Goal: Task Accomplishment & Management: Use online tool/utility

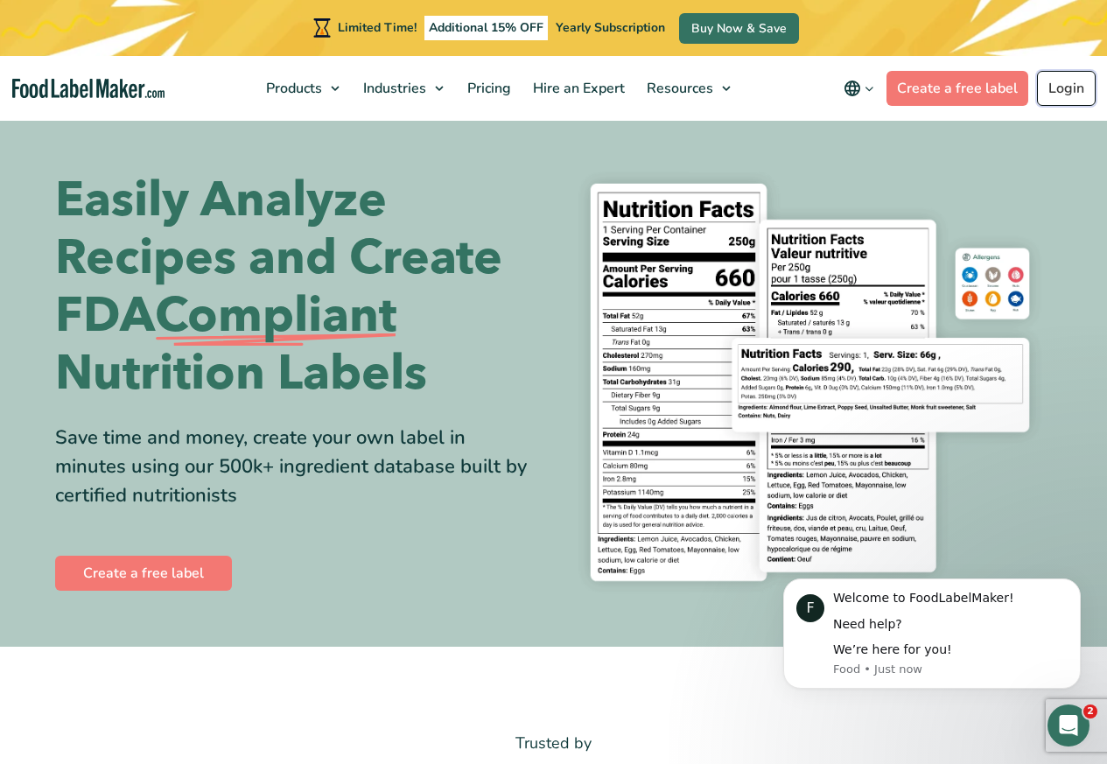
click at [1065, 87] on link "Login" at bounding box center [1066, 88] width 59 height 35
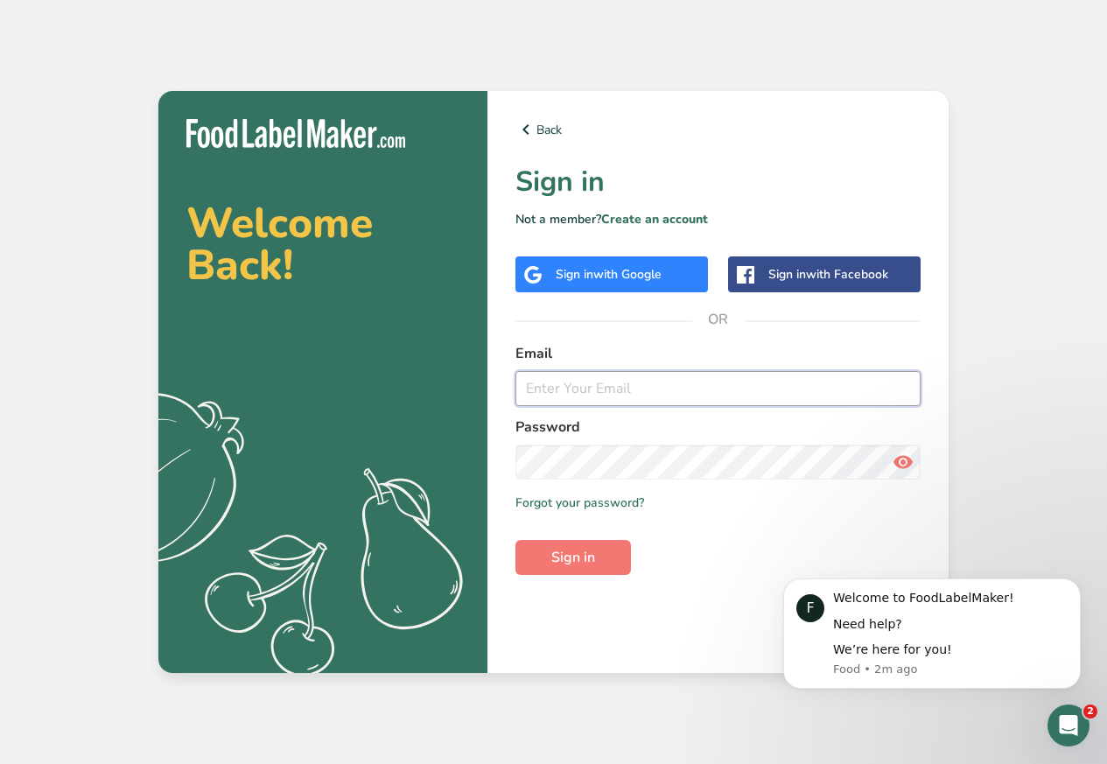
click at [630, 393] on input "email" at bounding box center [717, 388] width 405 height 35
click at [653, 389] on input "email" at bounding box center [717, 388] width 405 height 35
paste input "[PERSON_NAME][EMAIL_ADDRESS][PERSON_NAME][DOMAIN_NAME]"
type input "[PERSON_NAME][EMAIL_ADDRESS][PERSON_NAME][DOMAIN_NAME]"
click at [587, 555] on span "Sign in" at bounding box center [573, 557] width 44 height 21
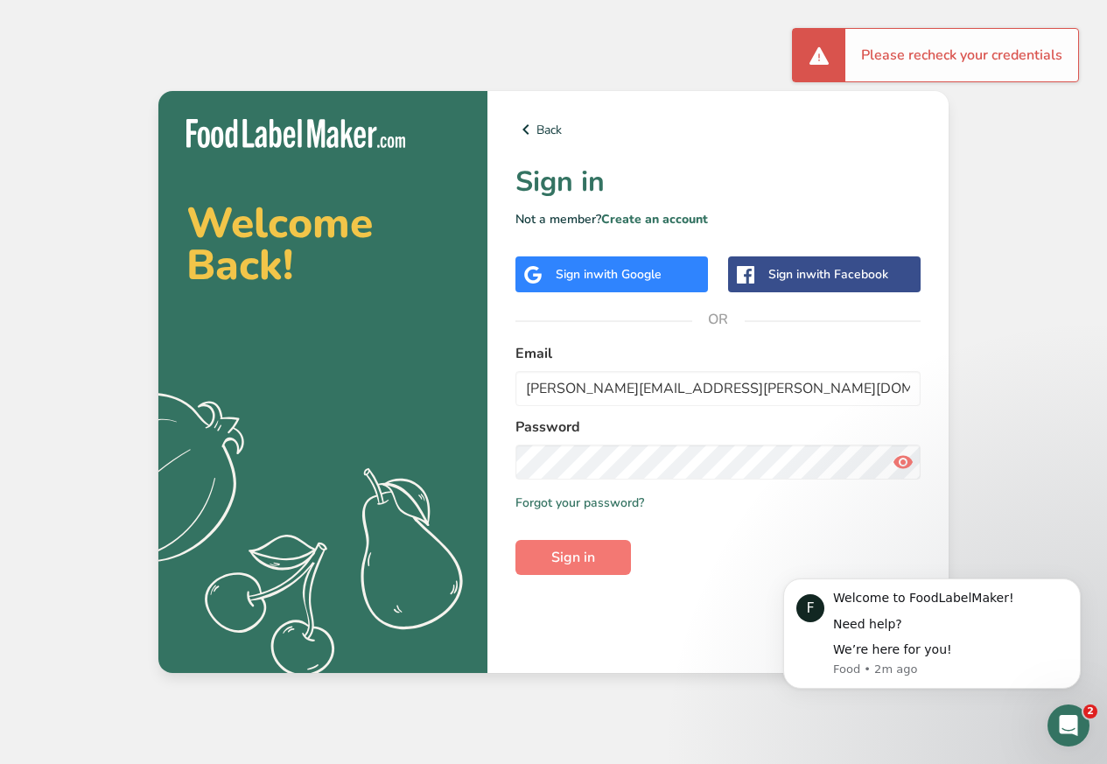
click at [907, 471] on icon at bounding box center [902, 461] width 21 height 31
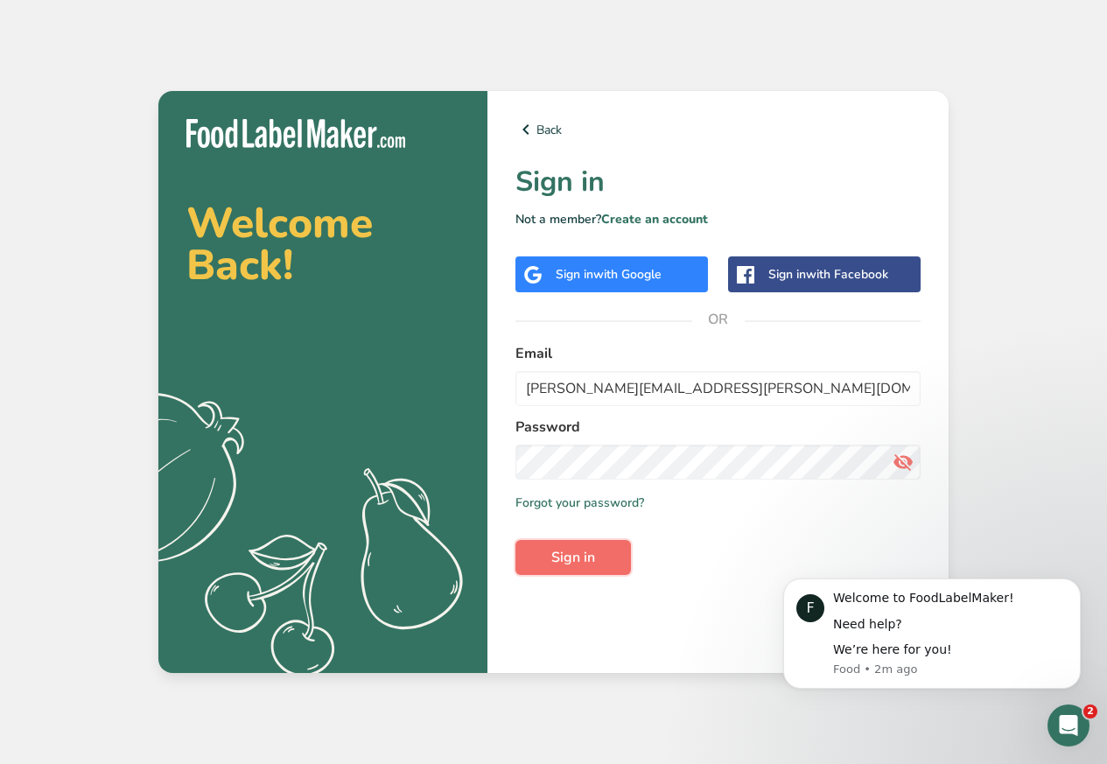
click at [587, 542] on button "Sign in" at bounding box center [572, 557] width 115 height 35
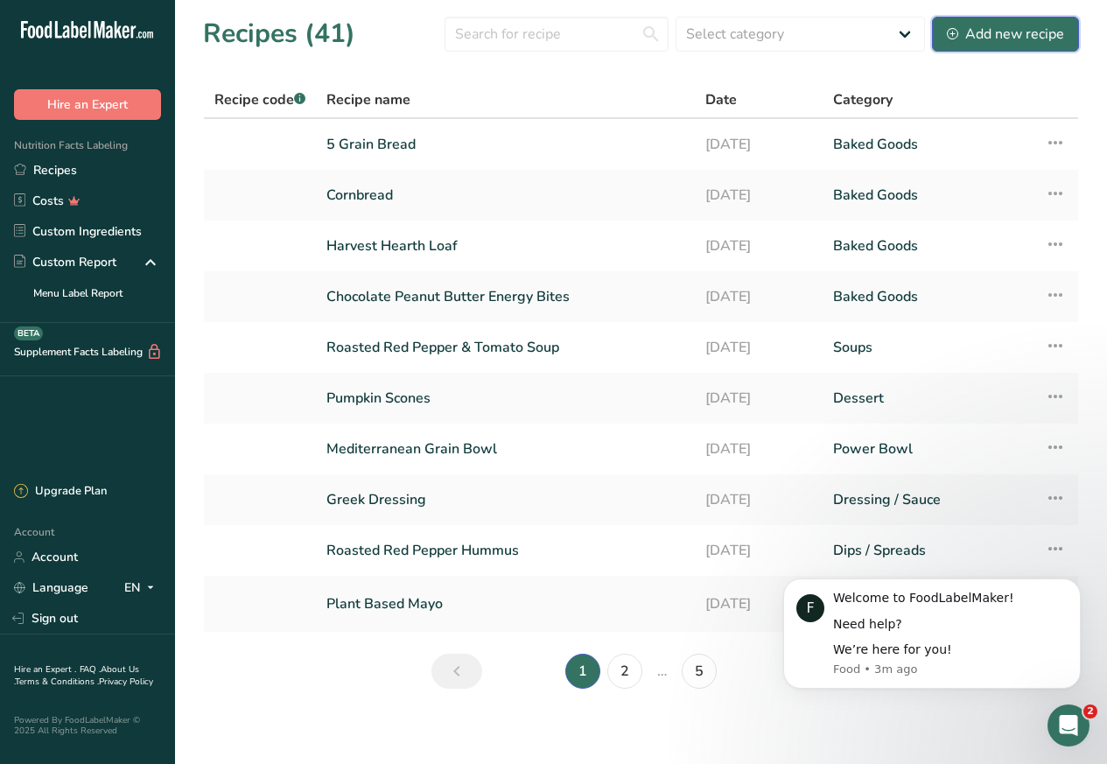
click at [1000, 33] on div "Add new recipe" at bounding box center [1005, 34] width 117 height 21
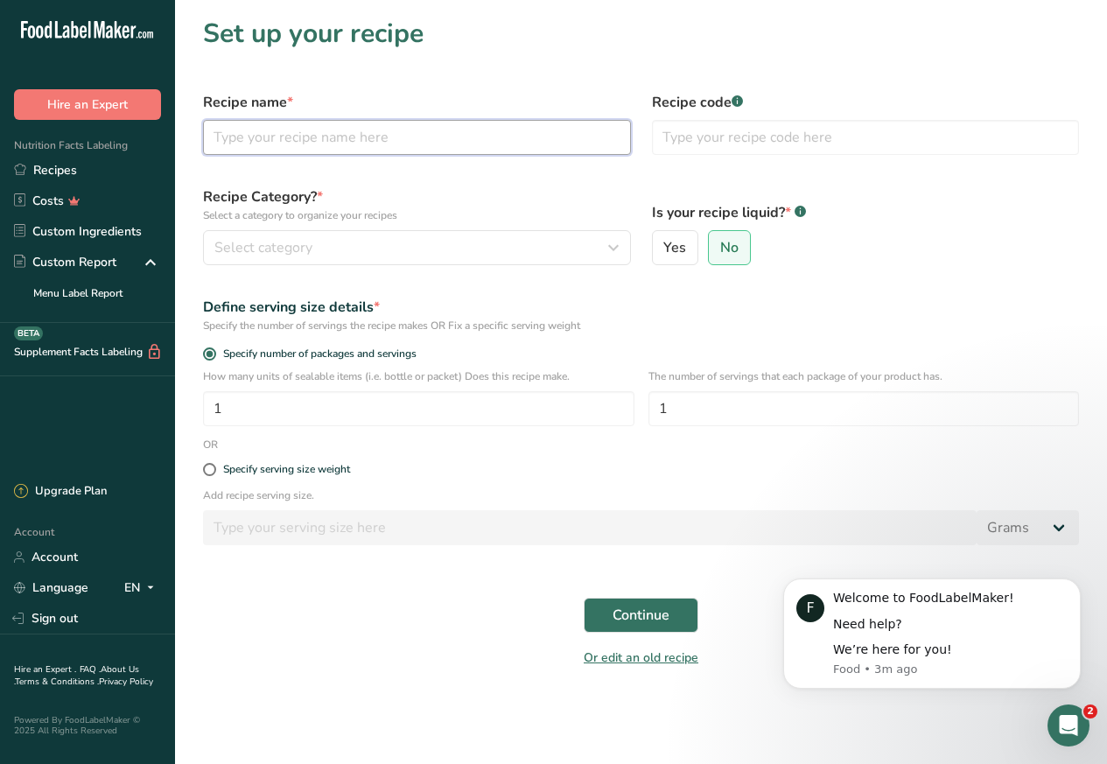
click at [311, 136] on input "text" at bounding box center [417, 137] width 428 height 35
paste input "Maple Chipotle Brussels Power Bowl"
type input "Maple Chipotle Brussels Power Bowl"
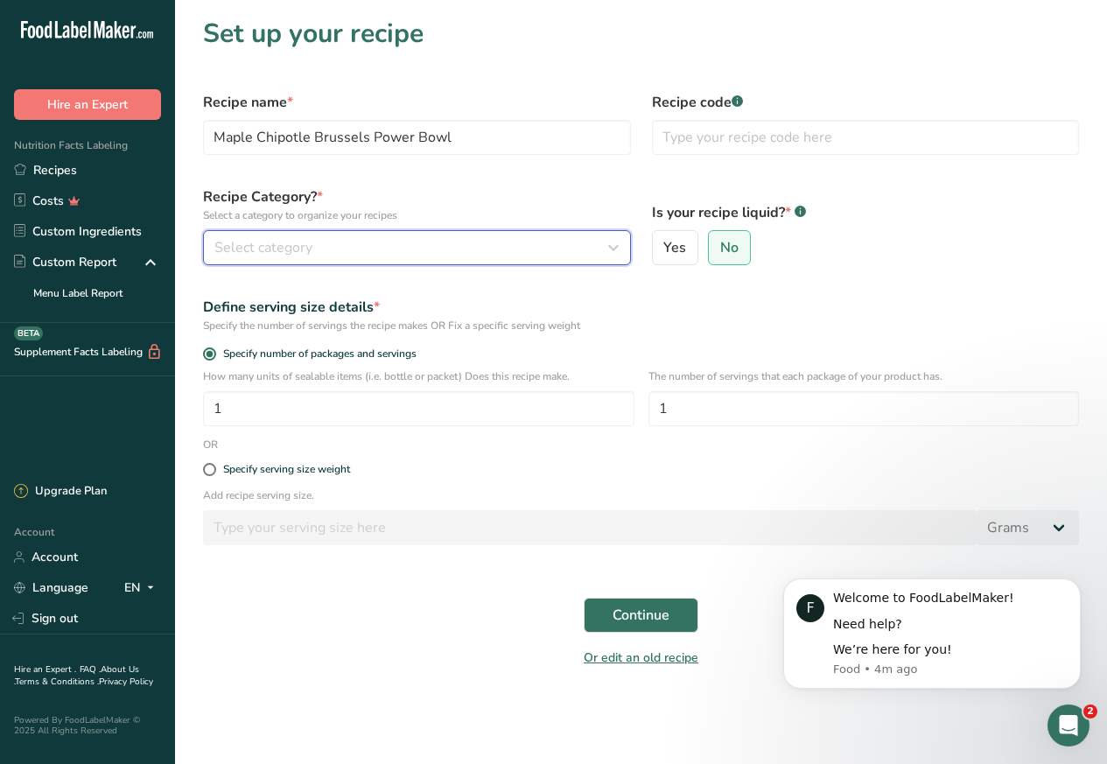
click at [299, 248] on span "Select category" at bounding box center [263, 247] width 98 height 21
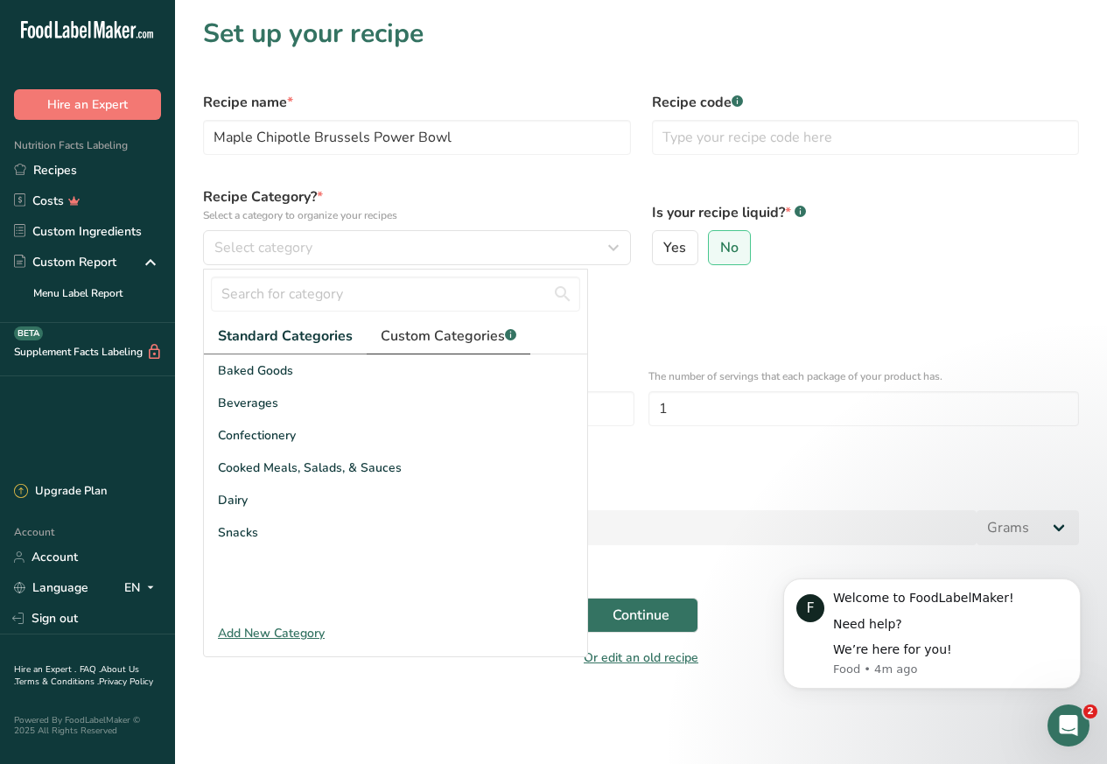
click at [451, 335] on span "Custom Categories .a-a{fill:#347362;}.b-a{fill:#fff;}" at bounding box center [449, 335] width 136 height 21
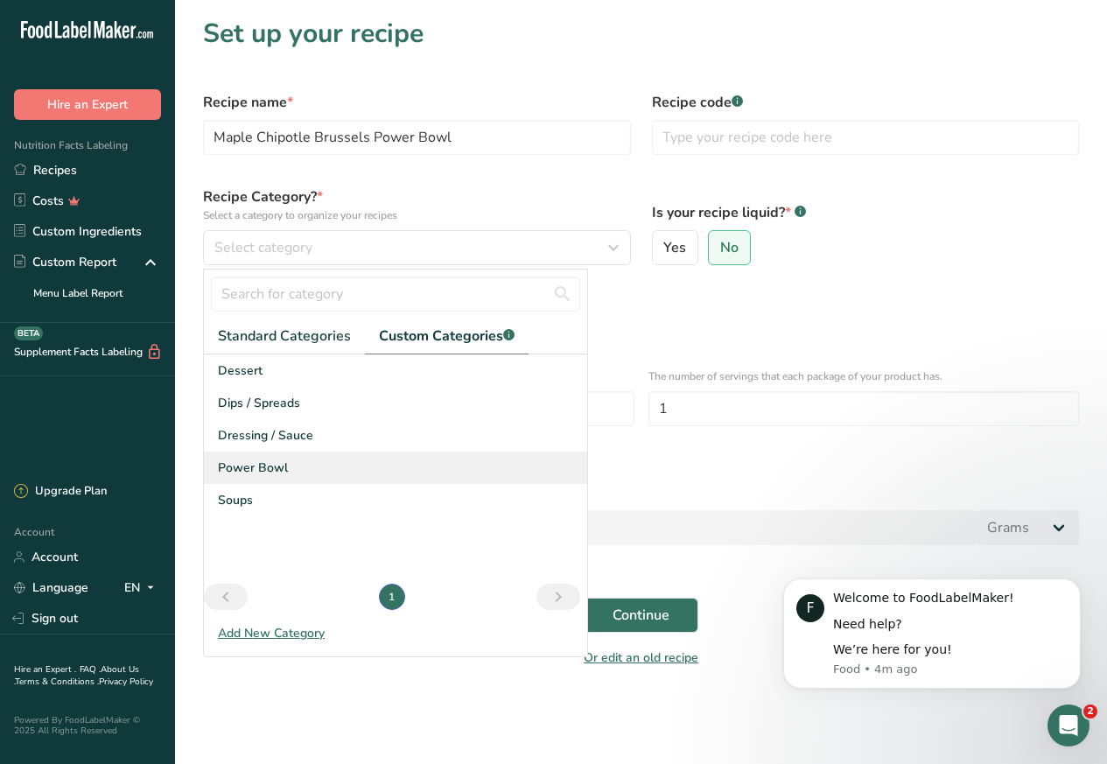
click at [236, 467] on span "Power Bowl" at bounding box center [253, 467] width 70 height 18
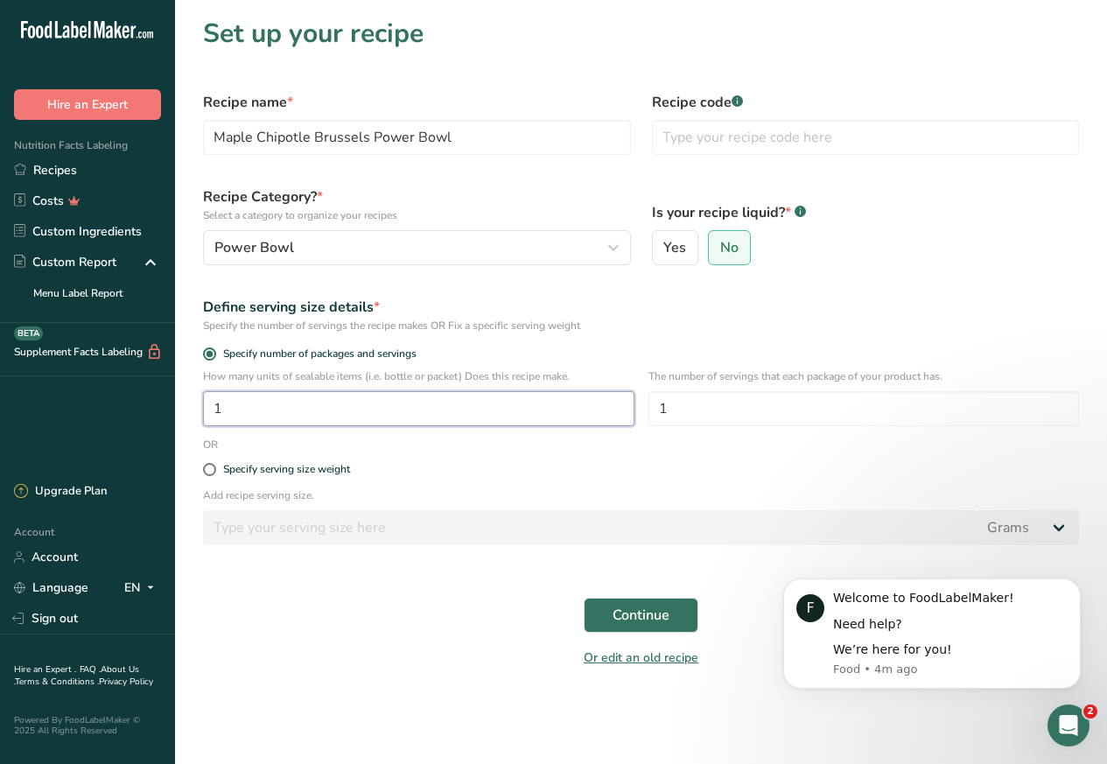
click at [228, 410] on input "1" at bounding box center [418, 408] width 431 height 35
paste input "8"
type input "8"
click at [640, 619] on span "Continue" at bounding box center [640, 615] width 57 height 21
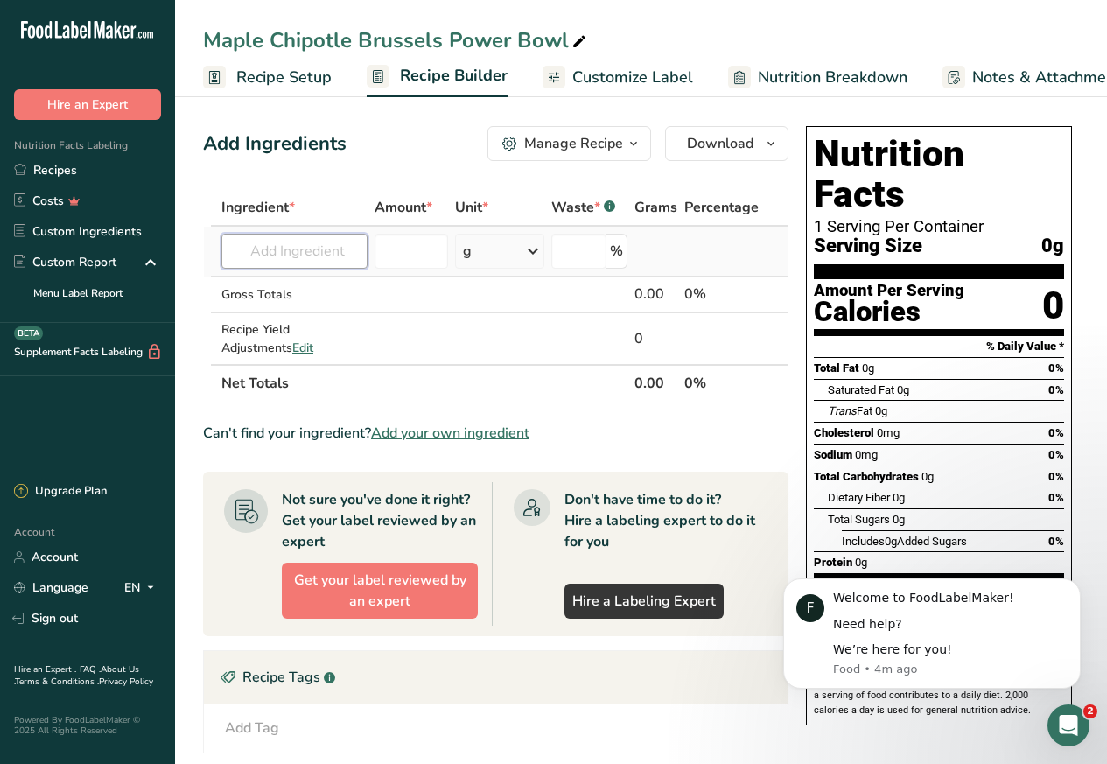
click at [283, 254] on input "text" at bounding box center [294, 251] width 146 height 35
paste input "Olive Oil Extra Virgin"
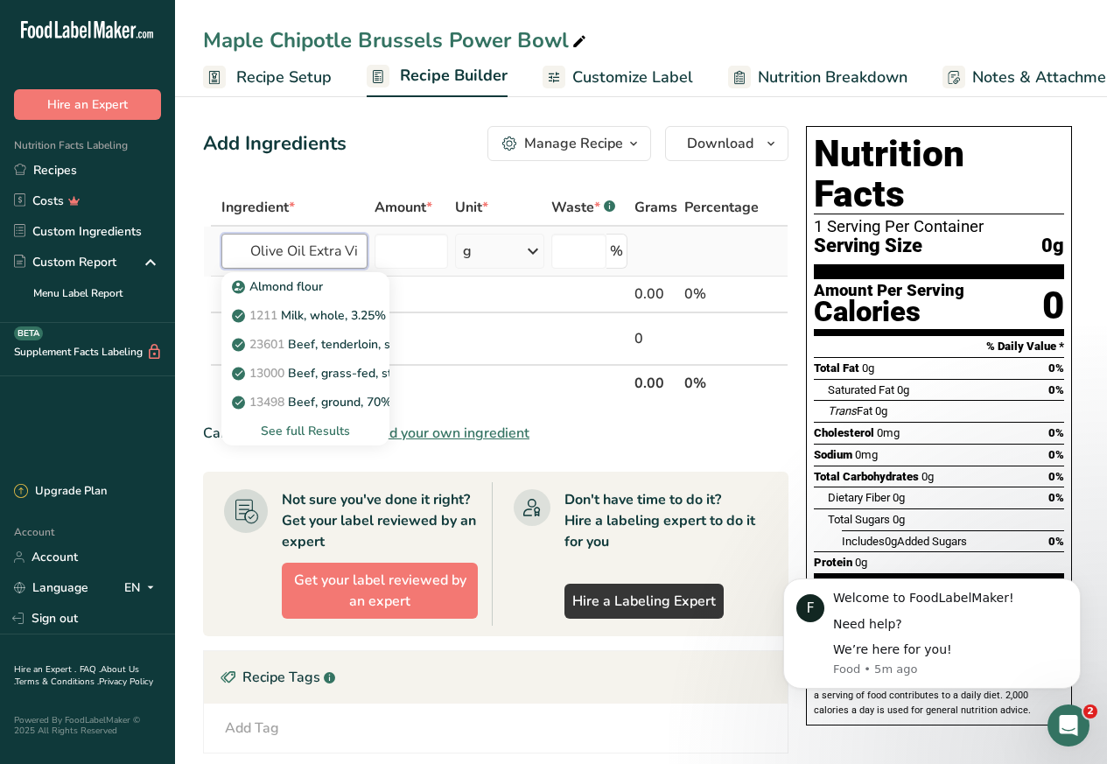
scroll to position [0, 28]
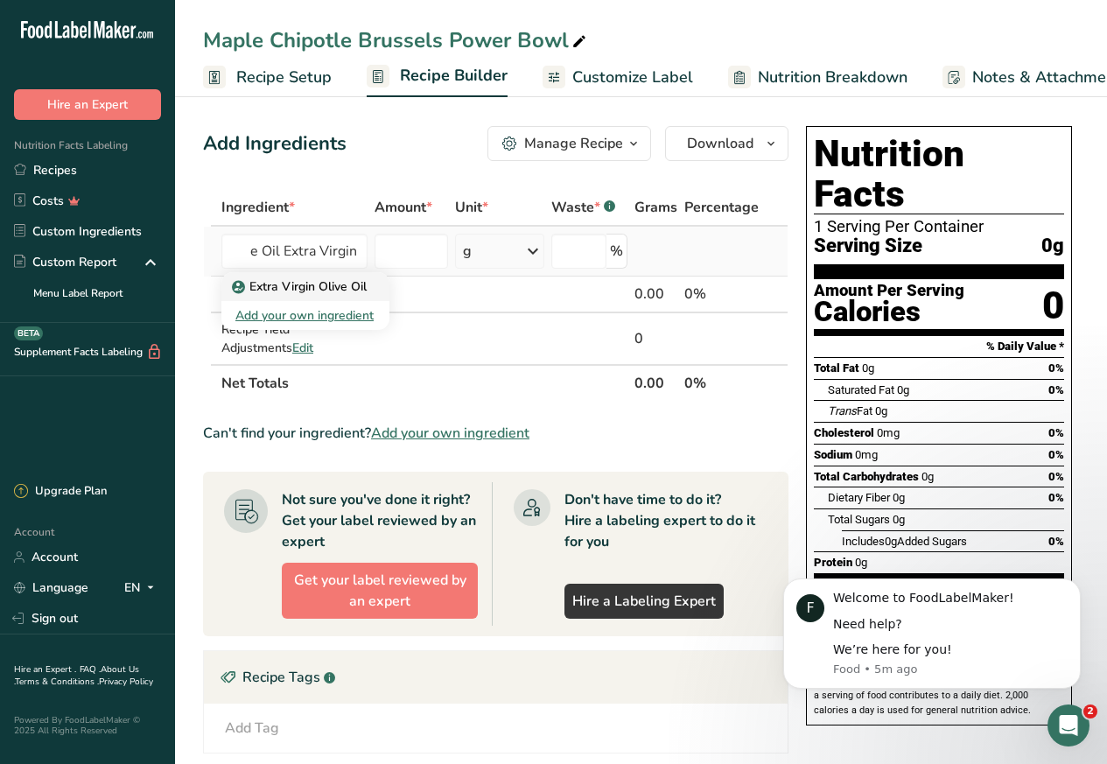
click at [293, 284] on p "Extra Virgin Olive Oil" at bounding box center [300, 286] width 131 height 18
type input "Extra Virgin Olive Oil"
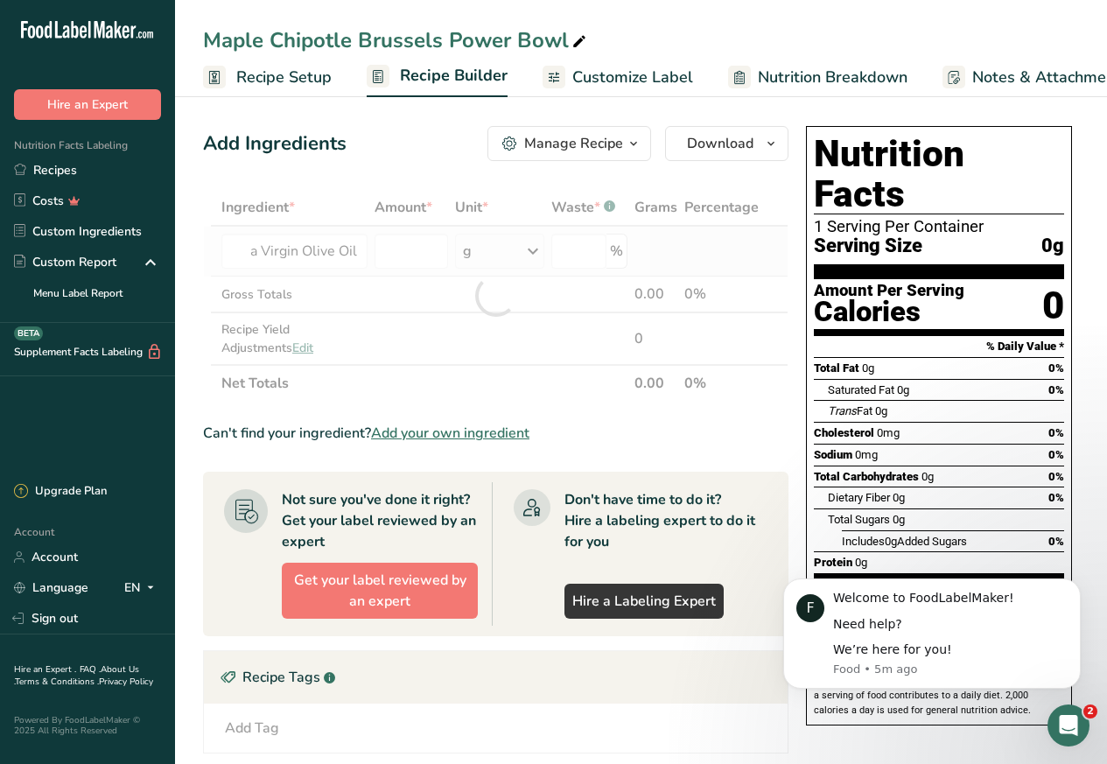
scroll to position [0, 0]
type input "0"
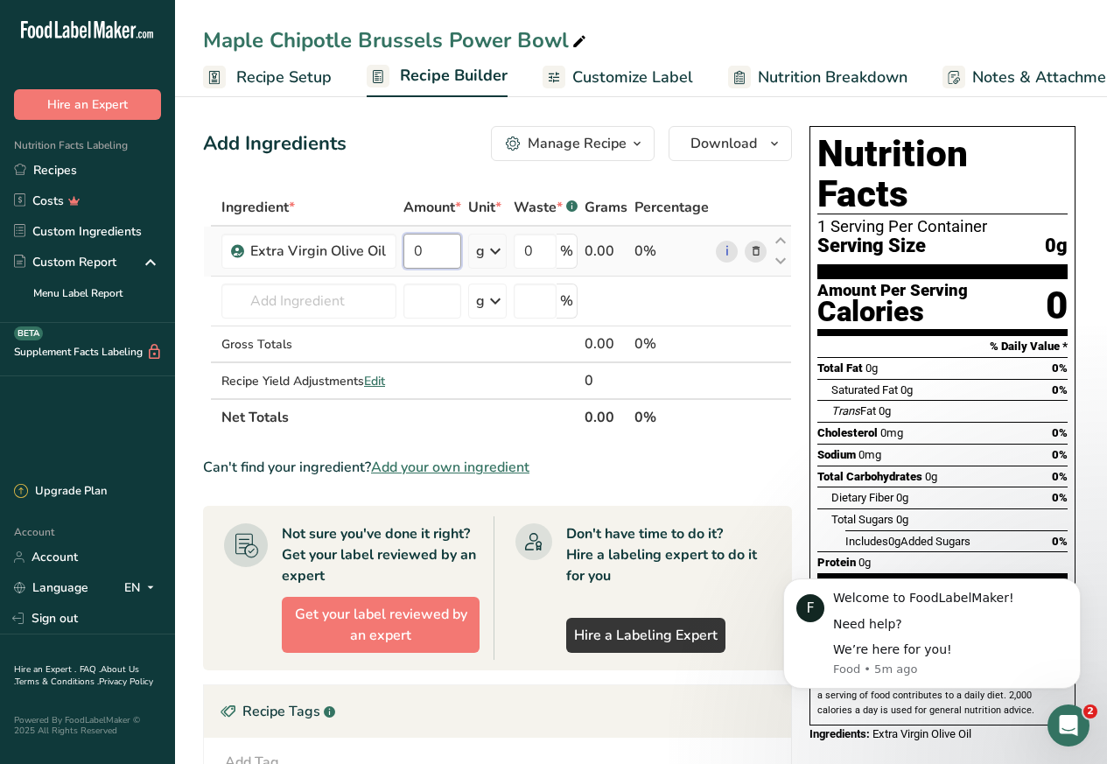
click at [403, 252] on input "0" at bounding box center [432, 251] width 58 height 35
paste input ".125"
click at [497, 252] on div "Ingredient * Amount * Unit * Waste * .a-a{fill:#347362;}.b-a{fill:#fff;} Grams …" at bounding box center [497, 312] width 589 height 247
click at [496, 252] on icon at bounding box center [495, 250] width 21 height 31
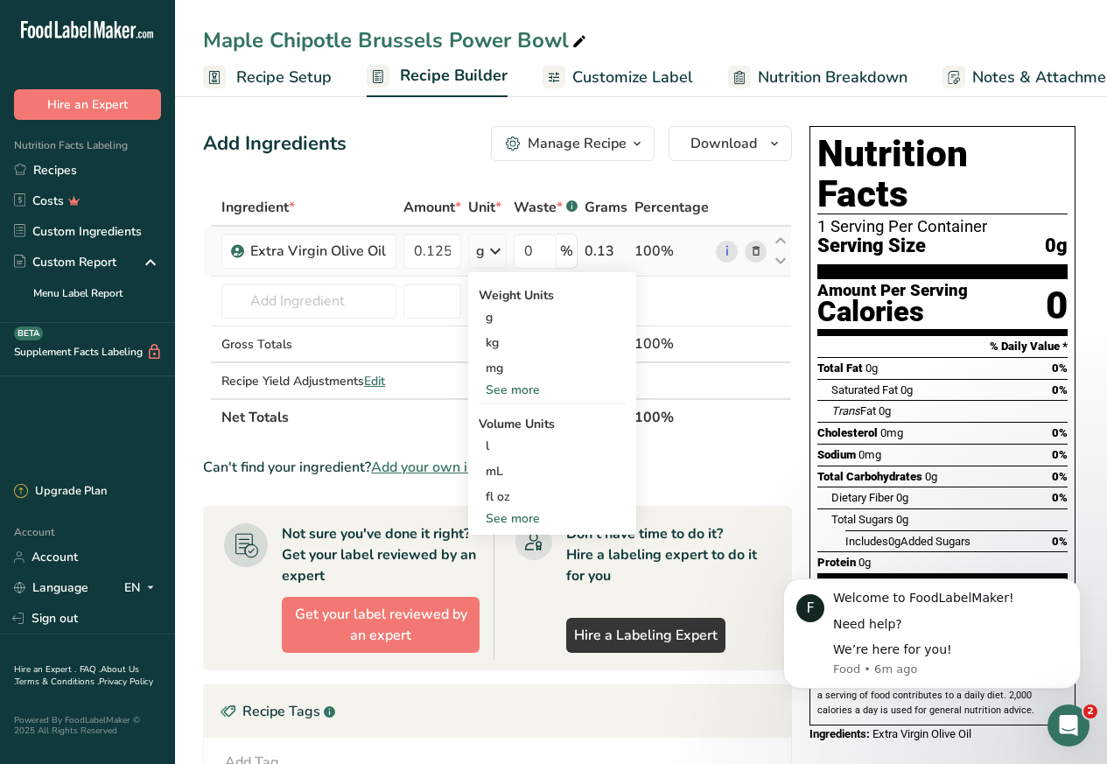
click at [514, 388] on div "See more" at bounding box center [552, 390] width 147 height 18
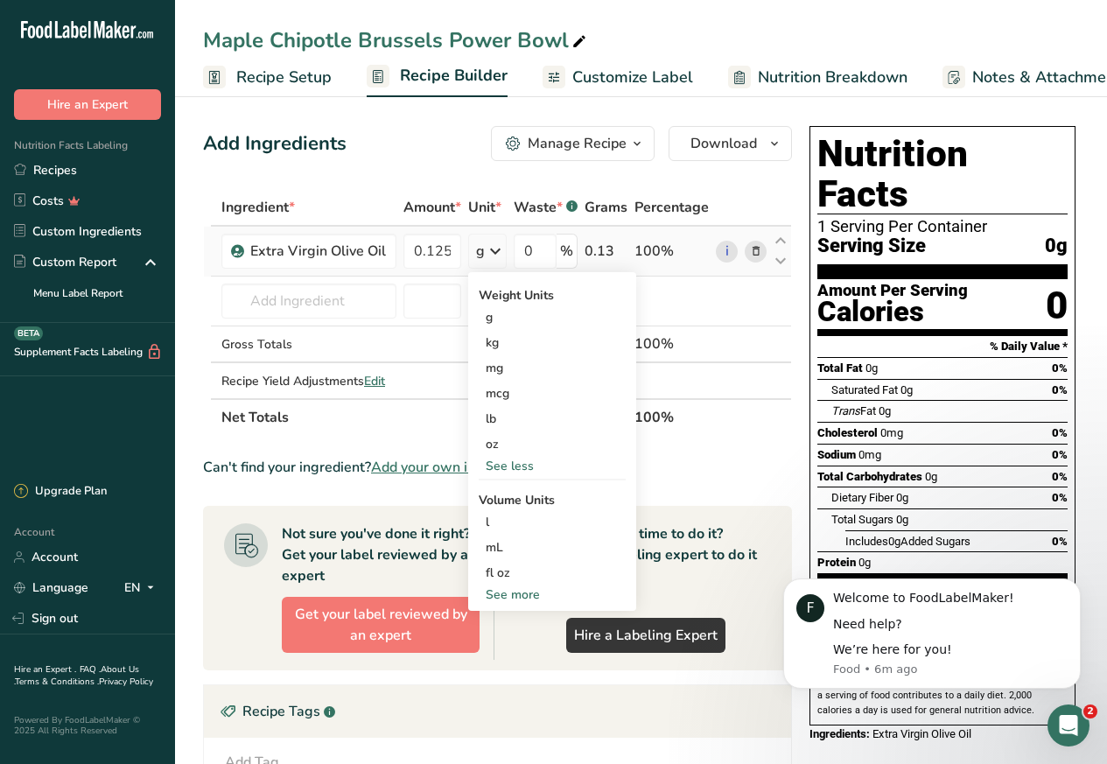
click at [508, 591] on div "See more" at bounding box center [552, 594] width 147 height 18
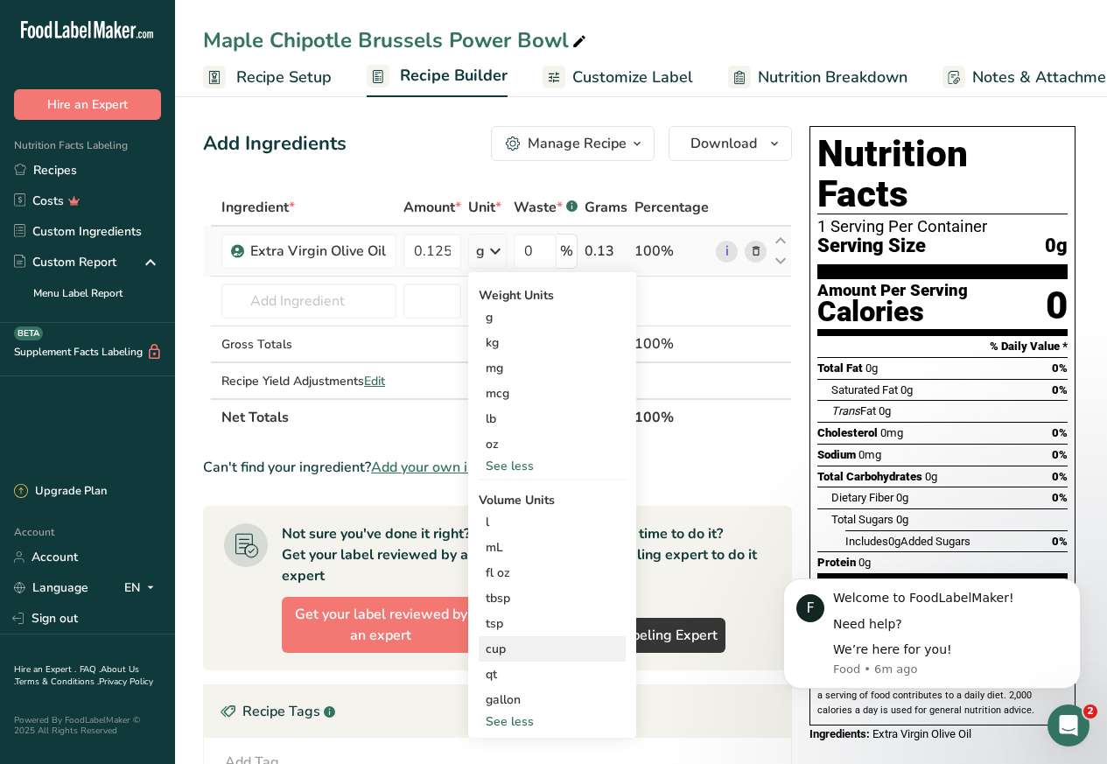
click at [496, 646] on div "cup" at bounding box center [552, 649] width 133 height 18
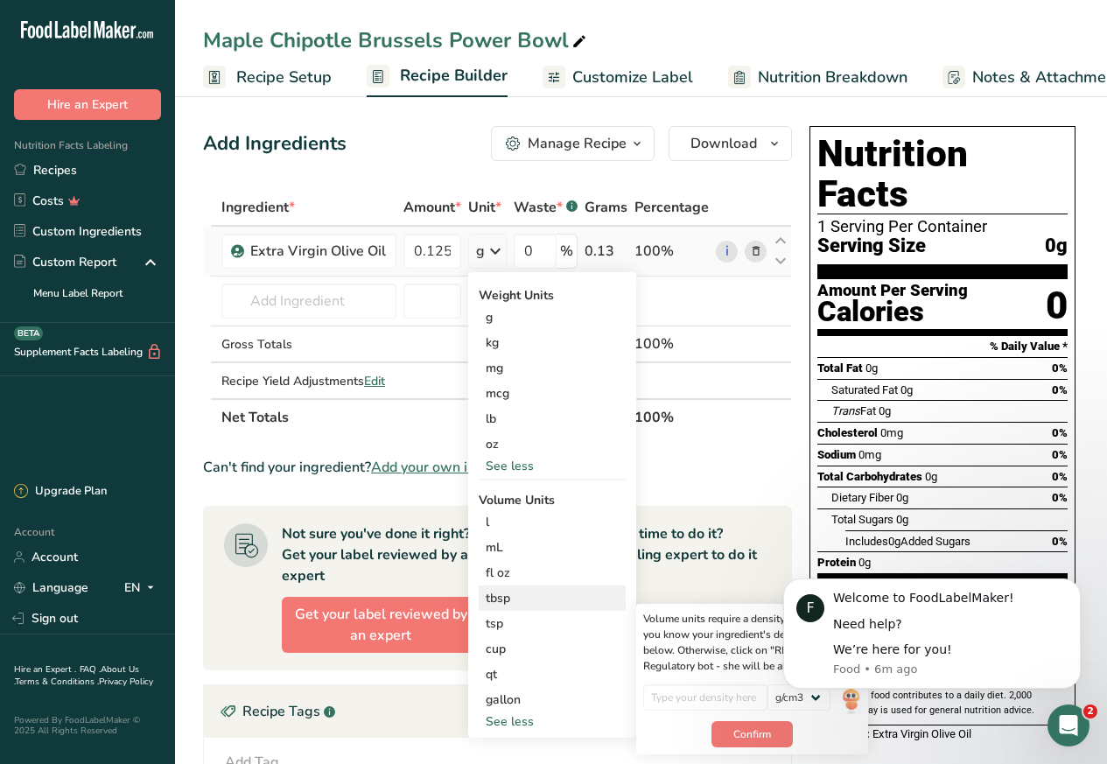
click at [496, 596] on div "tbsp" at bounding box center [552, 598] width 133 height 18
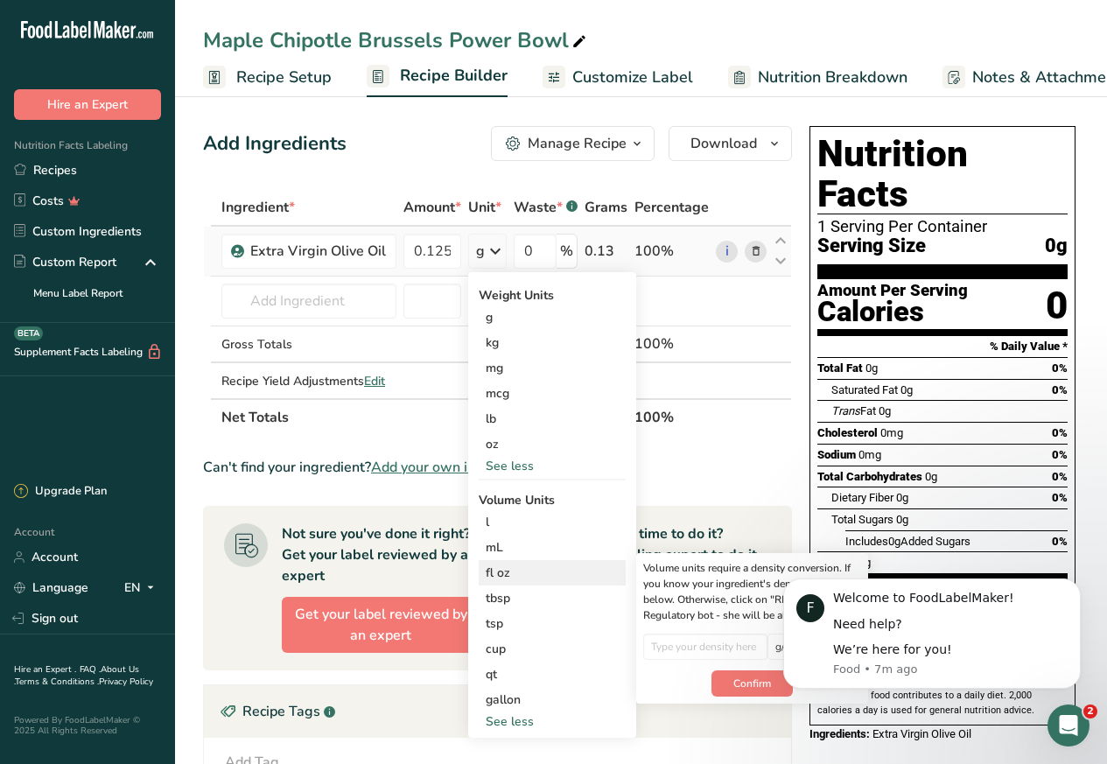
click at [497, 571] on div "fl oz" at bounding box center [552, 572] width 133 height 18
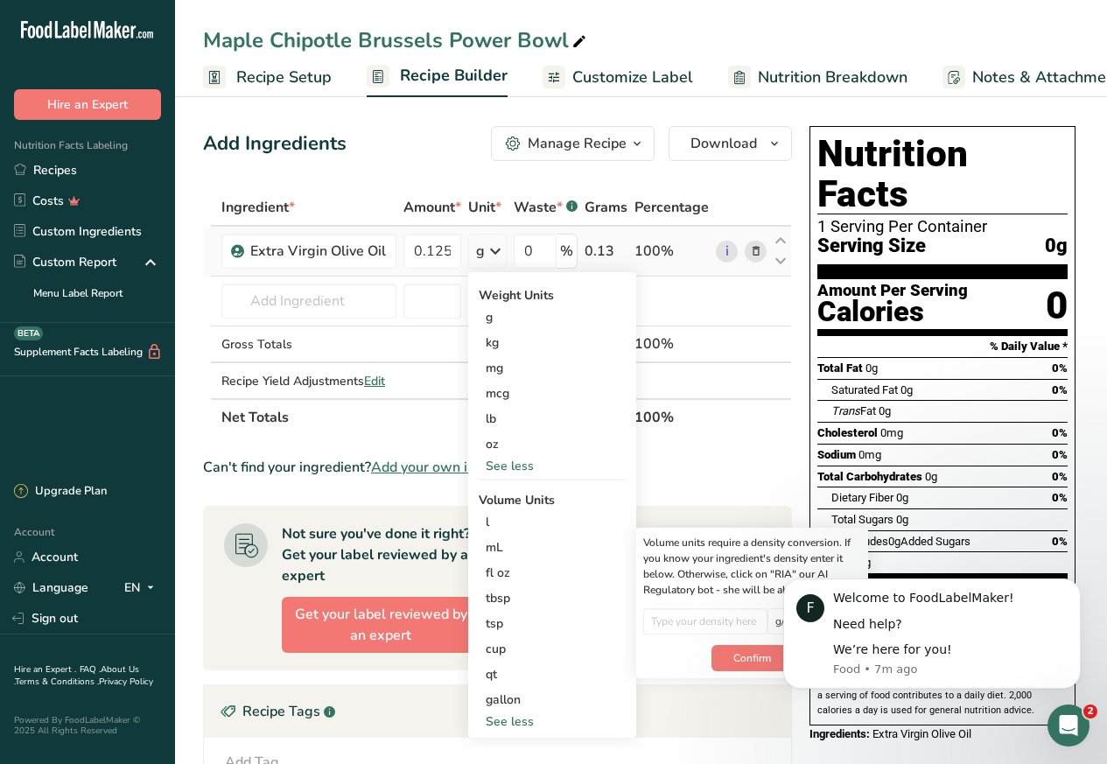
click at [668, 271] on td "100%" at bounding box center [671, 252] width 81 height 50
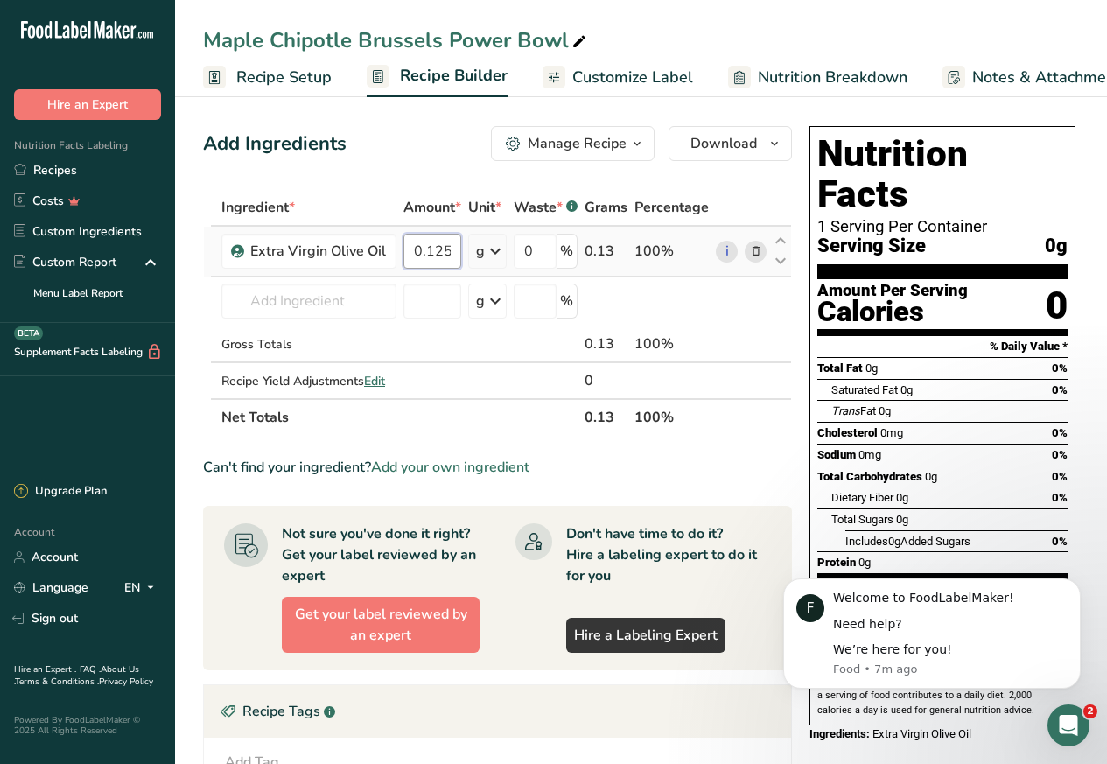
click at [437, 252] on input "0.125" at bounding box center [432, 251] width 58 height 35
paste input "27."
type input "27.25"
click at [280, 301] on div "Ingredient * Amount * Unit * Waste * .a-a{fill:#347362;}.b-a{fill:#fff;} Grams …" at bounding box center [497, 312] width 589 height 247
paste input "Farro Raw"
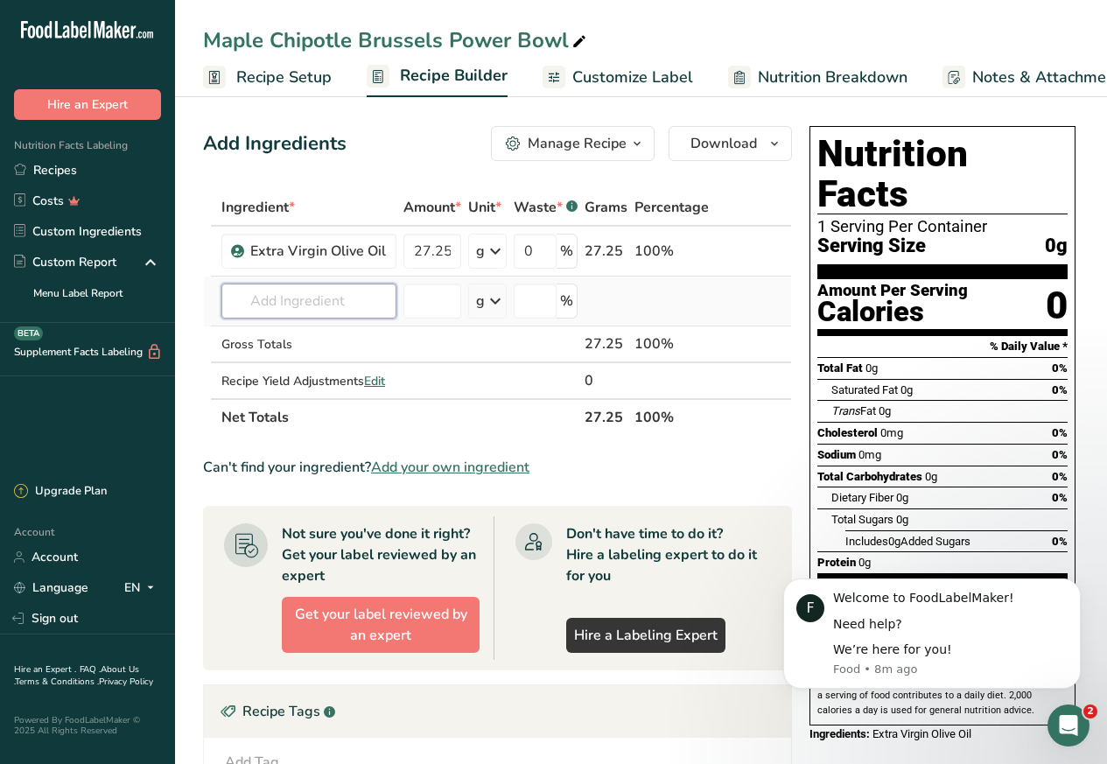
type input "Farro Raw"
paste input "Farro"
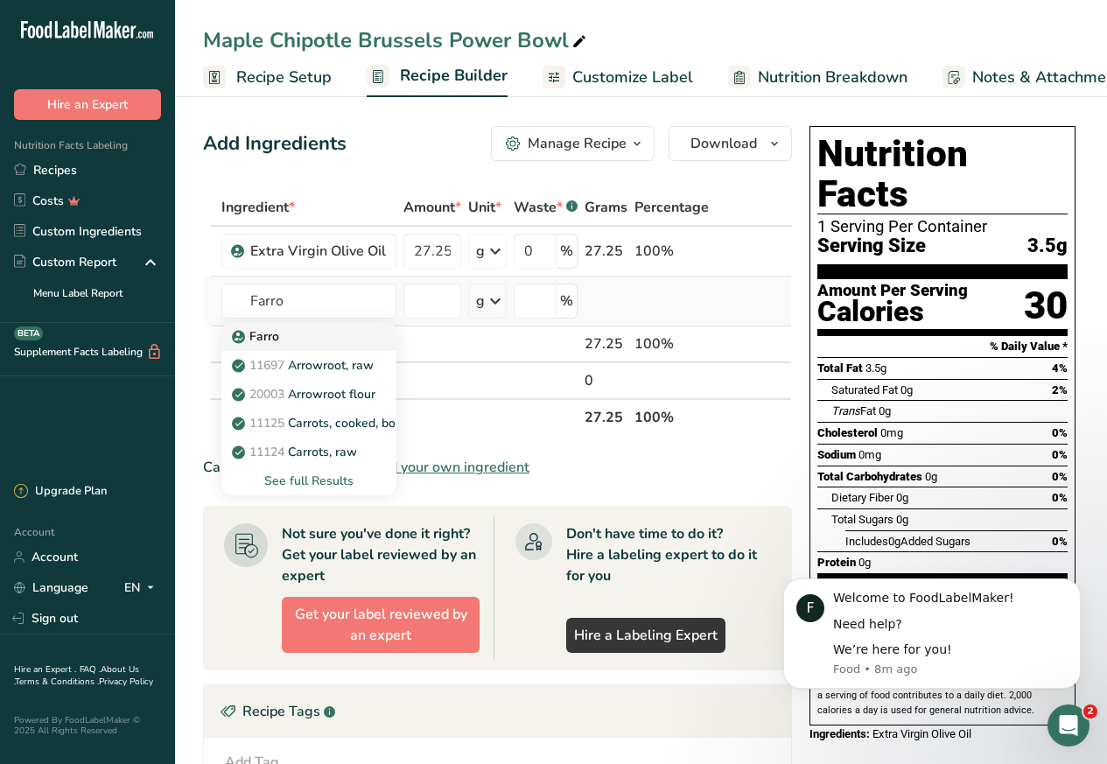
click at [251, 332] on p "Farro" at bounding box center [257, 336] width 44 height 18
type input "Farro"
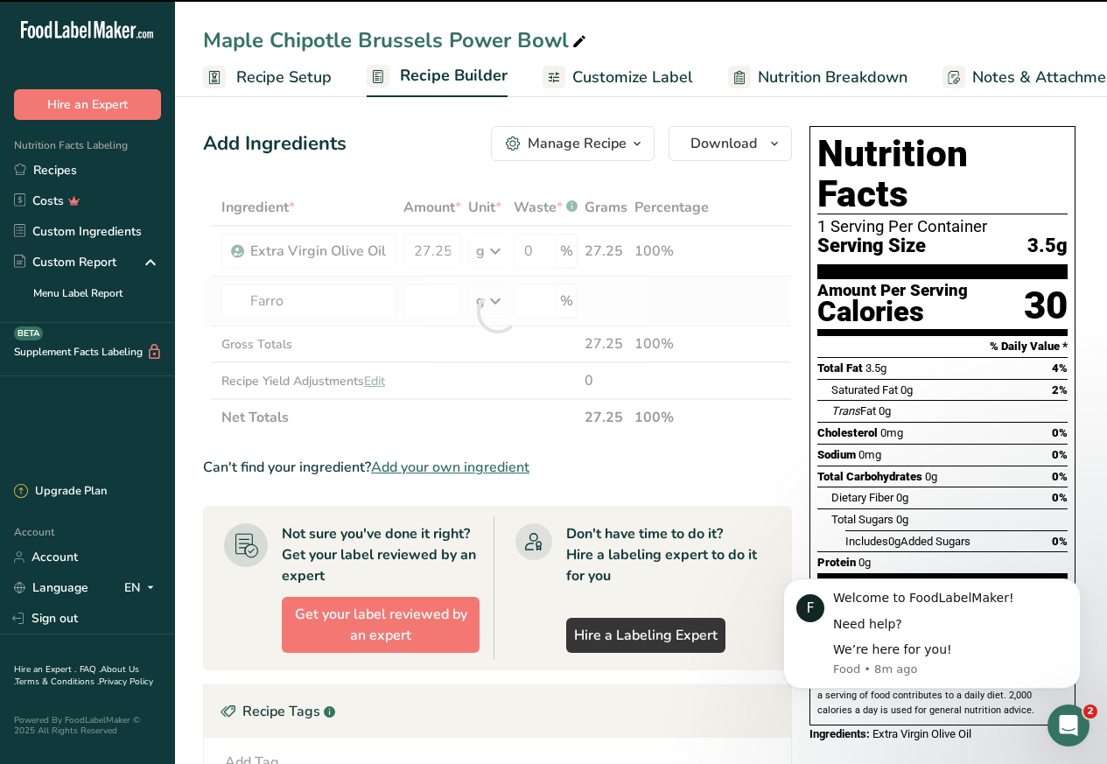
type input "0"
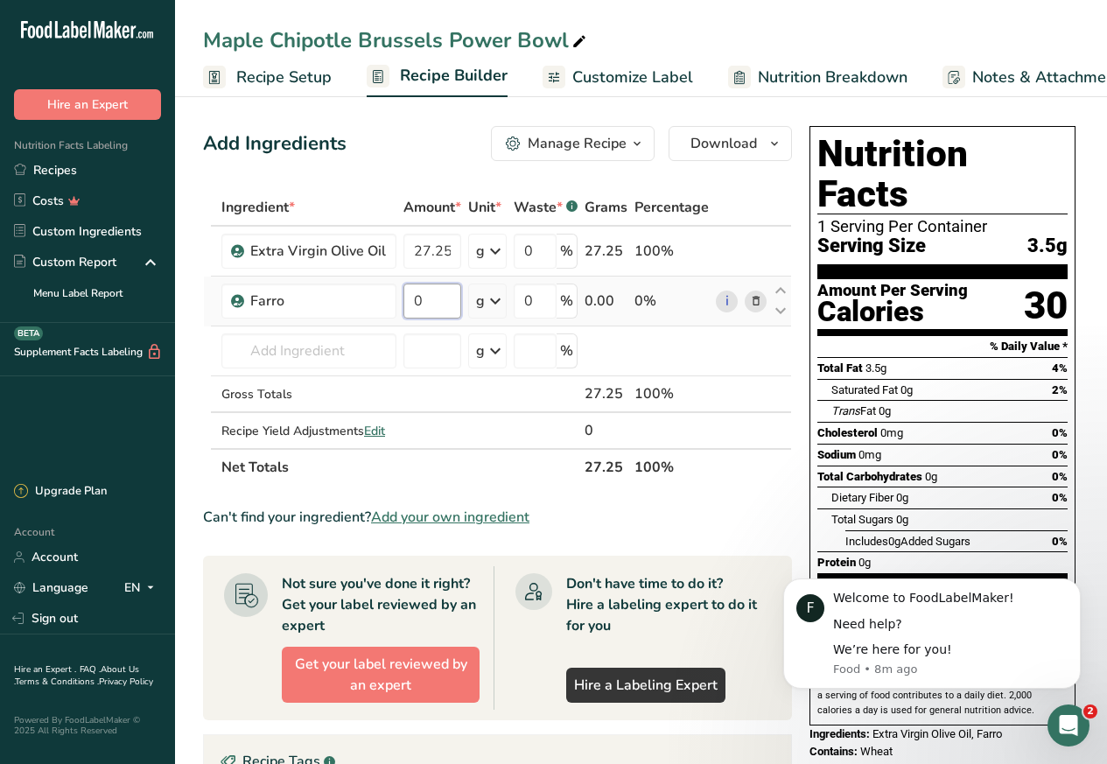
click at [418, 300] on input "0" at bounding box center [432, 300] width 58 height 35
paste input "384"
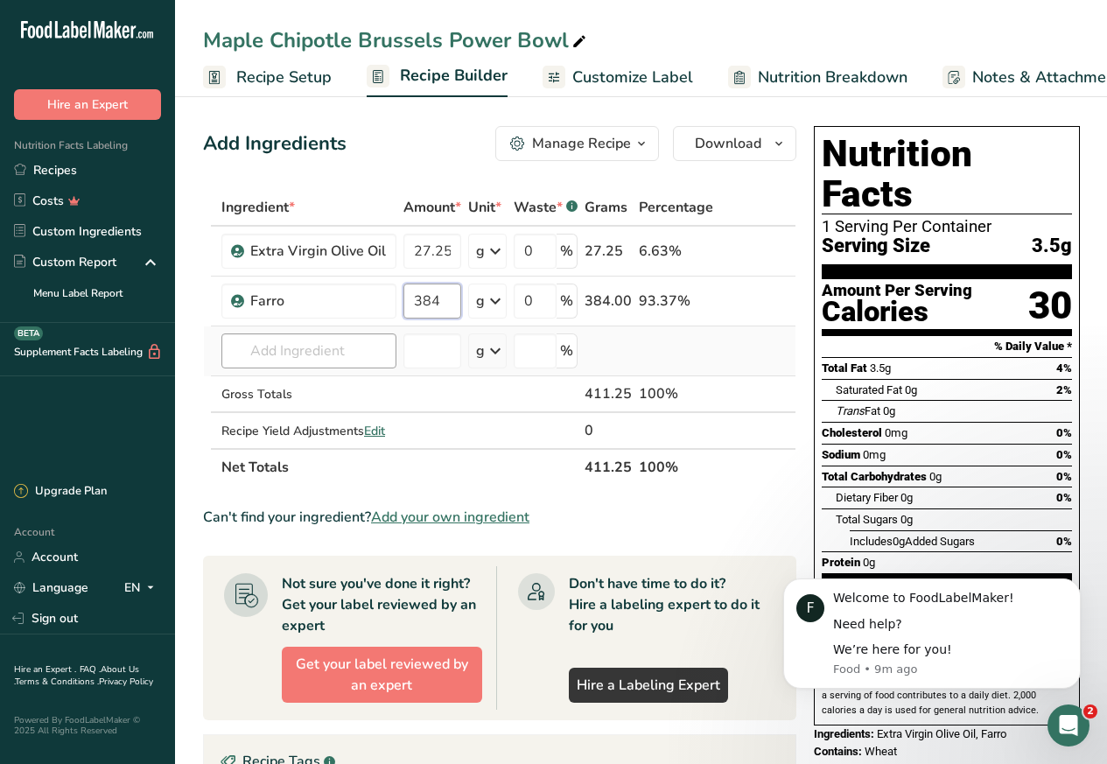
type input "384"
click at [269, 346] on div "Ingredient * Amount * Unit * Waste * .a-a{fill:#347362;}.b-a{fill:#fff;} Grams …" at bounding box center [499, 337] width 593 height 297
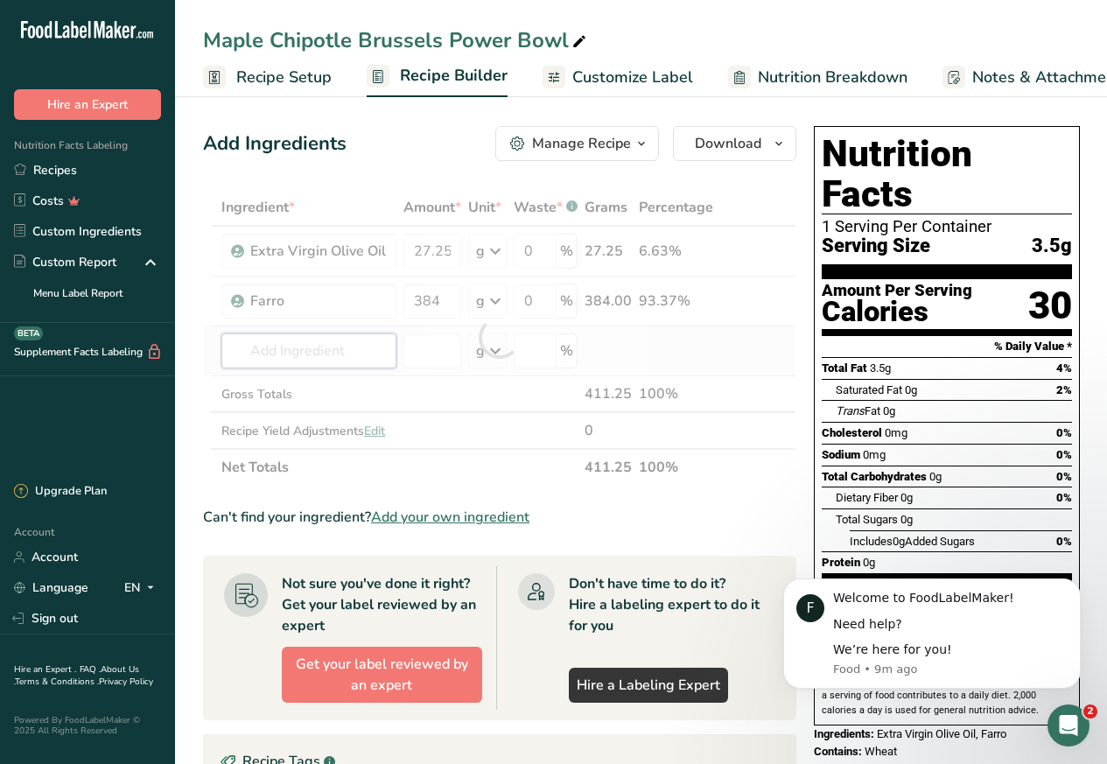
paste input "Couscous Israeli Cooked"
type input "Couscous Israeli Cooked"
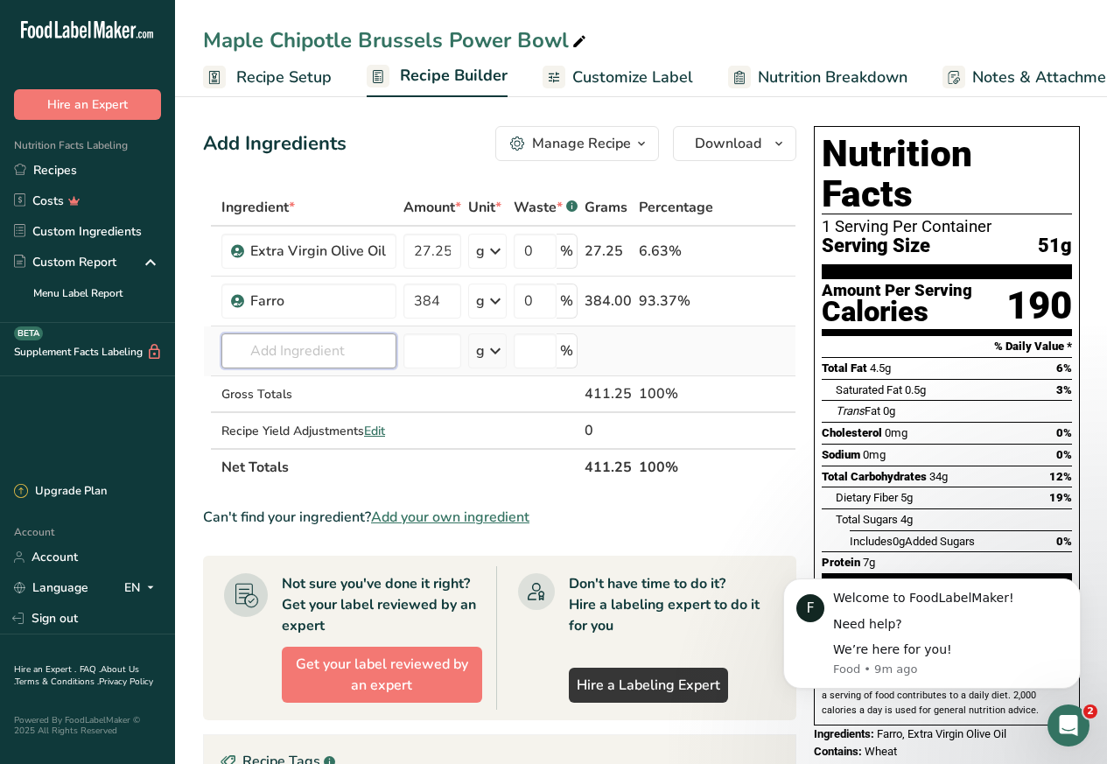
paste input "couscous"
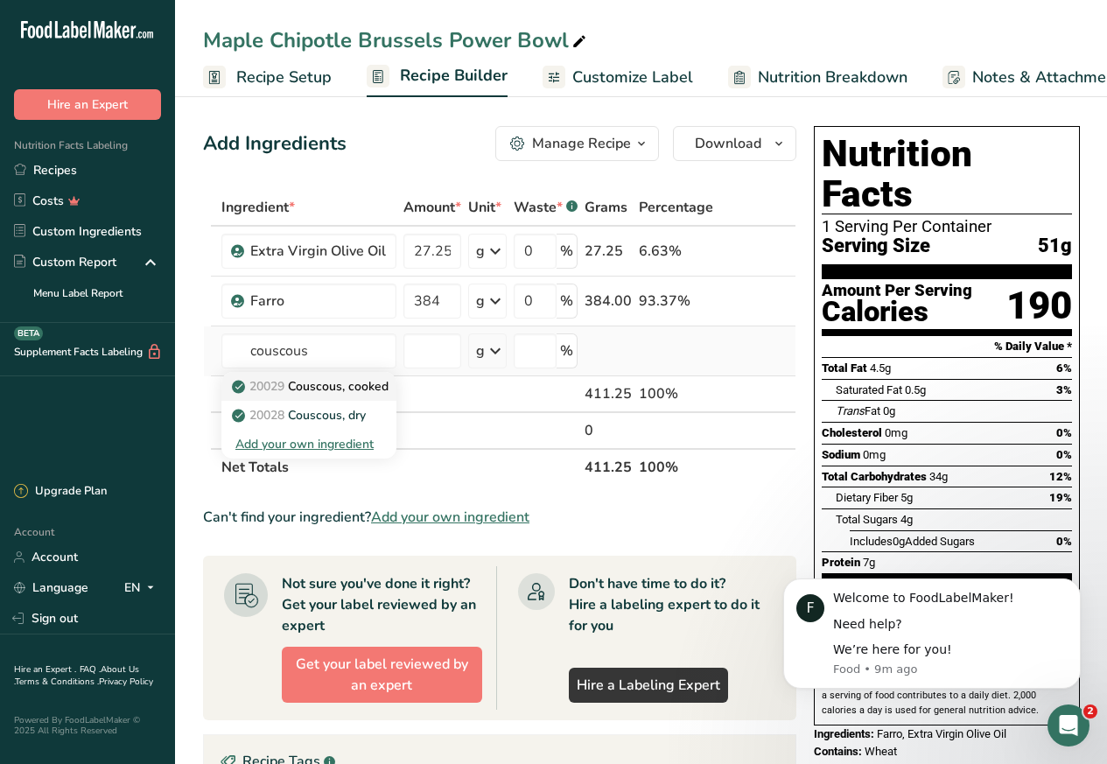
click at [284, 388] on span "20029" at bounding box center [266, 386] width 35 height 17
type input "Couscous, cooked"
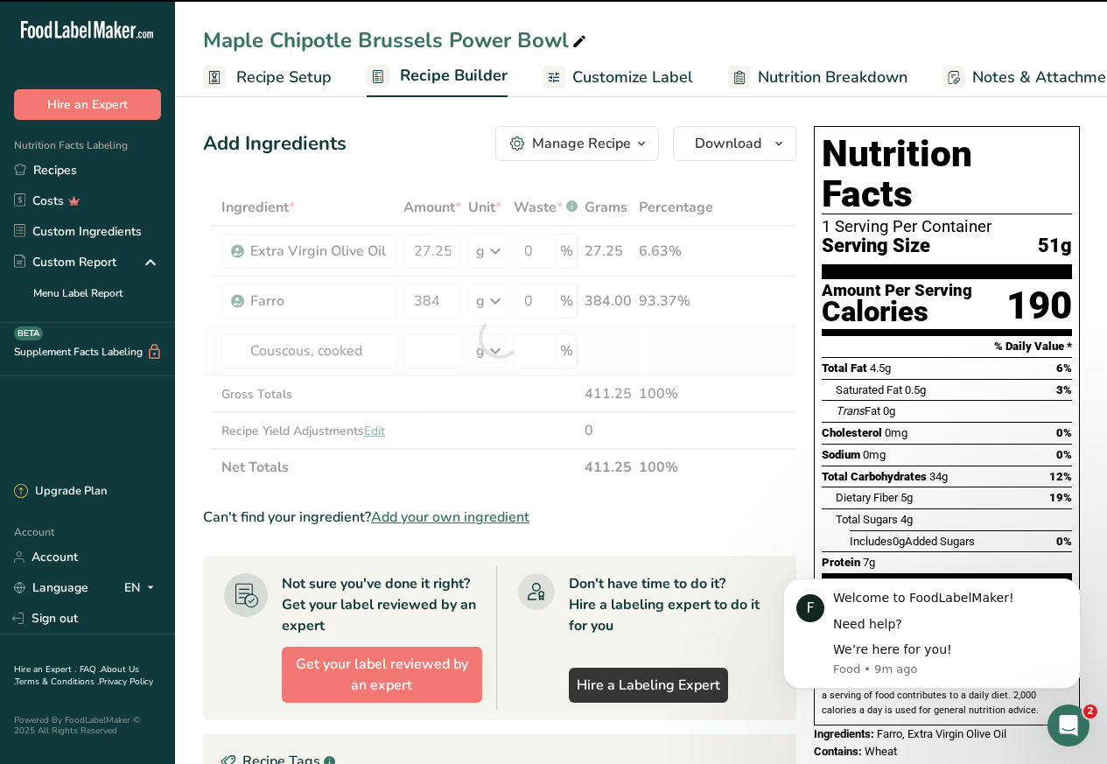
type input "0"
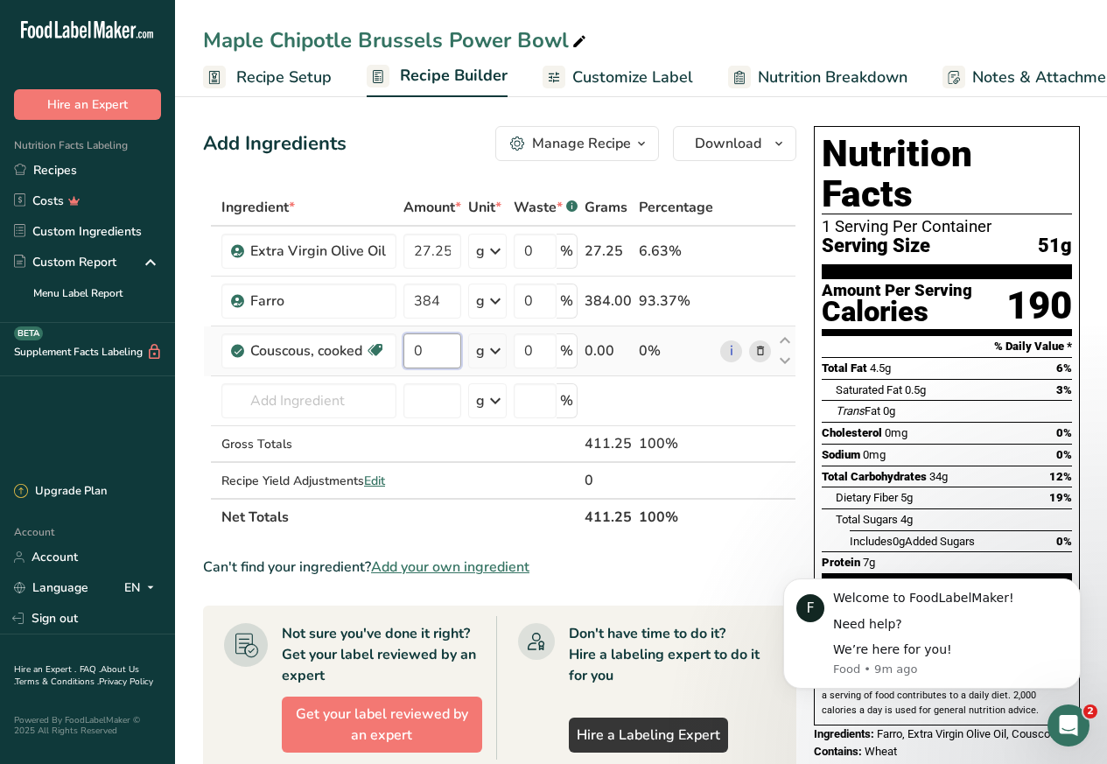
click at [426, 351] on input "0" at bounding box center [432, 350] width 58 height 35
paste input "628"
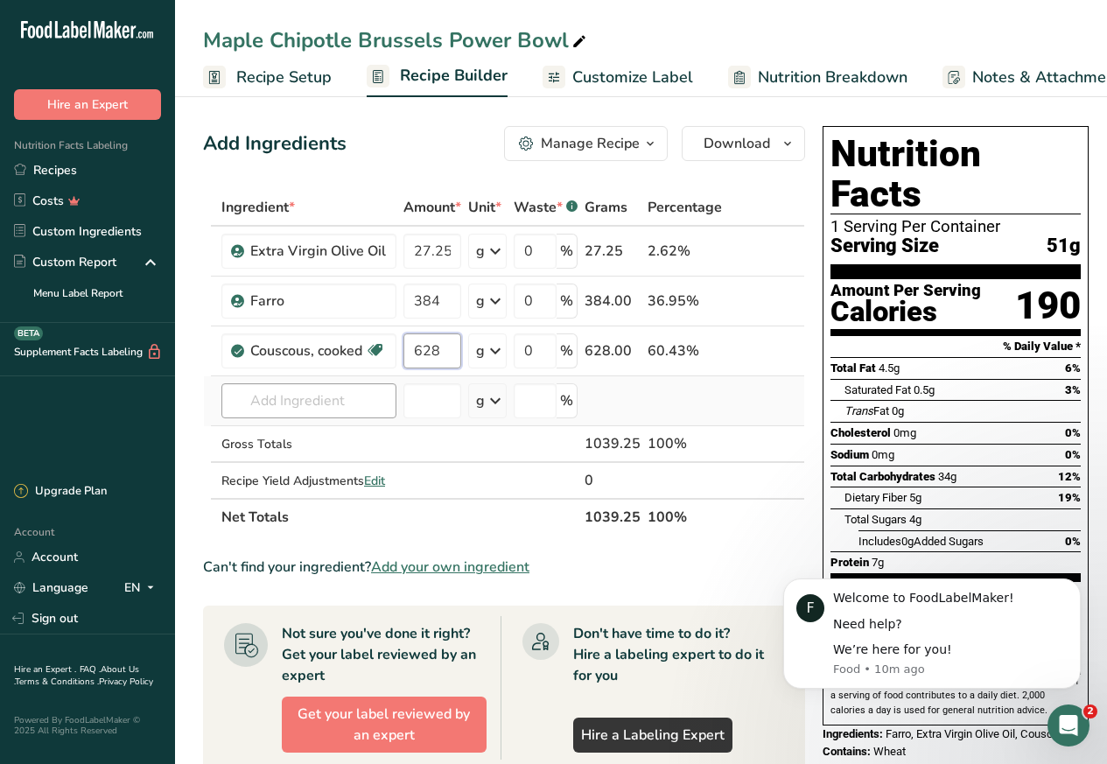
type input "628"
click at [272, 397] on div "Ingredient * Amount * Unit * Waste * .a-a{fill:#347362;}.b-a{fill:#fff;} Grams …" at bounding box center [504, 362] width 602 height 346
paste input "Kale"
type input "Kale"
click at [269, 436] on div "Gross Totals" at bounding box center [308, 444] width 175 height 18
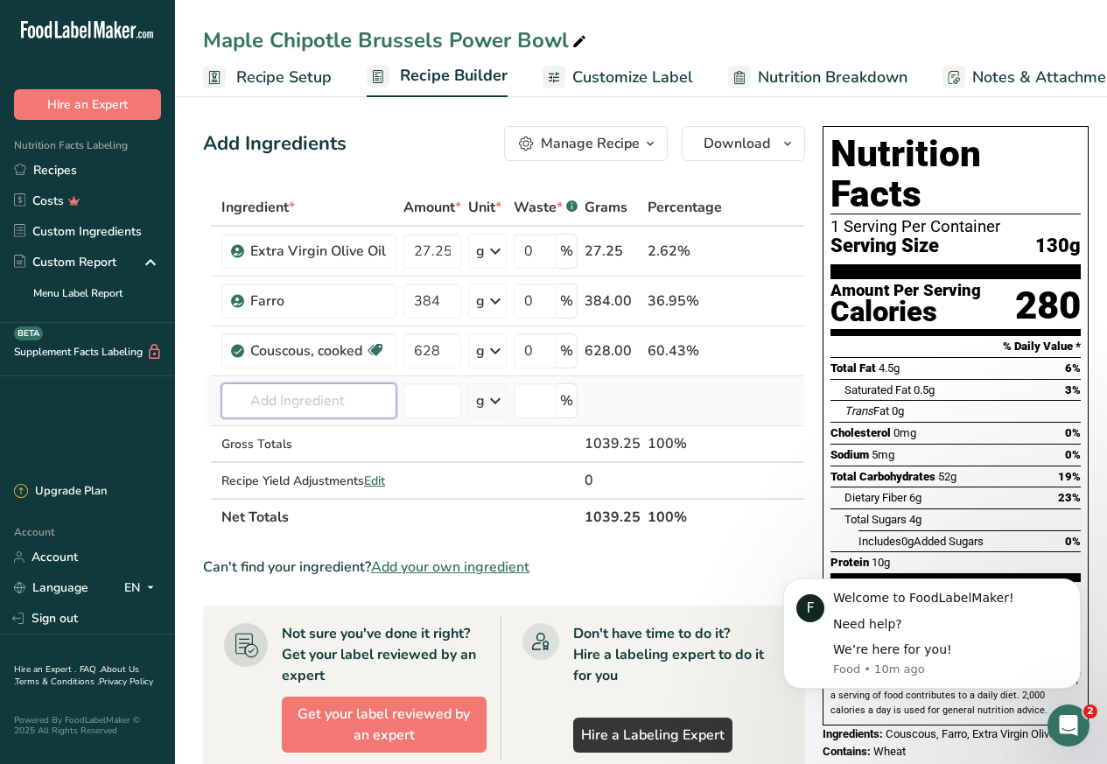
click at [267, 398] on input "text" at bounding box center [308, 400] width 175 height 35
paste input "Kale, raw"
click at [283, 436] on span "11233" at bounding box center [266, 436] width 35 height 17
type input "Kale, raw"
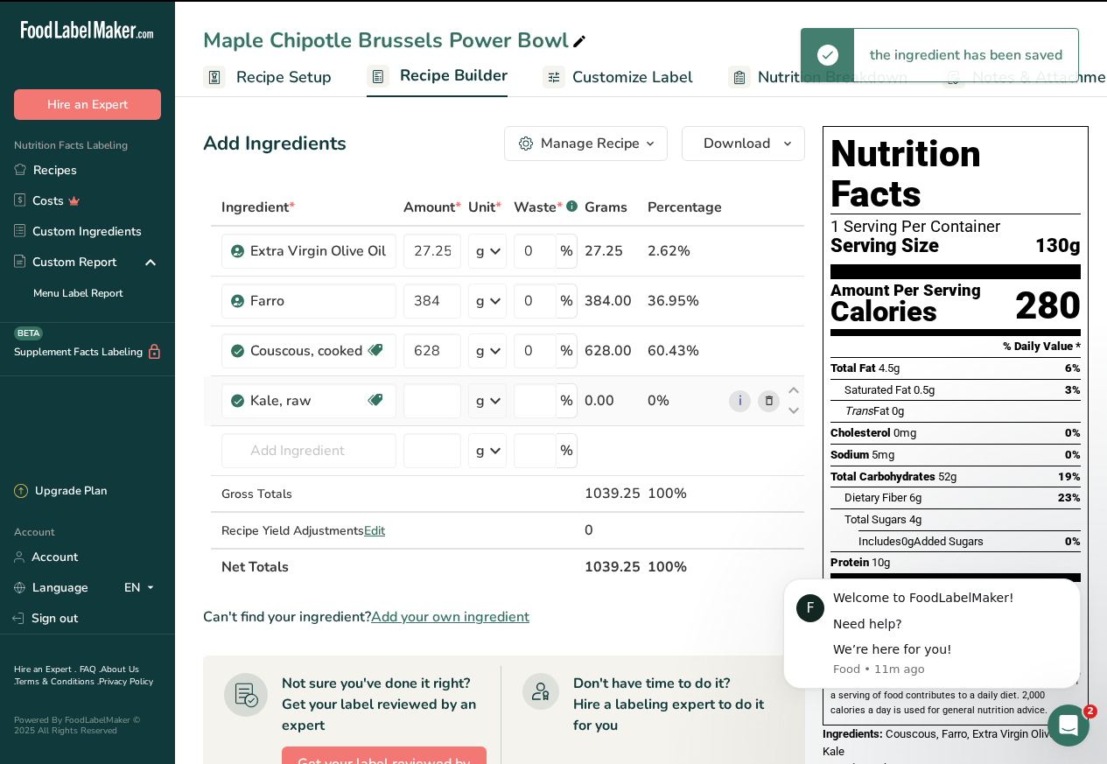
type input "0"
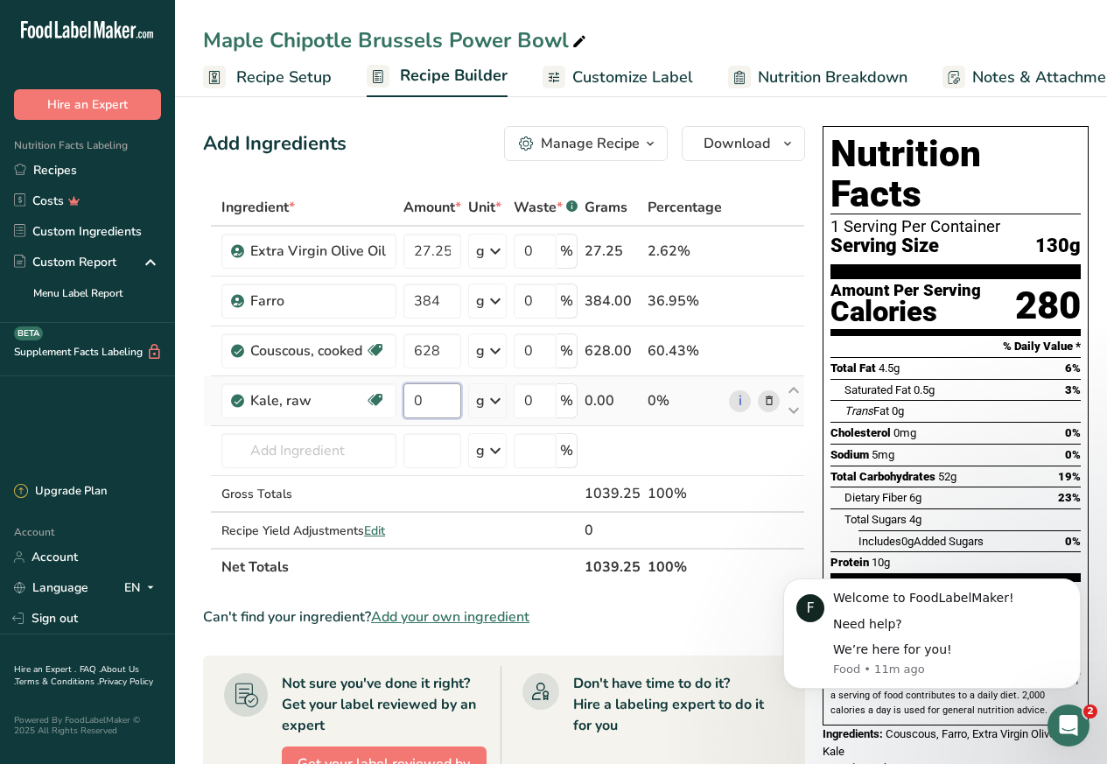
click at [425, 398] on input "0" at bounding box center [432, 400] width 58 height 35
paste input "31.5"
type input "31.5"
click at [273, 449] on div "Ingredient * Amount * Unit * Waste * .a-a{fill:#347362;}.b-a{fill:#fff;} Grams …" at bounding box center [504, 387] width 602 height 396
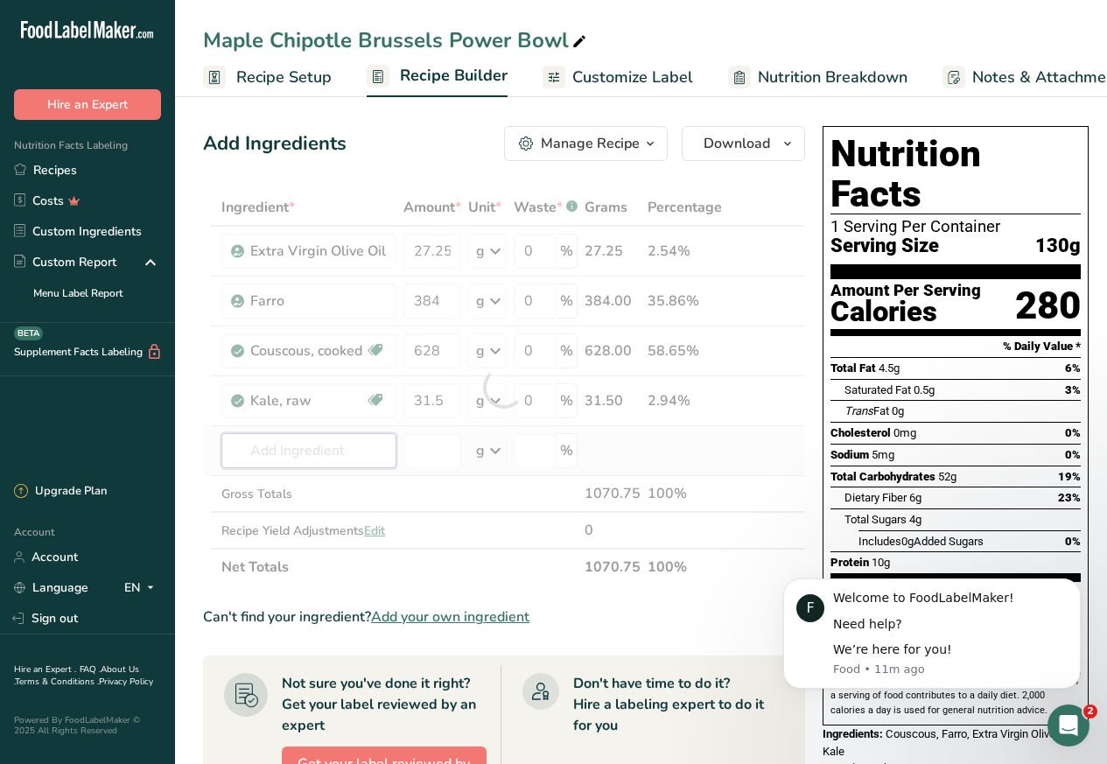
paste input "Brussels sprouts"
type input "Brussels sprouts"
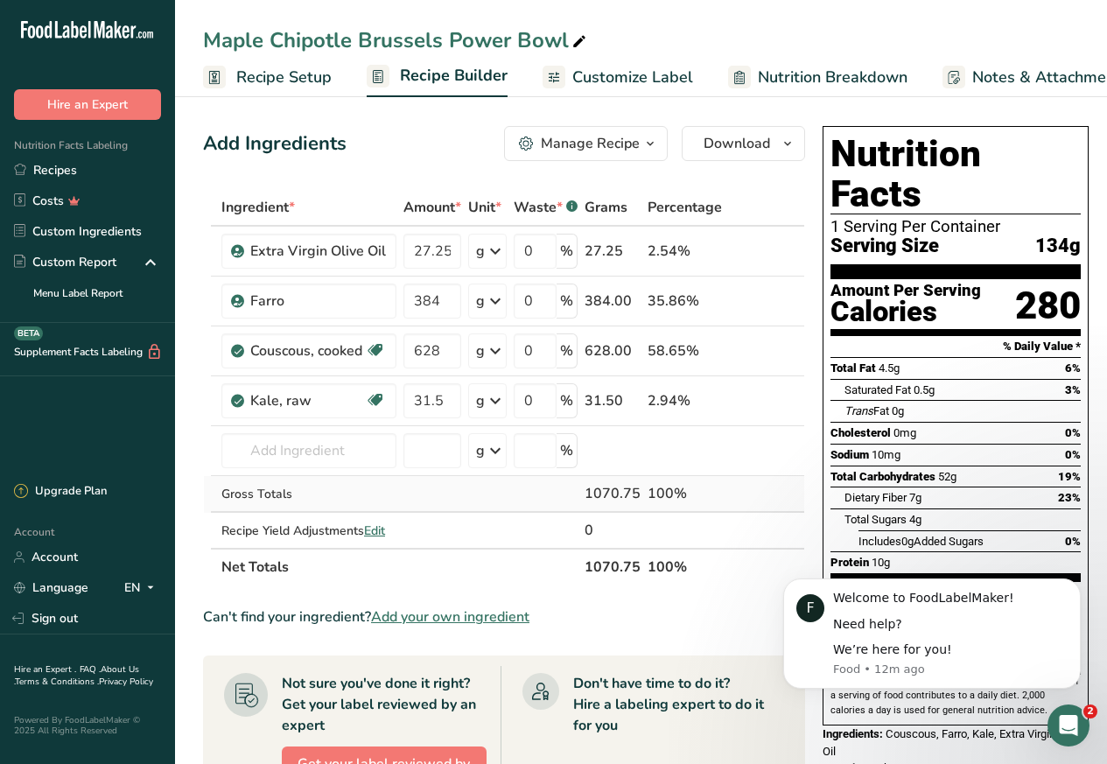
click at [308, 488] on div "Gross Totals" at bounding box center [308, 494] width 175 height 18
click at [262, 451] on input "text" at bounding box center [308, 450] width 175 height 35
paste input "Brussels sprouts raw"
click at [318, 488] on p "11098 Brussels sprouts, raw" at bounding box center [322, 486] width 175 height 18
type input "Brussels sprouts, raw"
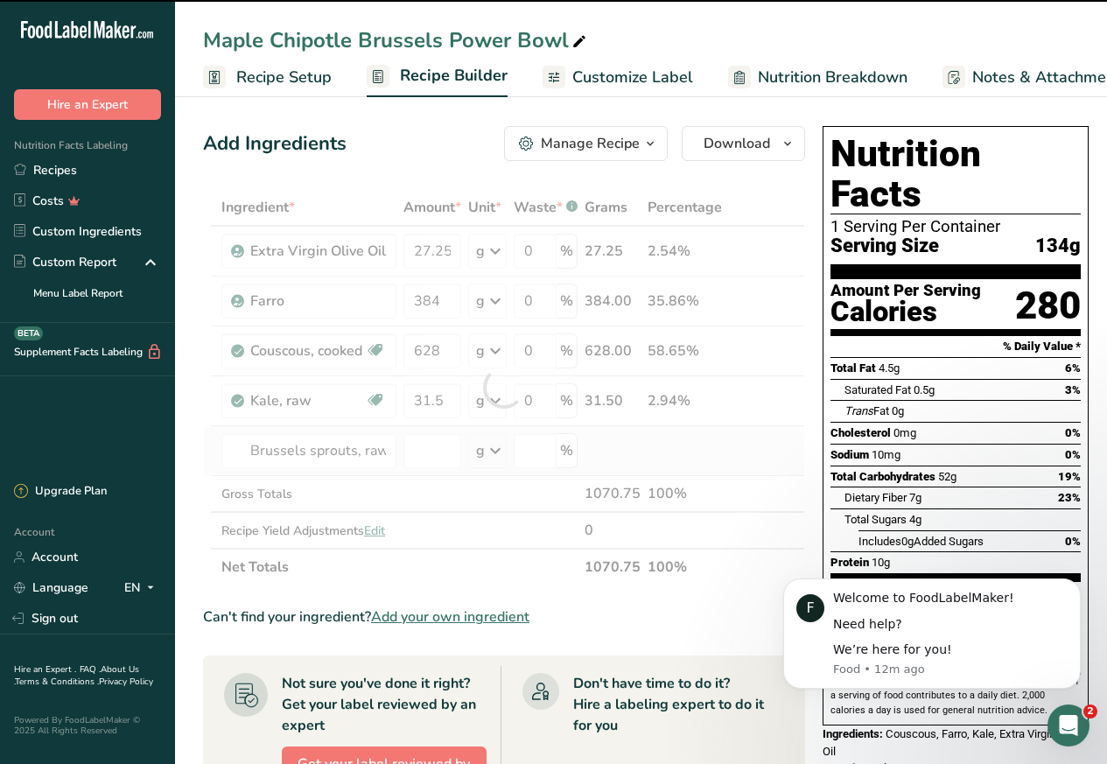
type input "0"
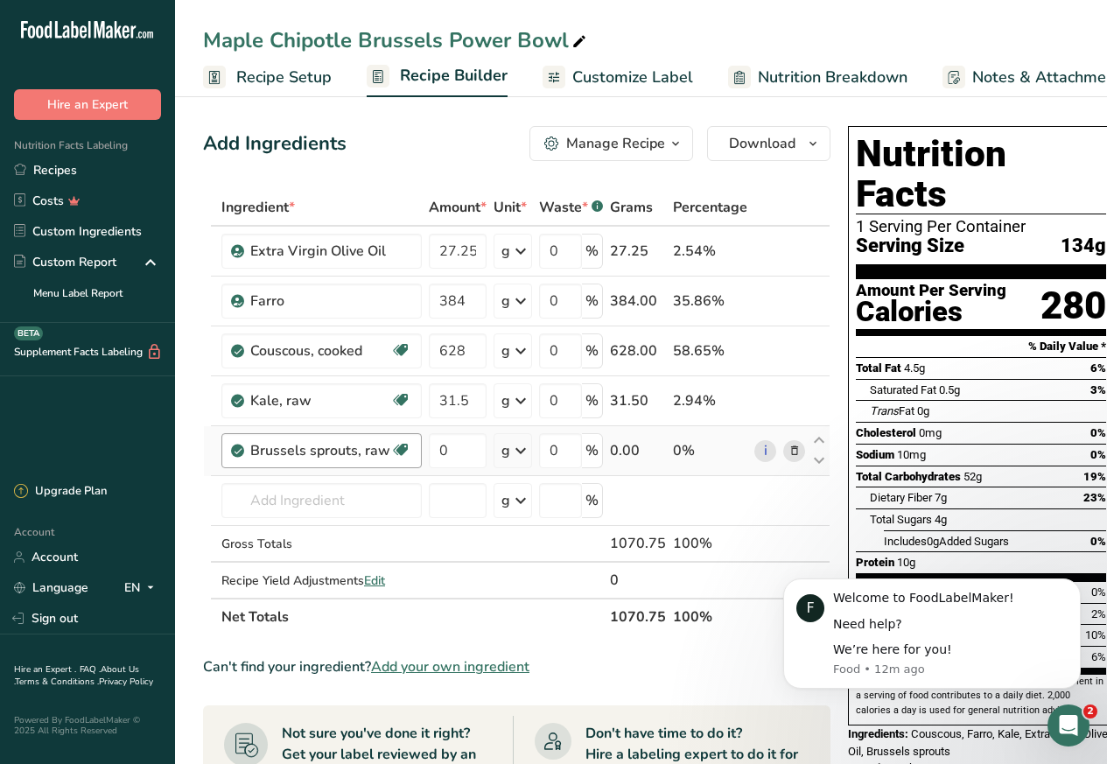
click at [420, 447] on div "Brussels sprouts, raw Source of Antioxidants Source of Omega 3 Dairy free Glute…" at bounding box center [321, 450] width 200 height 35
click at [443, 451] on input "0" at bounding box center [458, 450] width 58 height 35
paste input "704"
type input "704"
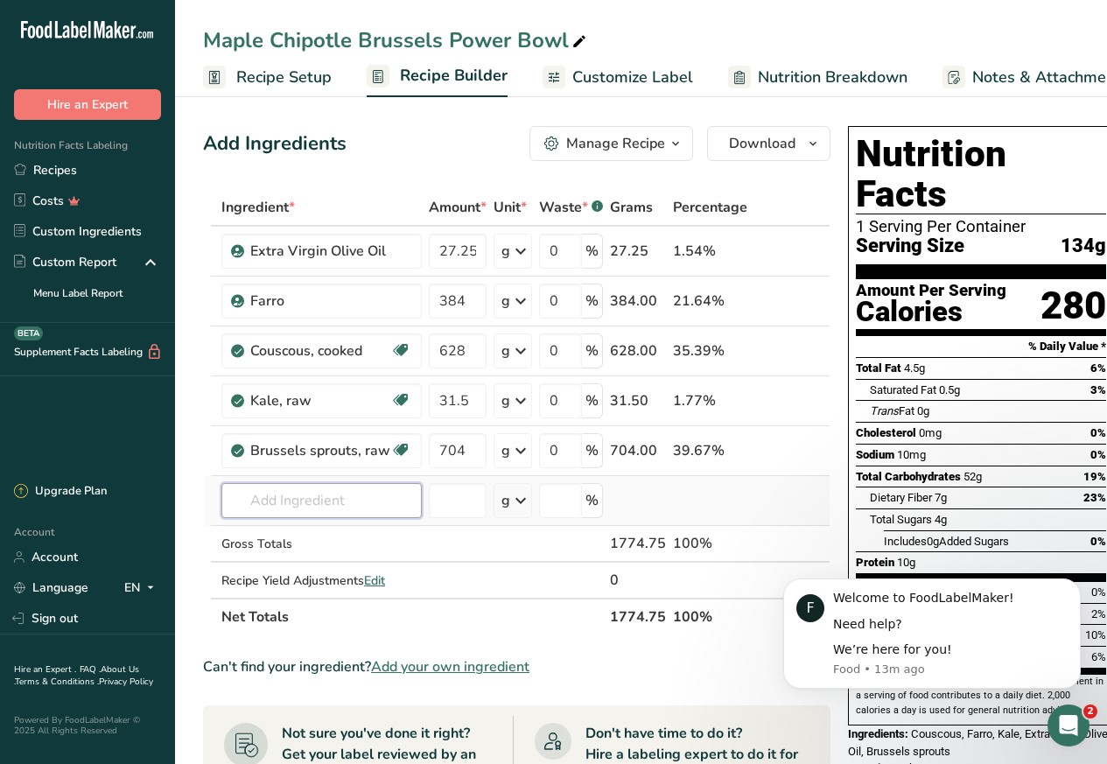
click at [271, 501] on div "Ingredient * Amount * Unit * Waste * .a-a{fill:#347362;}.b-a{fill:#fff;} Grams …" at bounding box center [516, 412] width 627 height 446
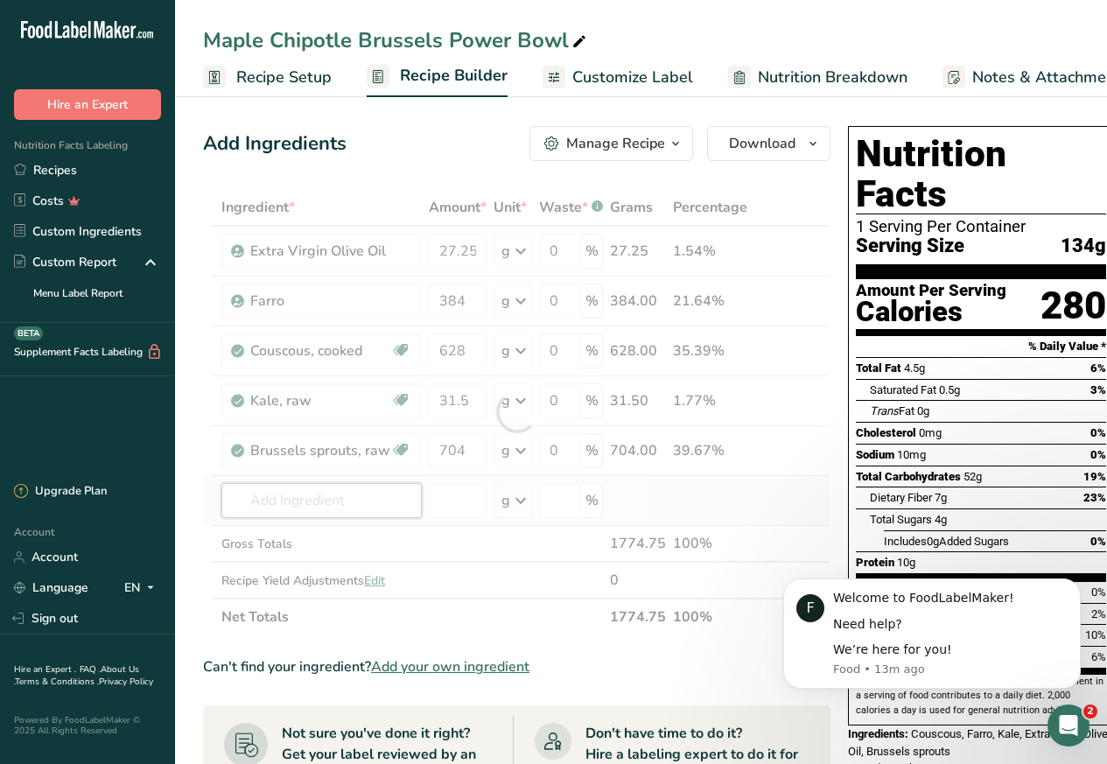
paste input "Maple syrup"
type input "Maple syrup"
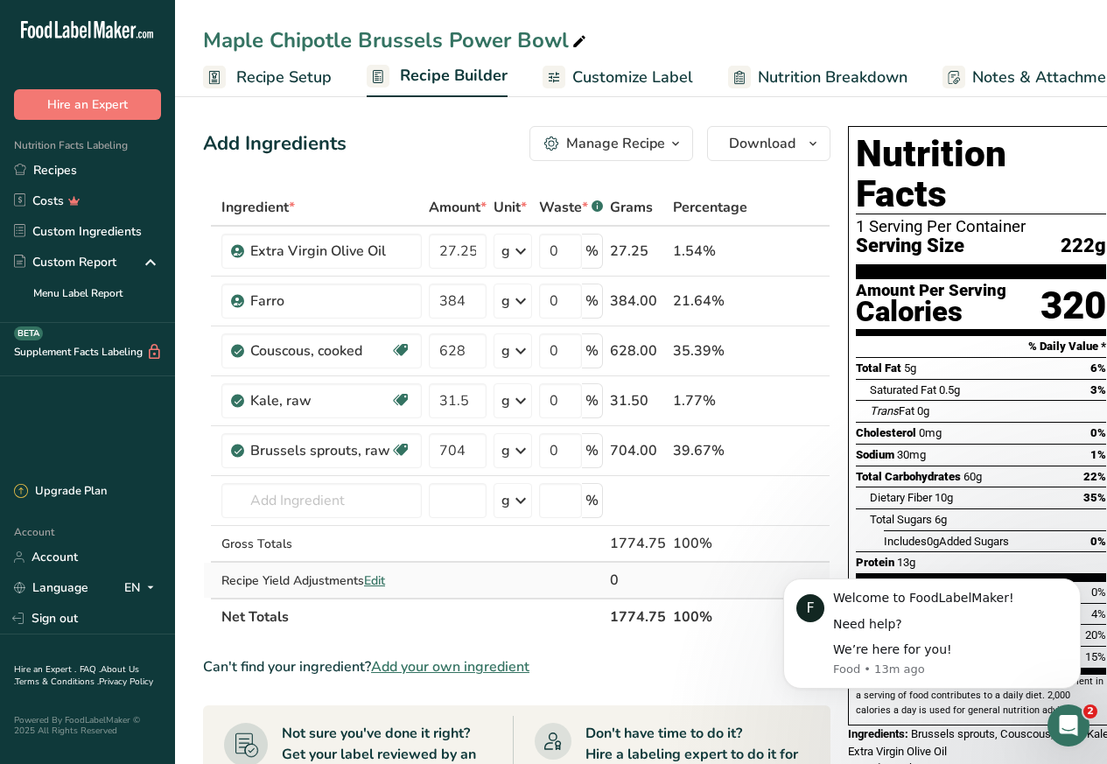
click at [264, 563] on td "Recipe Yield Adjustments Edit" at bounding box center [321, 580] width 207 height 35
click at [276, 500] on input "text" at bounding box center [321, 500] width 200 height 35
paste input "Maple syrup"
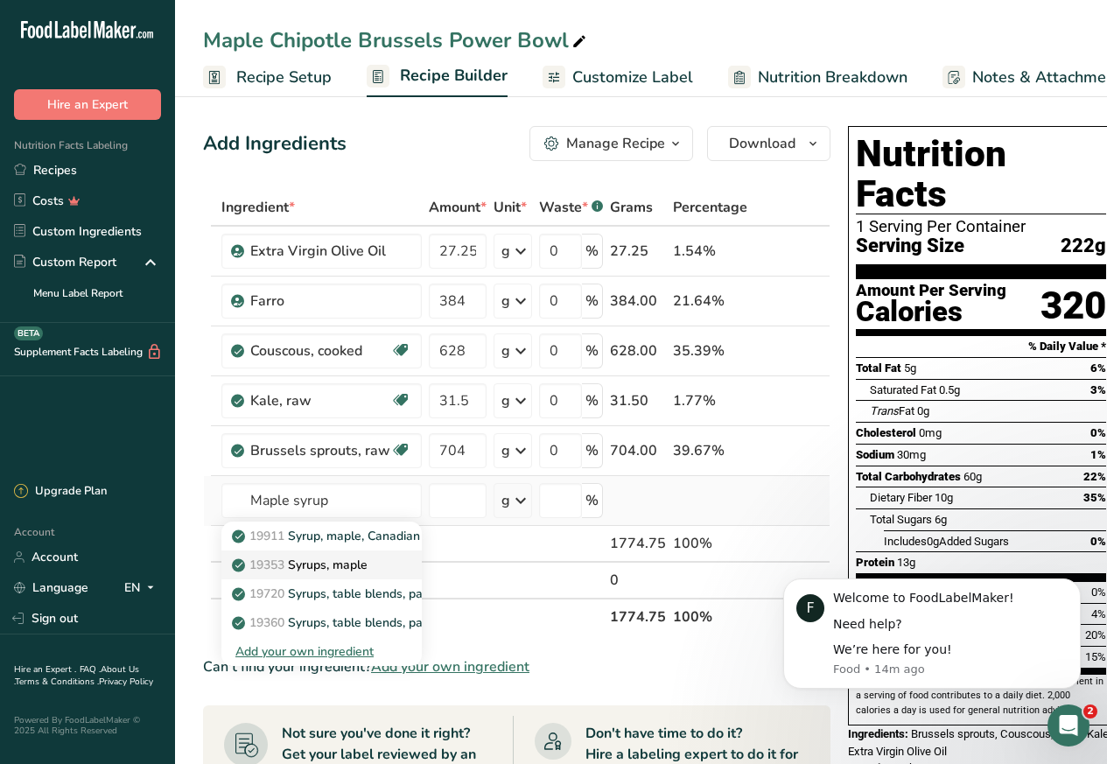
click at [260, 568] on span "19353" at bounding box center [266, 564] width 35 height 17
type input "Syrups, maple"
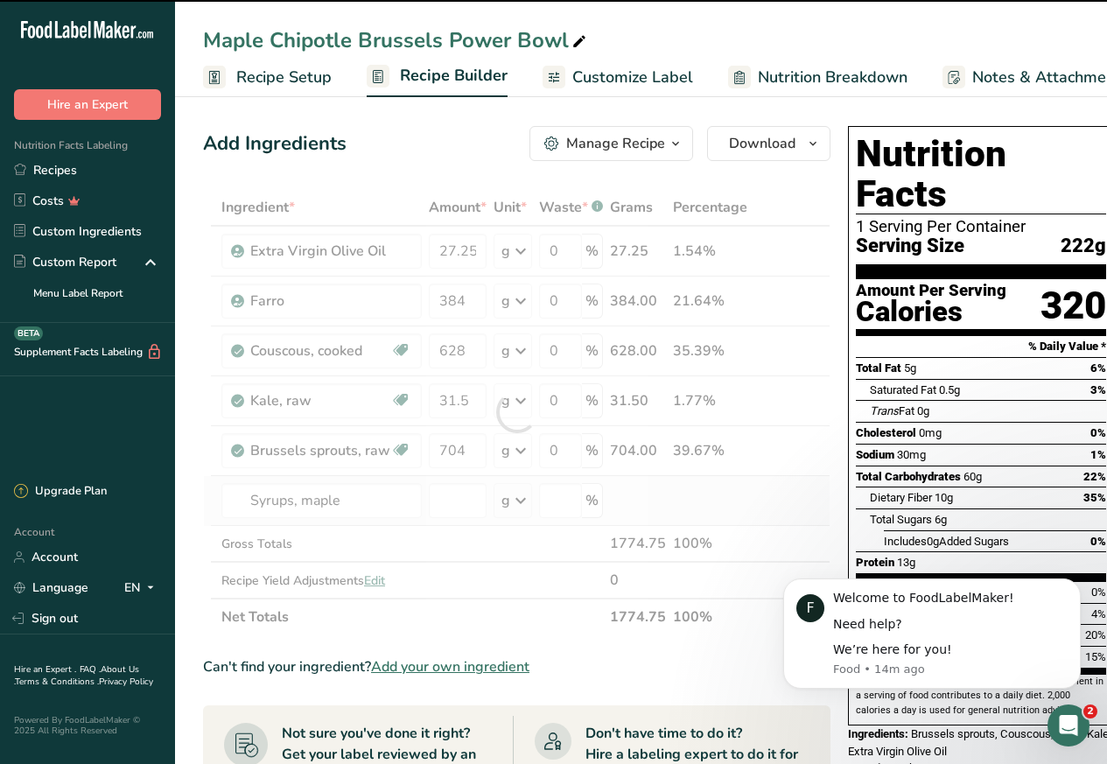
type input "0"
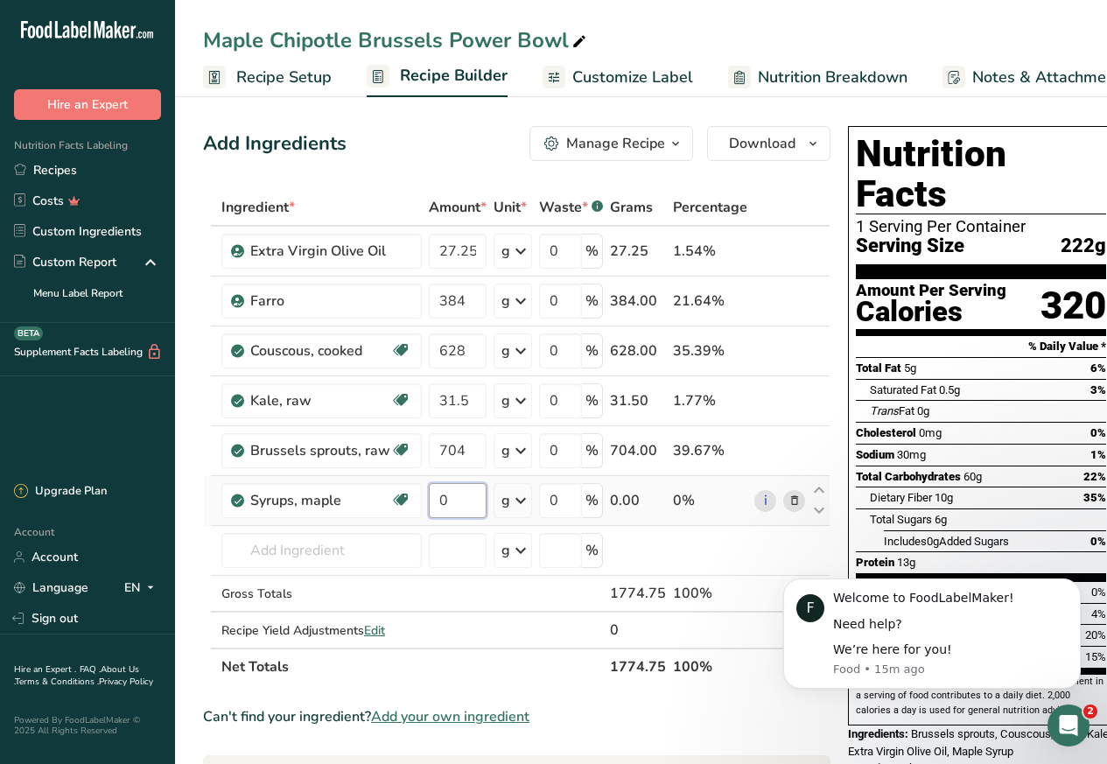
click at [439, 502] on input "0" at bounding box center [458, 500] width 58 height 35
paste input "8"
type input "80"
click at [280, 551] on div "Ingredient * Amount * Unit * Waste * .a-a{fill:#347362;}.b-a{fill:#fff;} Grams …" at bounding box center [516, 437] width 627 height 496
paste input "Chipotle peppers"
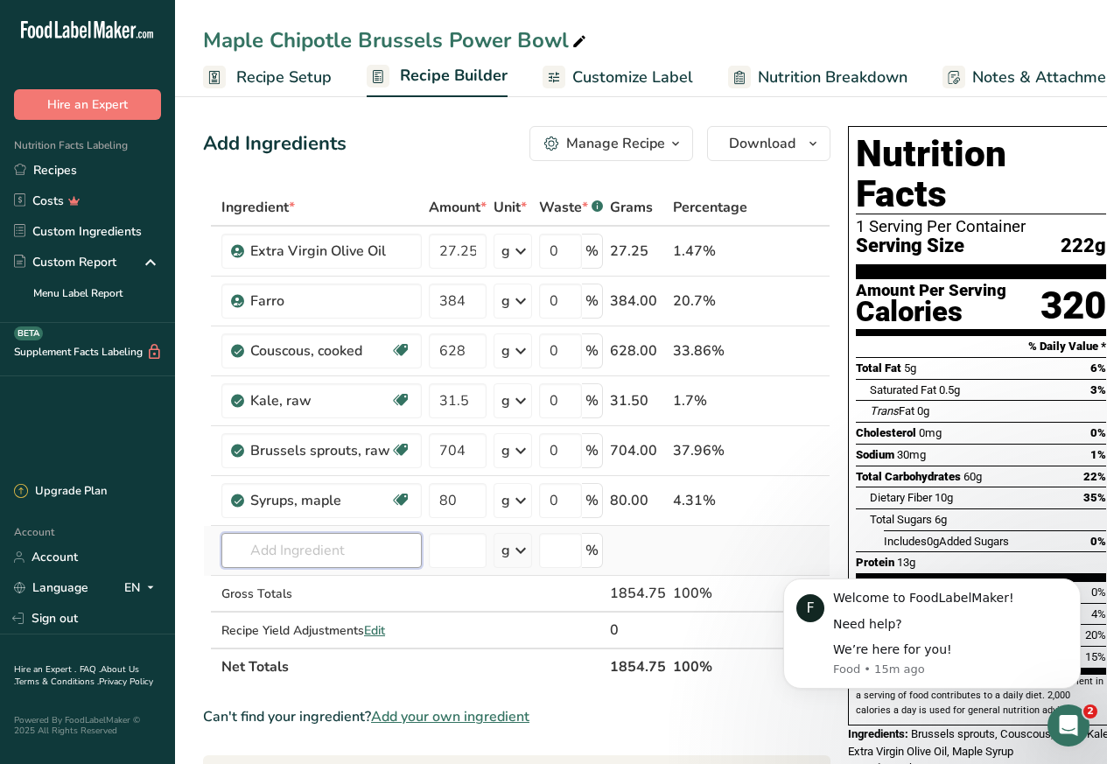
type input "Chipotle peppers"
click at [268, 586] on div "Gross Totals" at bounding box center [321, 593] width 200 height 18
click at [269, 556] on input "text" at bounding box center [321, 550] width 200 height 35
paste input "chipotle"
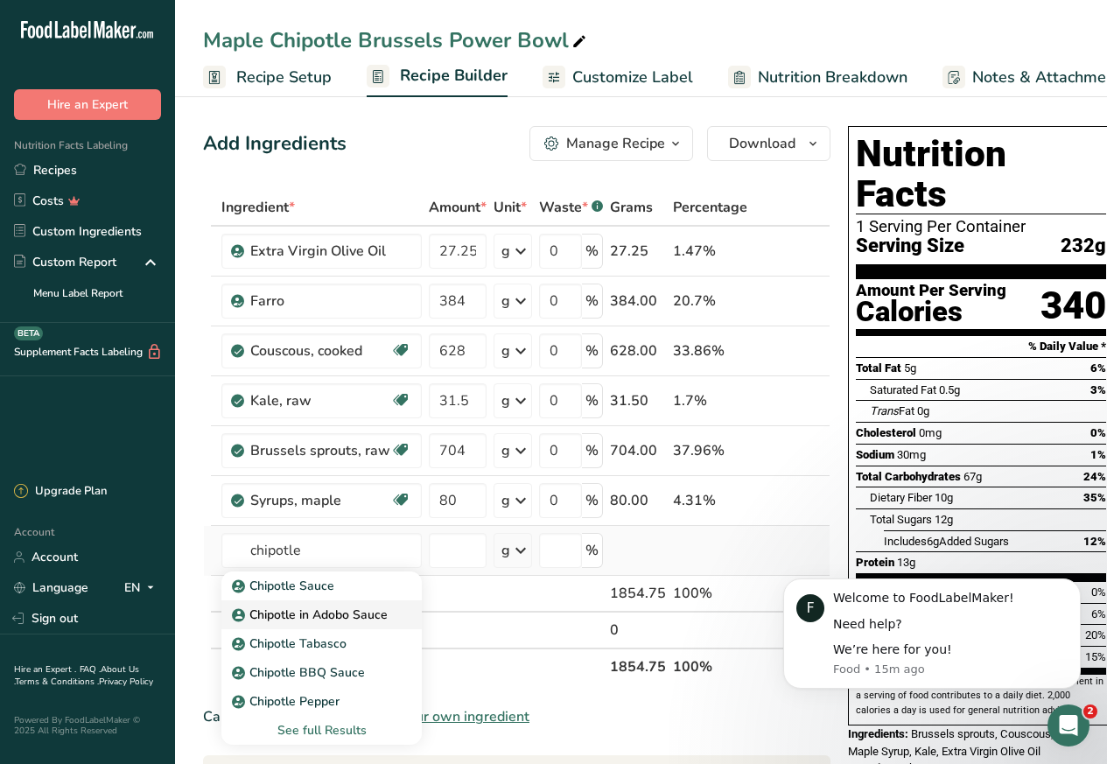
click at [291, 613] on p "Chipotle in Adobo Sauce" at bounding box center [311, 614] width 152 height 18
type input "Chipotle in Adobo Sauce"
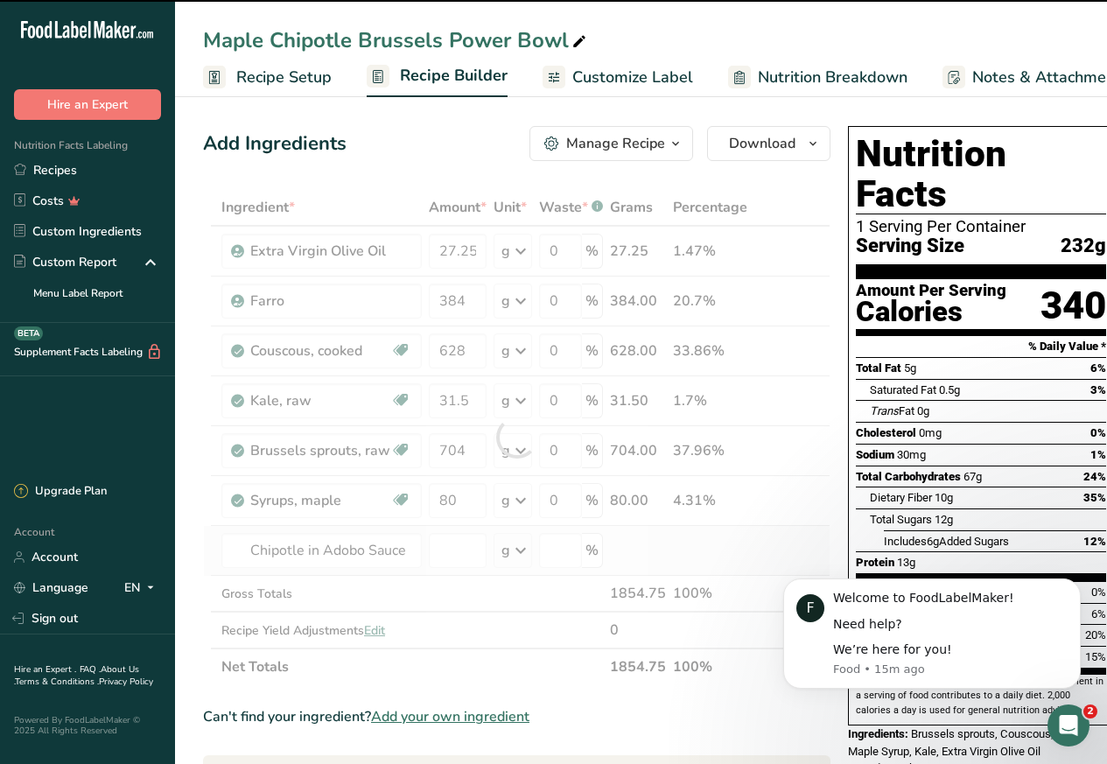
type input "0"
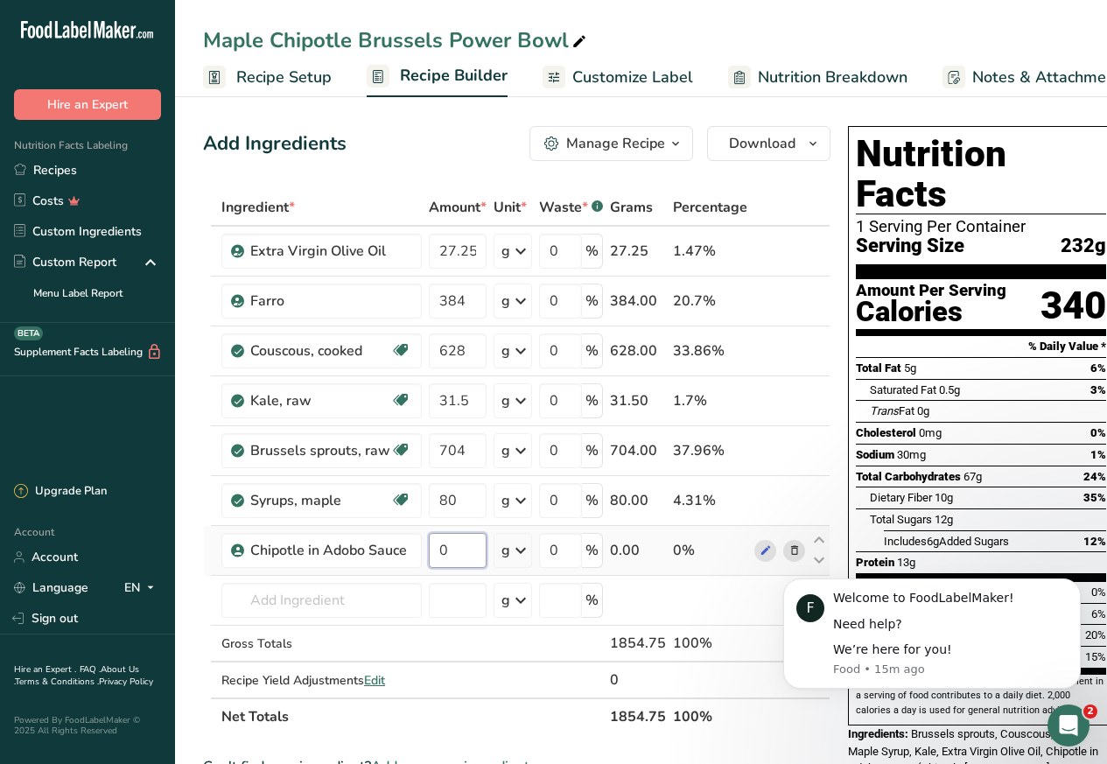
click at [437, 552] on input "0" at bounding box center [458, 550] width 58 height 35
paste input "2"
type input "20"
click at [280, 593] on div "Ingredient * Amount * Unit * Waste * .a-a{fill:#347362;}.b-a{fill:#fff;} Grams …" at bounding box center [516, 462] width 627 height 546
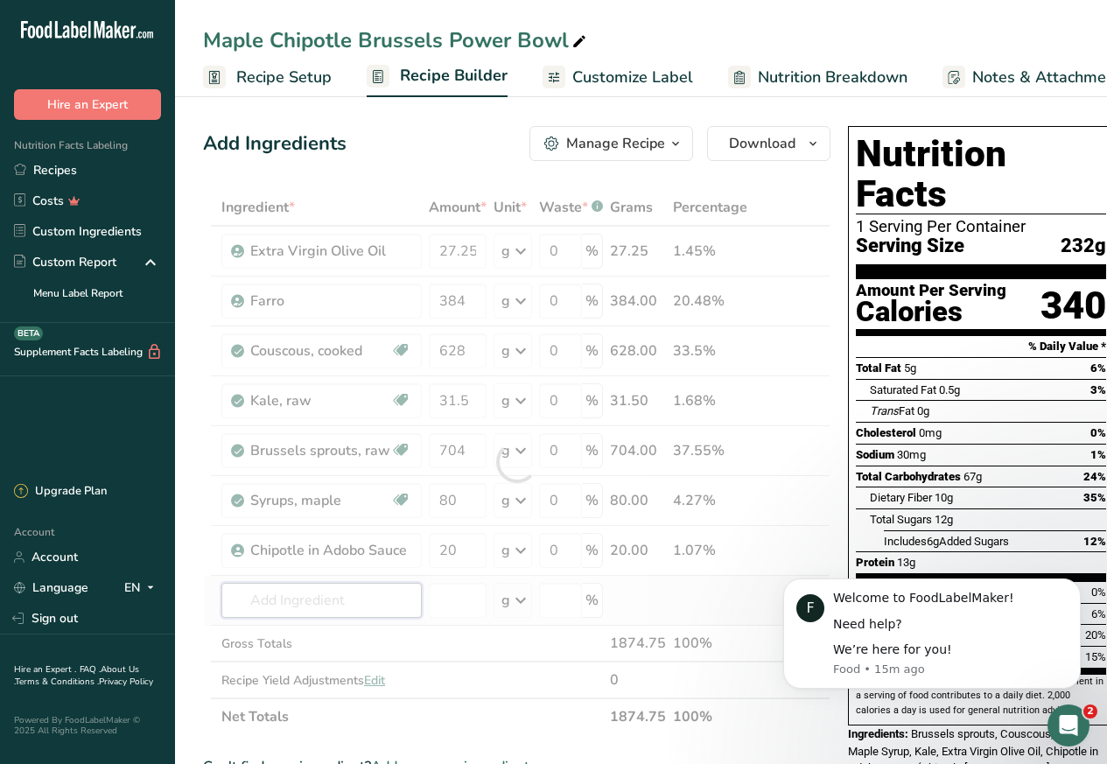
paste input "sweet potato"
type input "sweet potato"
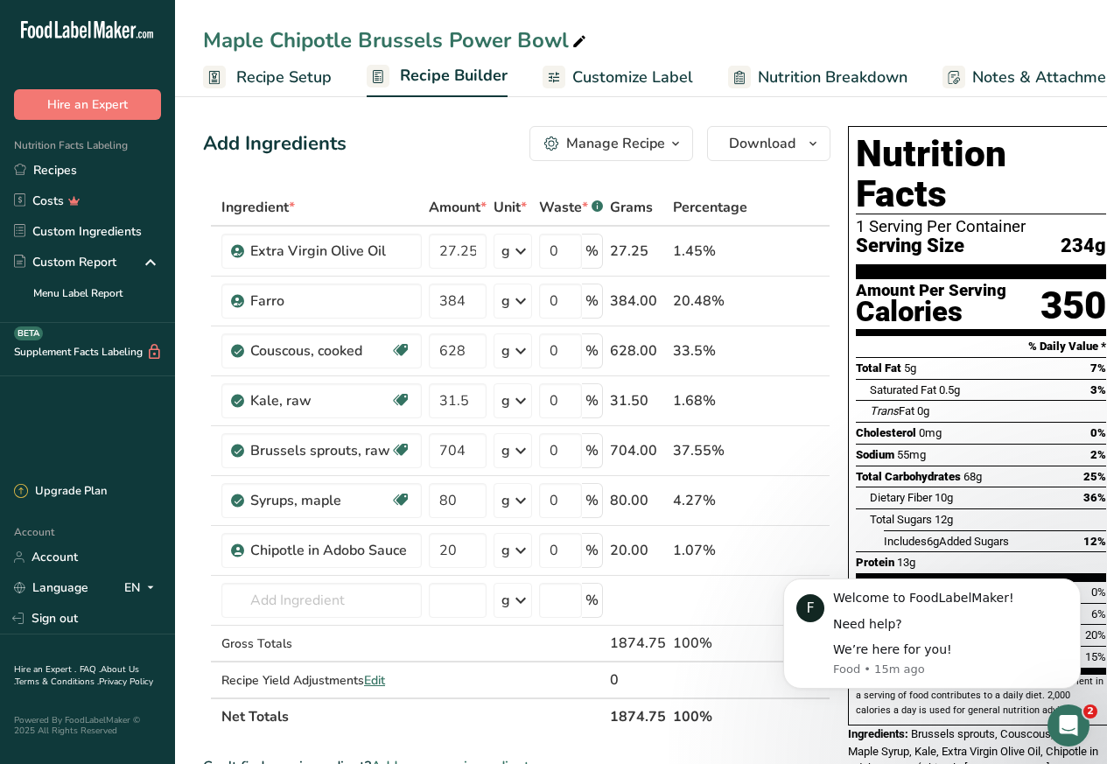
click at [164, 455] on div ".a-20{fill:#fff;} Hire an Expert Nutrition Facts Labeling Recipes Costs Custom …" at bounding box center [87, 243] width 175 height 458
click at [274, 594] on input "text" at bounding box center [321, 600] width 200 height 35
paste input "sweet potato, raw"
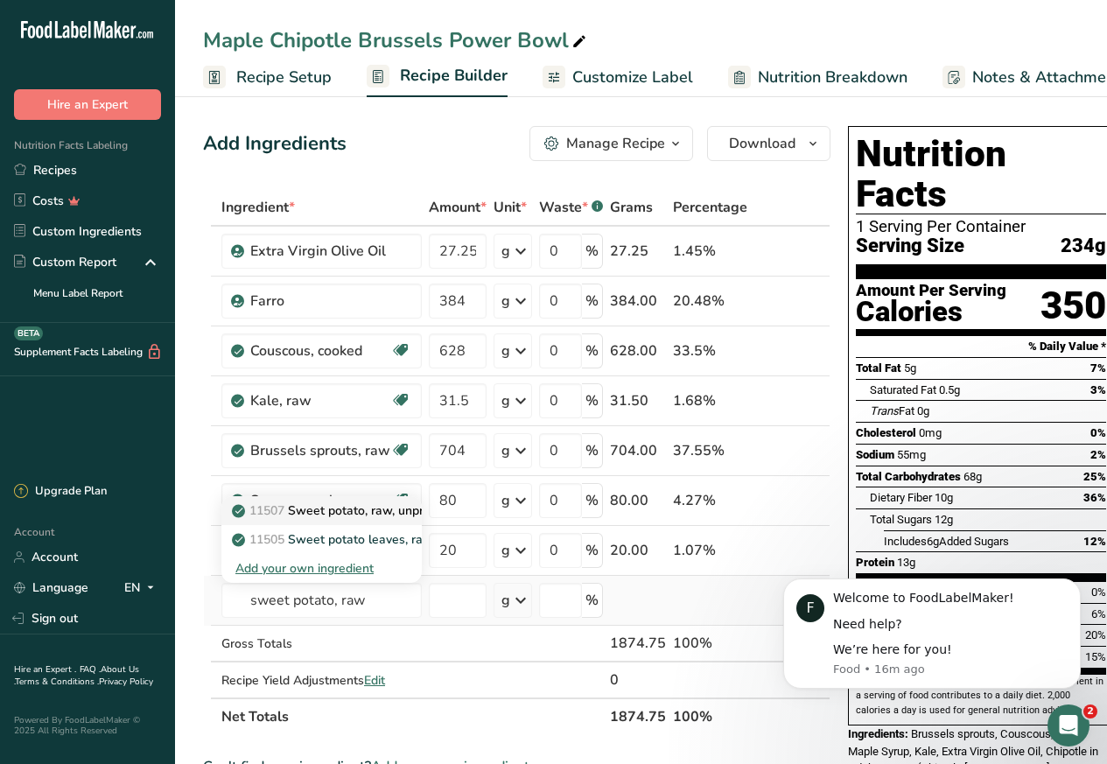
click at [290, 510] on p "11507 Sweet potato, raw, unprepared (Includes foods for USDA's Food Distributio…" at bounding box center [505, 510] width 540 height 18
type input "Sweet potato, raw, unprepared (Includes foods for USDA's Food Distribution Prog…"
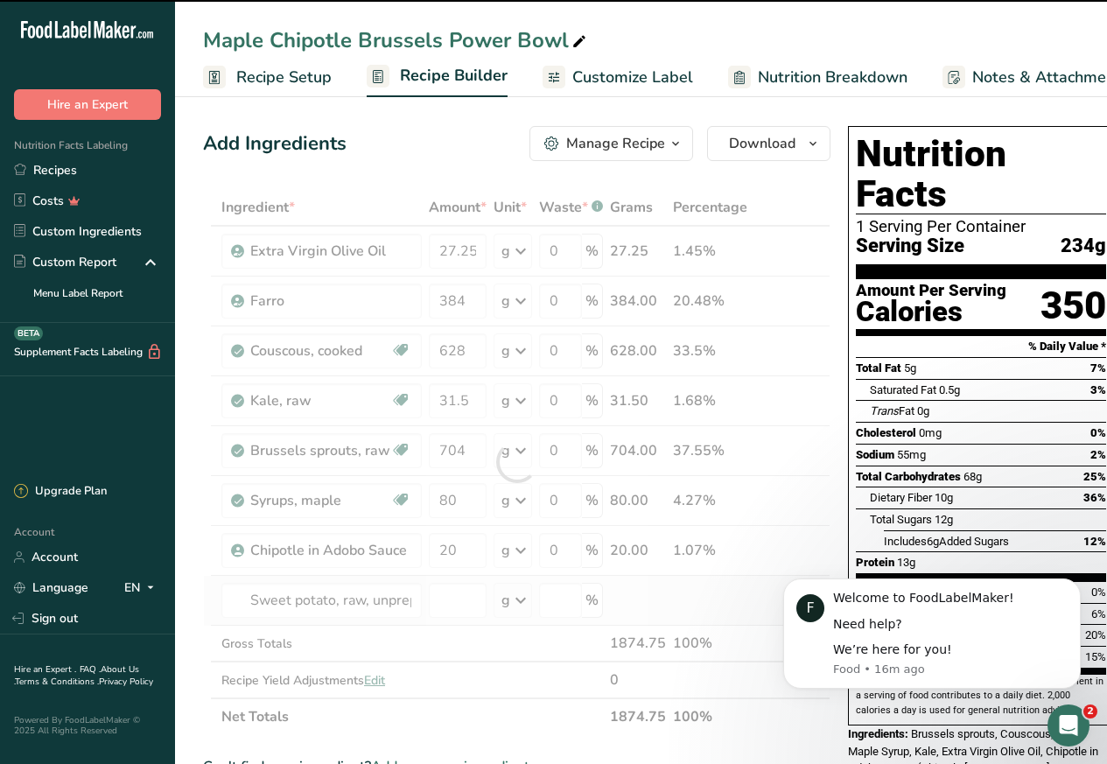
type input "0"
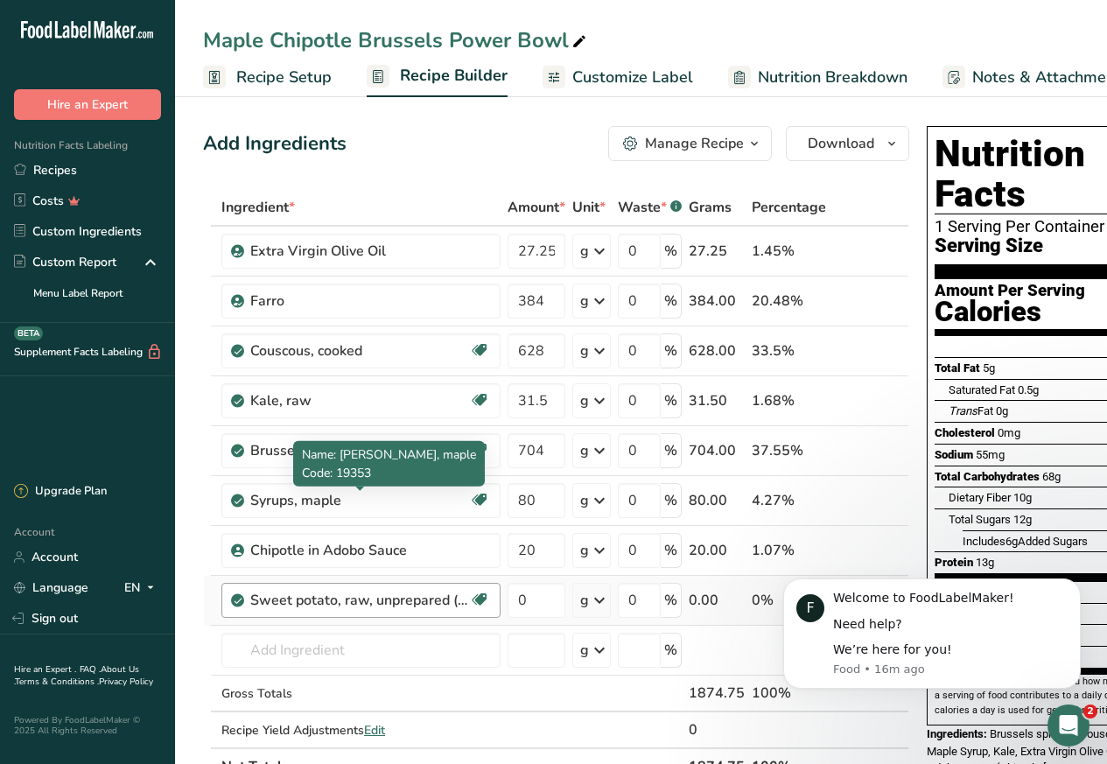
click at [438, 602] on div "Sweet potato, raw, unprepared (Includes foods for USDA's Food Distribution Prog…" at bounding box center [359, 600] width 219 height 21
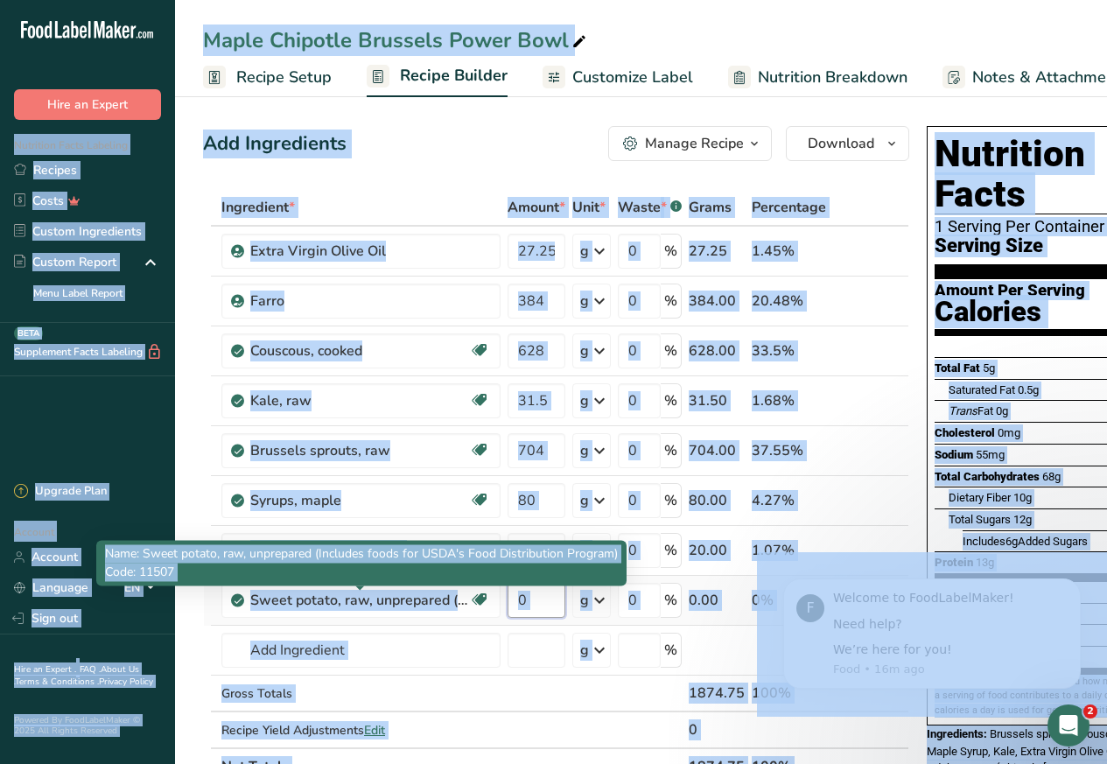
click at [525, 598] on input "0" at bounding box center [536, 600] width 58 height 35
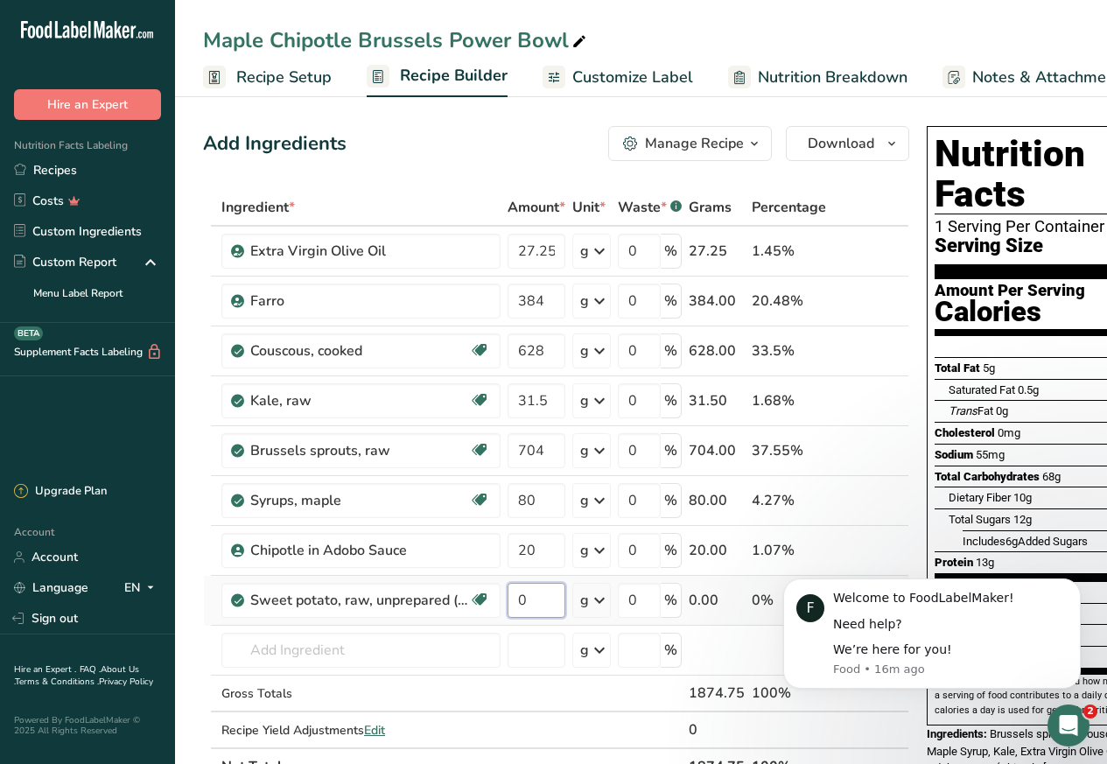
click at [527, 602] on input "0" at bounding box center [536, 600] width 58 height 35
paste input "1064"
type input "1064"
click at [273, 653] on div "Ingredient * Amount * Unit * Waste * .a-a{fill:#347362;}.b-a{fill:#fff;} Grams …" at bounding box center [556, 487] width 706 height 596
paste input "chickpeas canned"
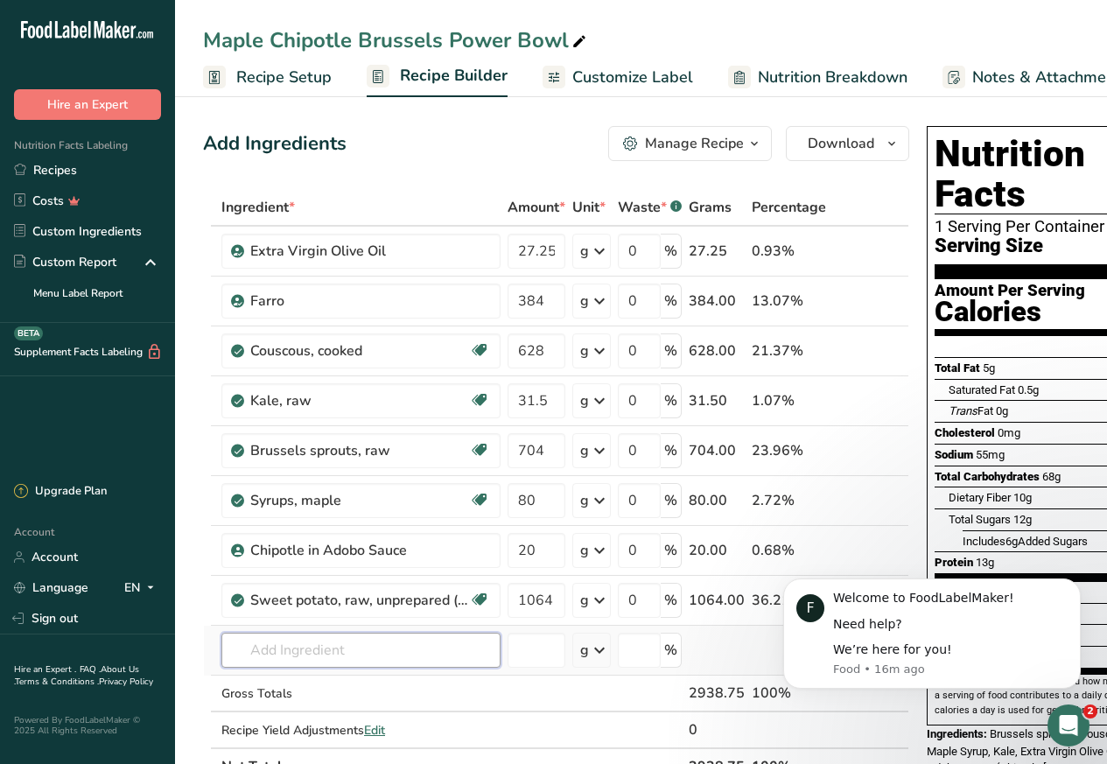
type input "chickpeas canned"
click at [260, 687] on div "Gross Totals" at bounding box center [360, 693] width 279 height 18
click at [269, 653] on input "text" at bounding box center [360, 650] width 279 height 35
paste input "chickpeas, canned"
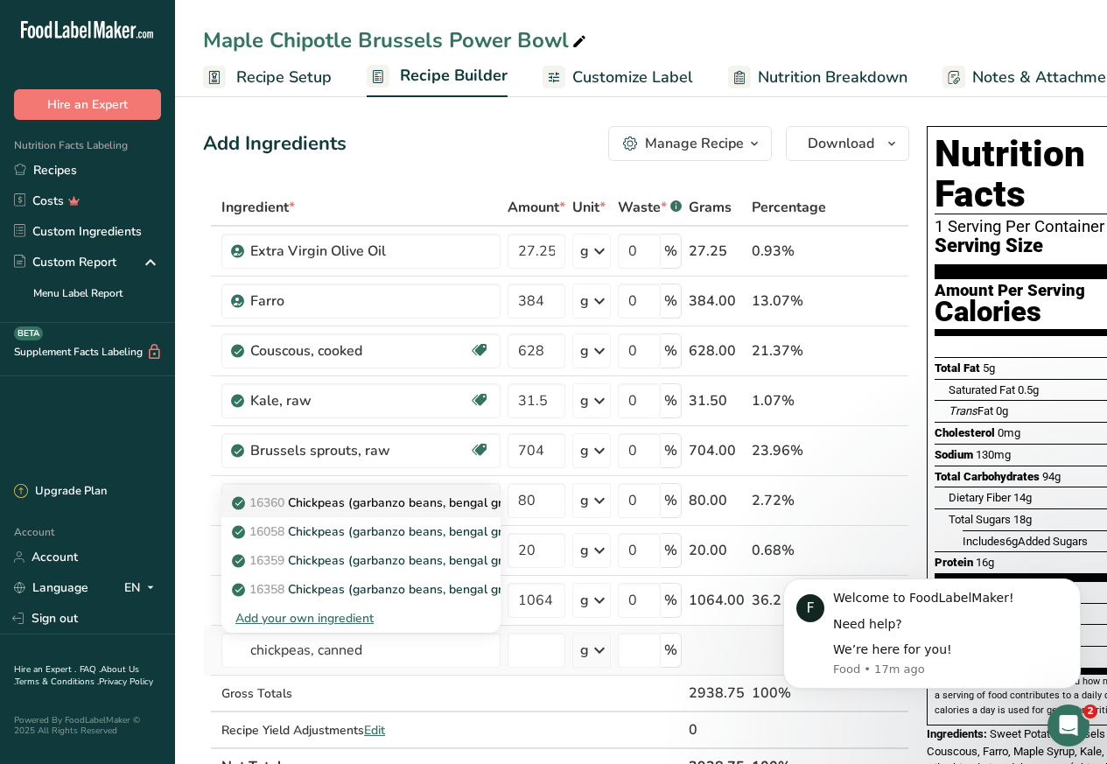
click at [238, 503] on icon at bounding box center [239, 503] width 10 height 16
type input "Chickpeas (garbanzo beans, bengal gram), mature seeds, canned, solids and liqui…"
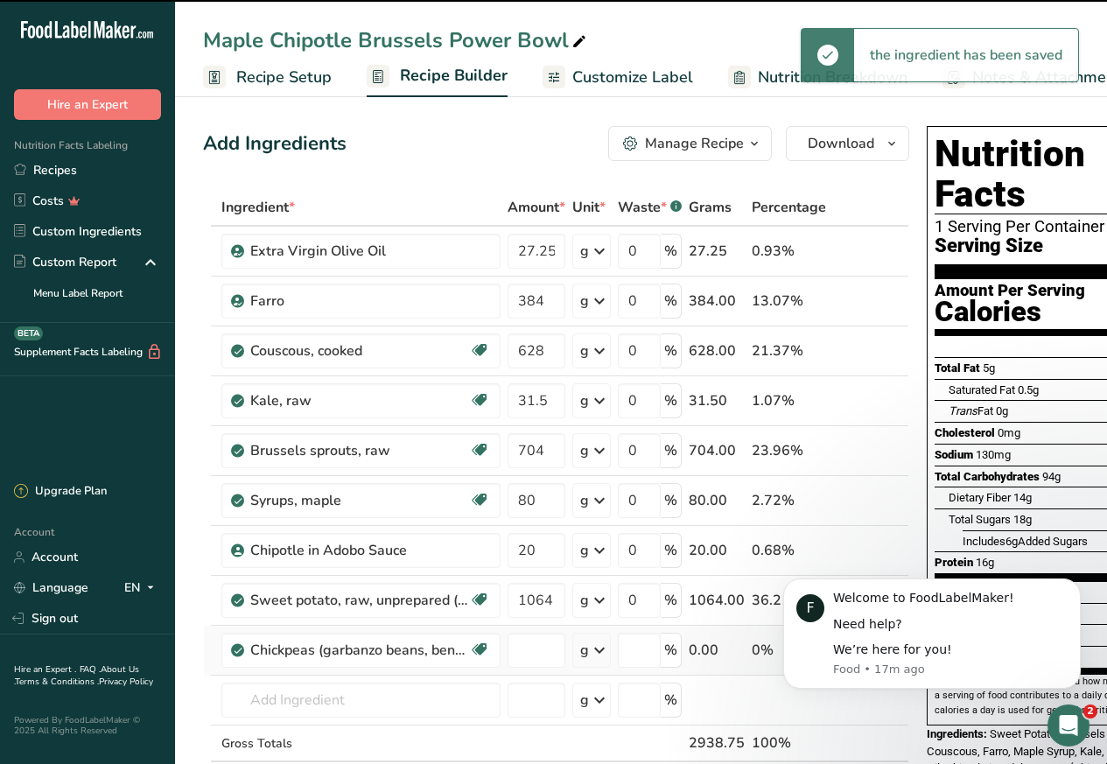
type input "0"
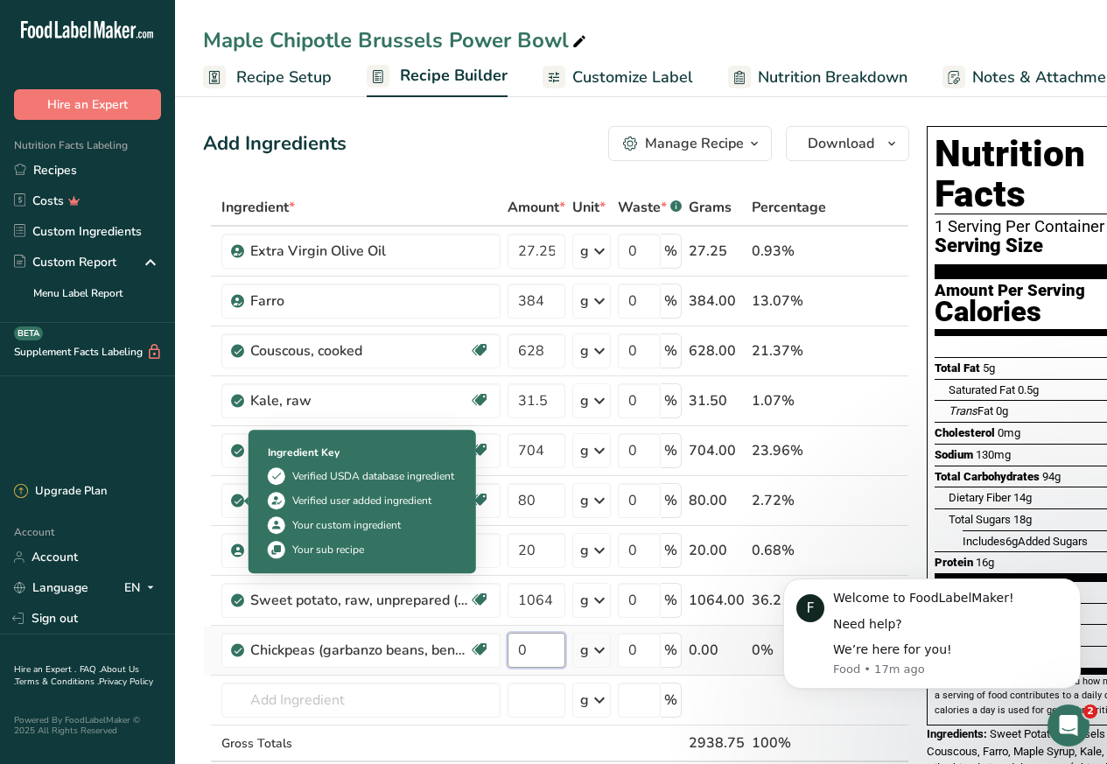
click at [528, 653] on input "0" at bounding box center [536, 650] width 58 height 35
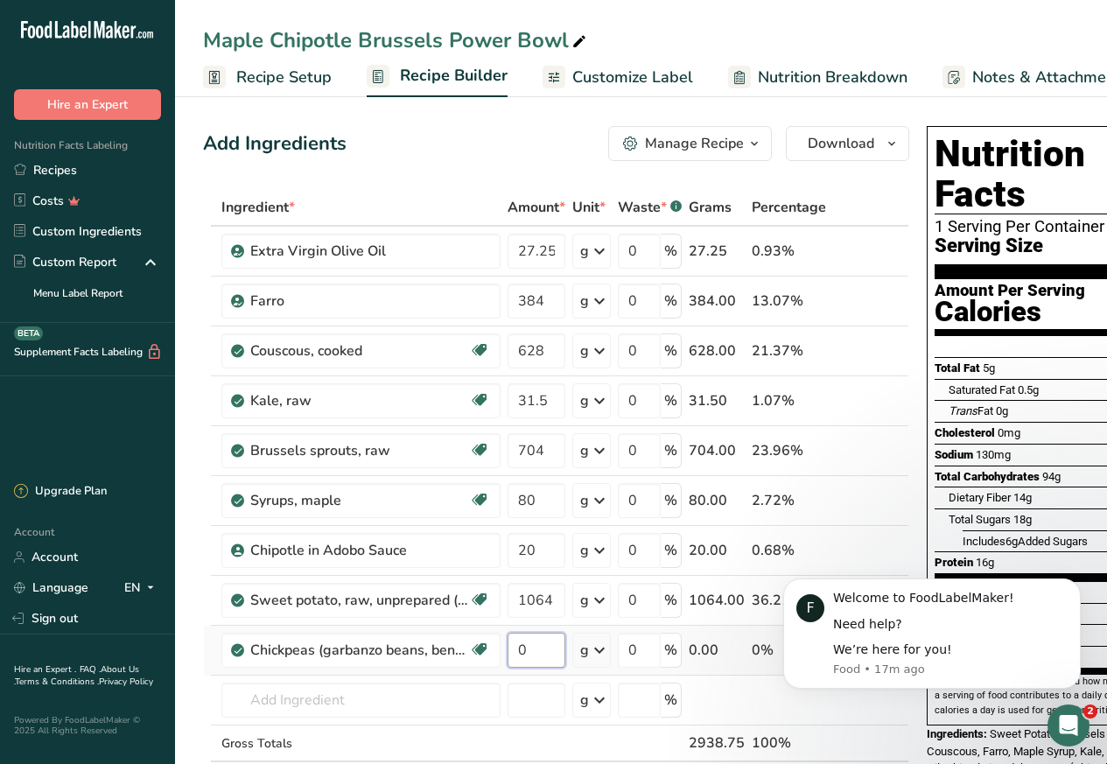
paste input "567"
type input "567"
click at [276, 700] on div "Ingredient * Amount * Unit * Waste * .a-a{fill:#347362;}.b-a{fill:#fff;} Grams …" at bounding box center [556, 512] width 706 height 646
paste input "paprika"
type input "paprika"
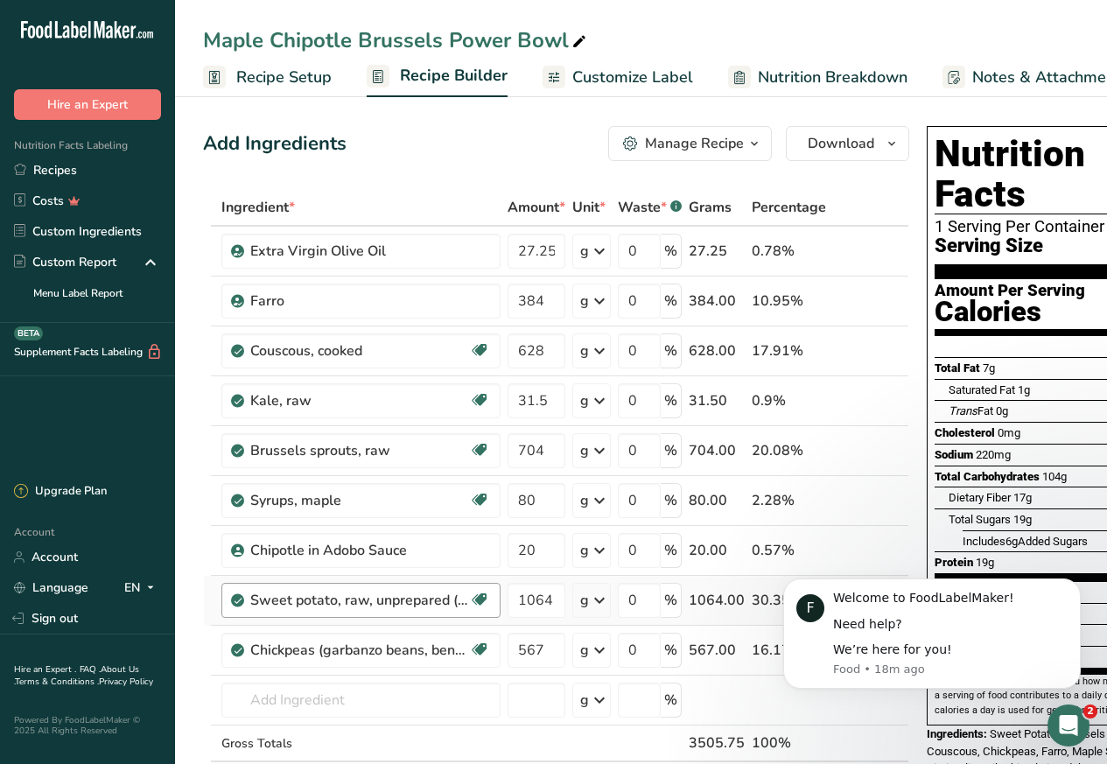
click at [265, 584] on div "Sweet potato, raw, unprepared (Includes foods for USDA's Food Distribution Prog…" at bounding box center [360, 600] width 279 height 35
click at [281, 700] on input "text" at bounding box center [360, 699] width 279 height 35
paste input "Spices, paprika"
click at [247, 641] on p "2028 Spices, paprika" at bounding box center [299, 639] width 129 height 18
type input "Spices, paprika"
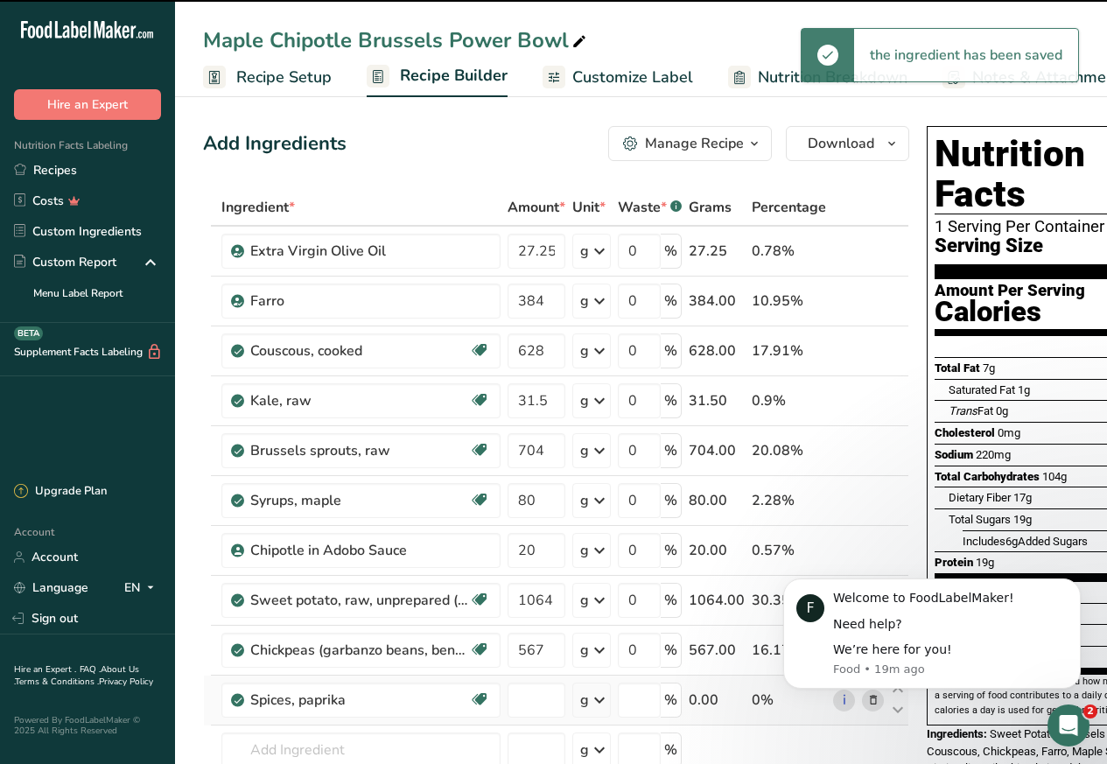
type input "0"
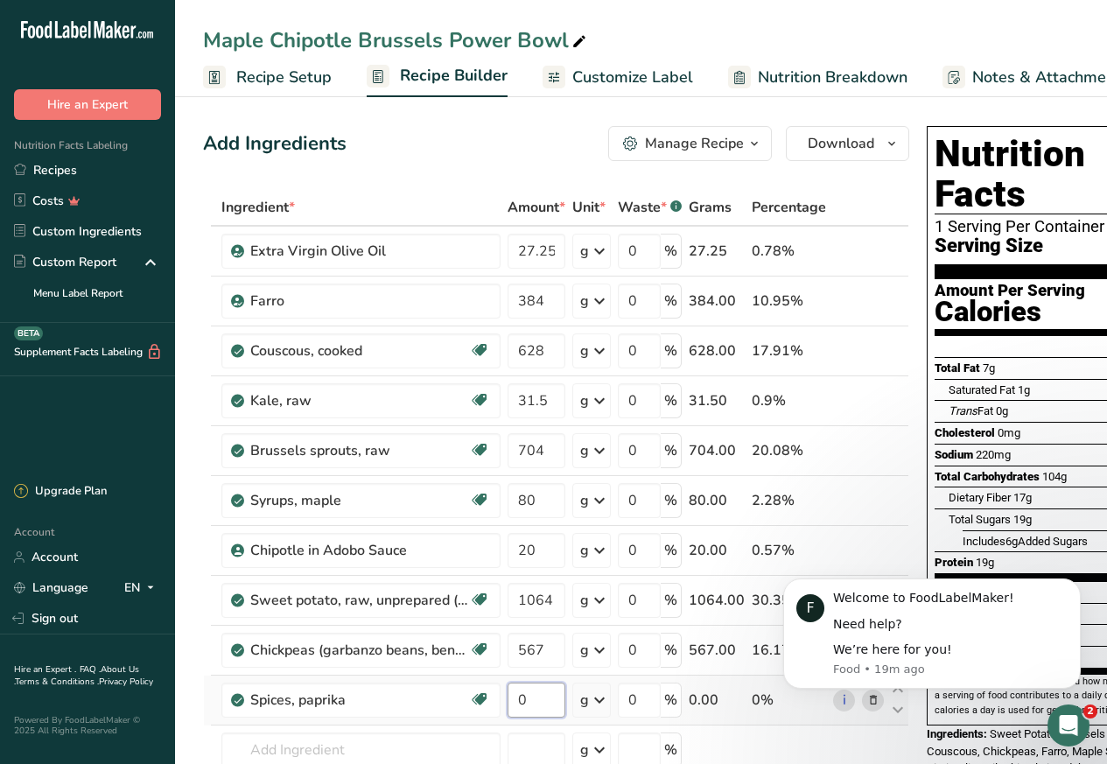
click at [528, 700] on input "0" at bounding box center [536, 699] width 58 height 35
paste input "1.15"
type input "1.15"
click at [281, 740] on div "Ingredient * Amount * Unit * Waste * .a-a{fill:#347362;}.b-a{fill:#fff;} Grams …" at bounding box center [556, 537] width 706 height 696
paste input "garlic powder"
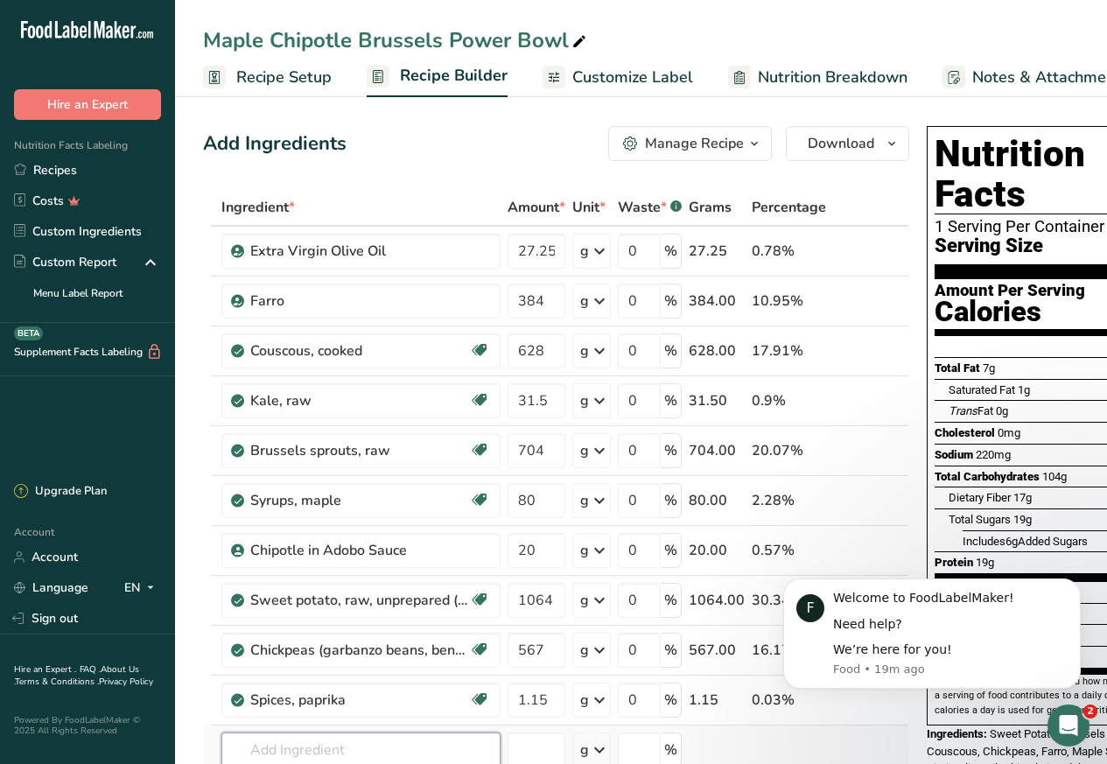
type input "garlic powder"
click at [255, 690] on div "Spices, paprika" at bounding box center [359, 699] width 219 height 21
click at [281, 740] on input "text" at bounding box center [360, 749] width 279 height 35
paste input "garlic powder"
click at [248, 690] on p "2020 Spices, garlic powder" at bounding box center [317, 689] width 165 height 18
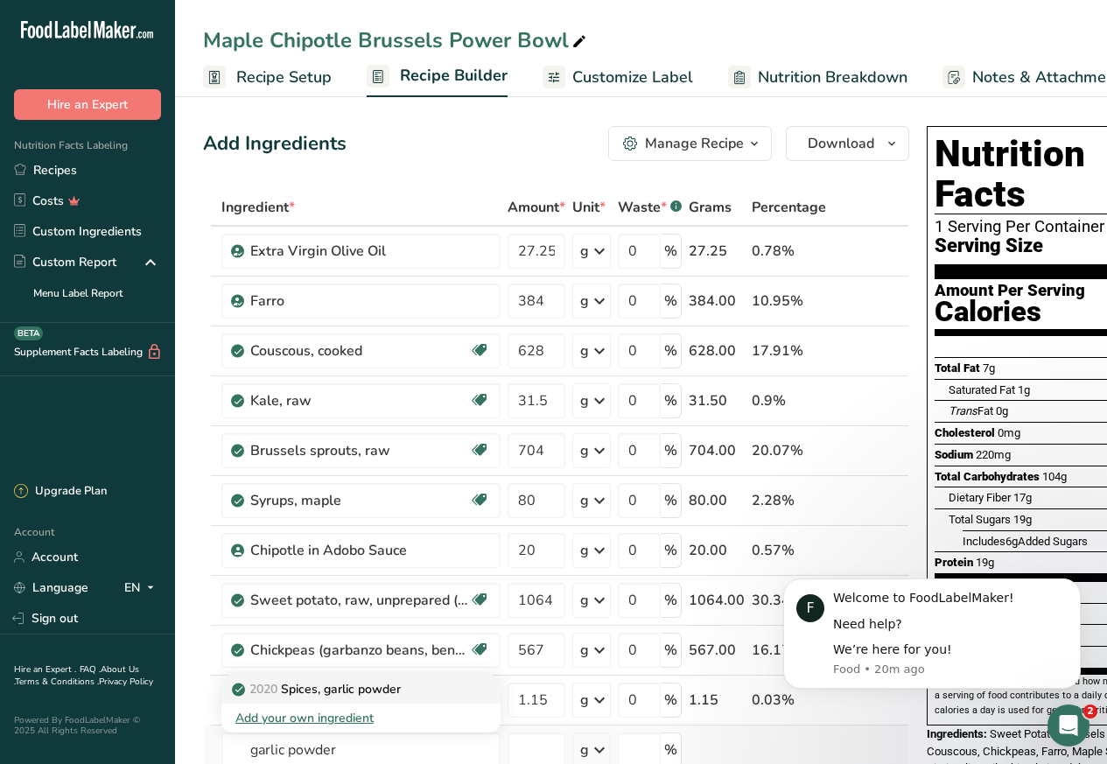
type input "Spices, garlic powder"
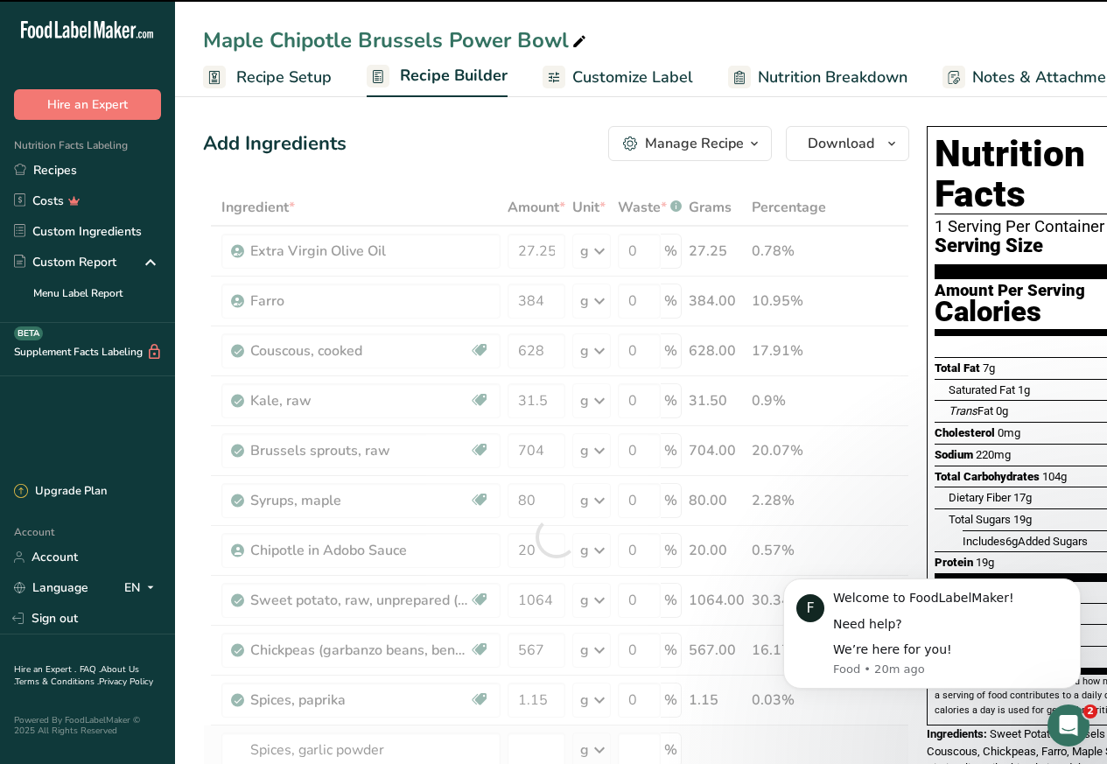
type input "0"
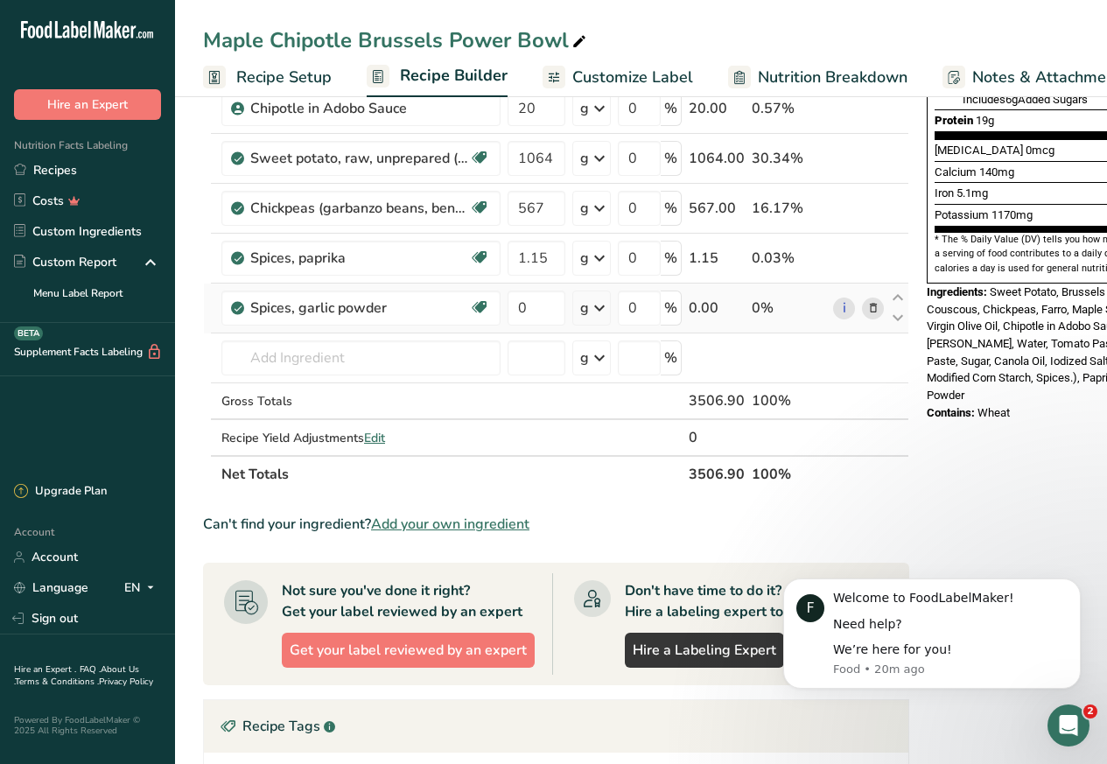
scroll to position [525, 0]
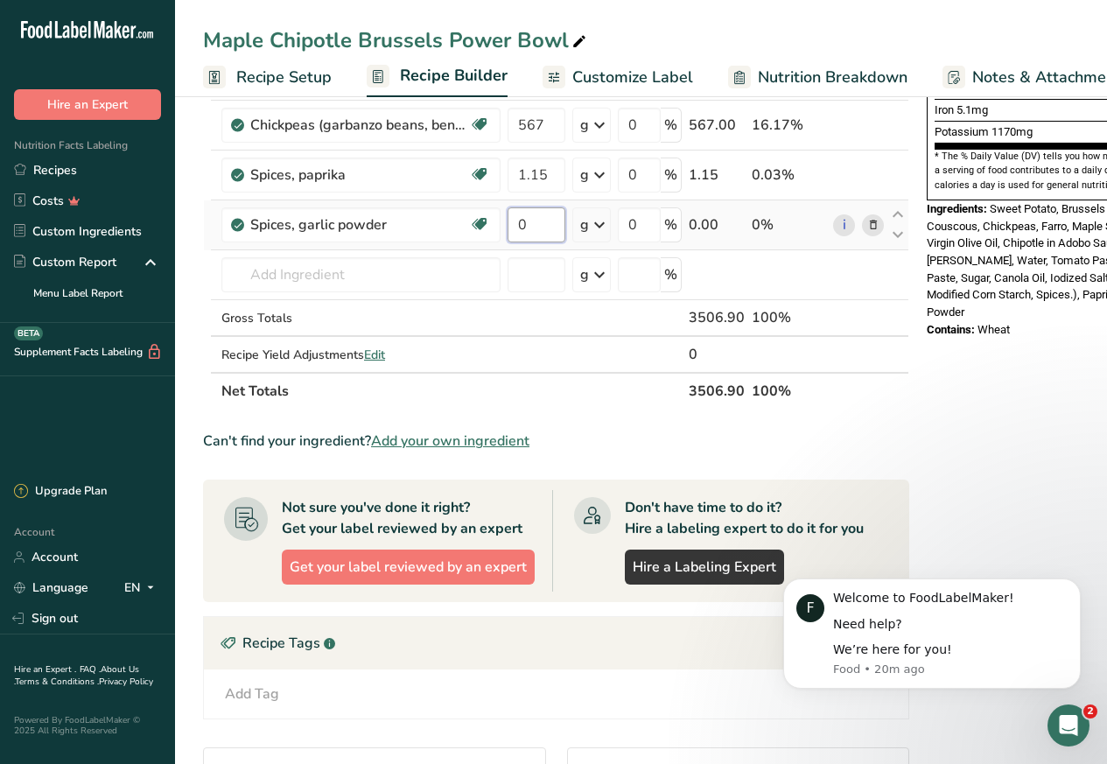
click at [514, 241] on input "0" at bounding box center [536, 224] width 58 height 35
paste input "1.55"
type input "1.55"
click at [280, 281] on div "Ingredient * Amount * Unit * Waste * .a-a{fill:#347362;}.b-a{fill:#fff;} Grams …" at bounding box center [556, 36] width 706 height 745
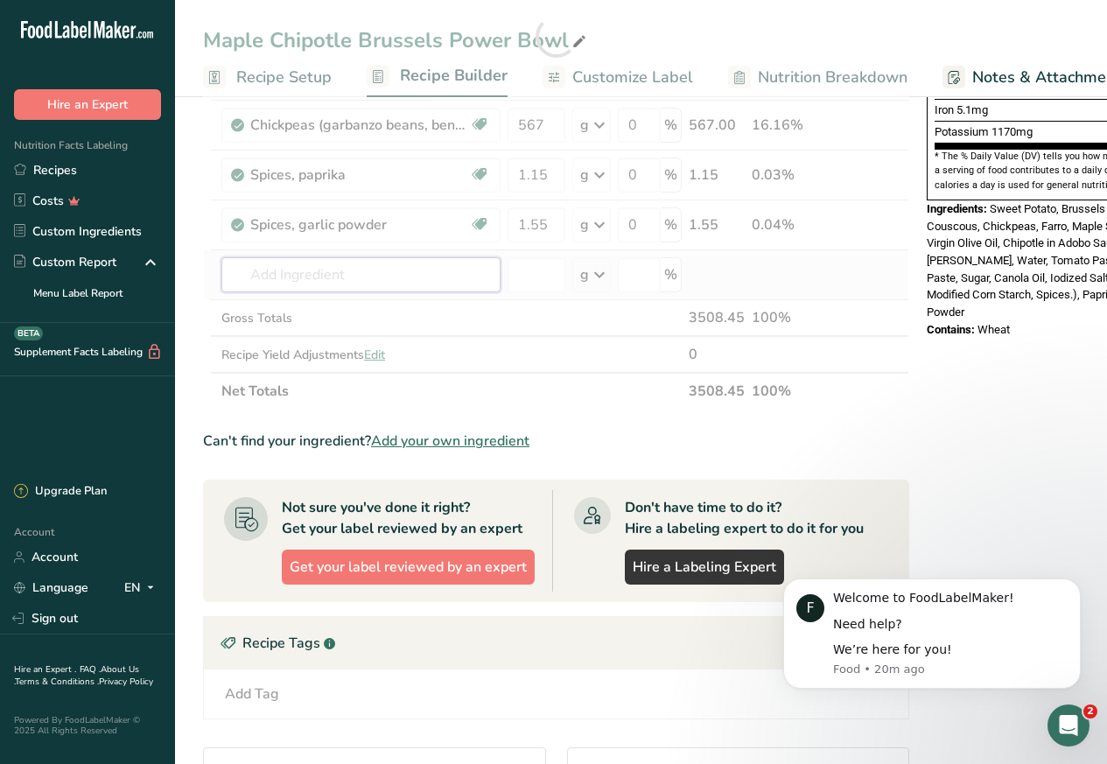
paste input "salt"
type input "salt"
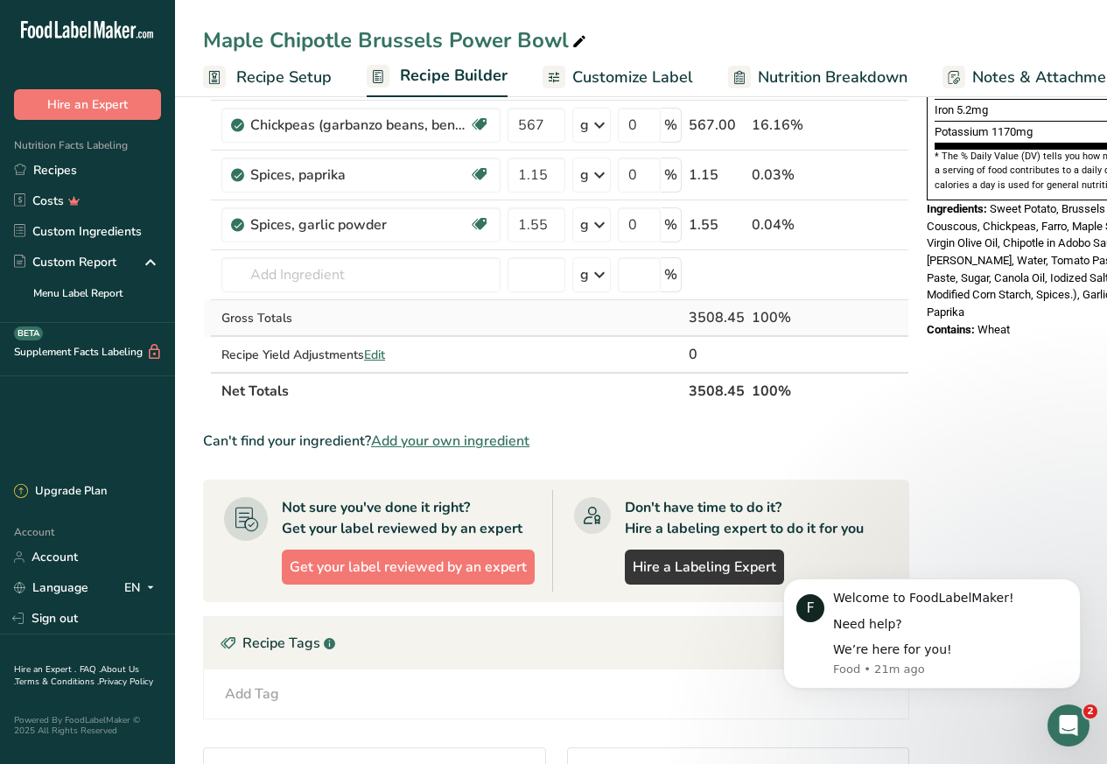
click at [249, 311] on div "Gross Totals" at bounding box center [360, 318] width 279 height 18
click at [278, 278] on input "text" at bounding box center [360, 274] width 279 height 35
paste input "salt table"
click at [249, 311] on span "2047" at bounding box center [263, 310] width 28 height 17
type input "Salt, table"
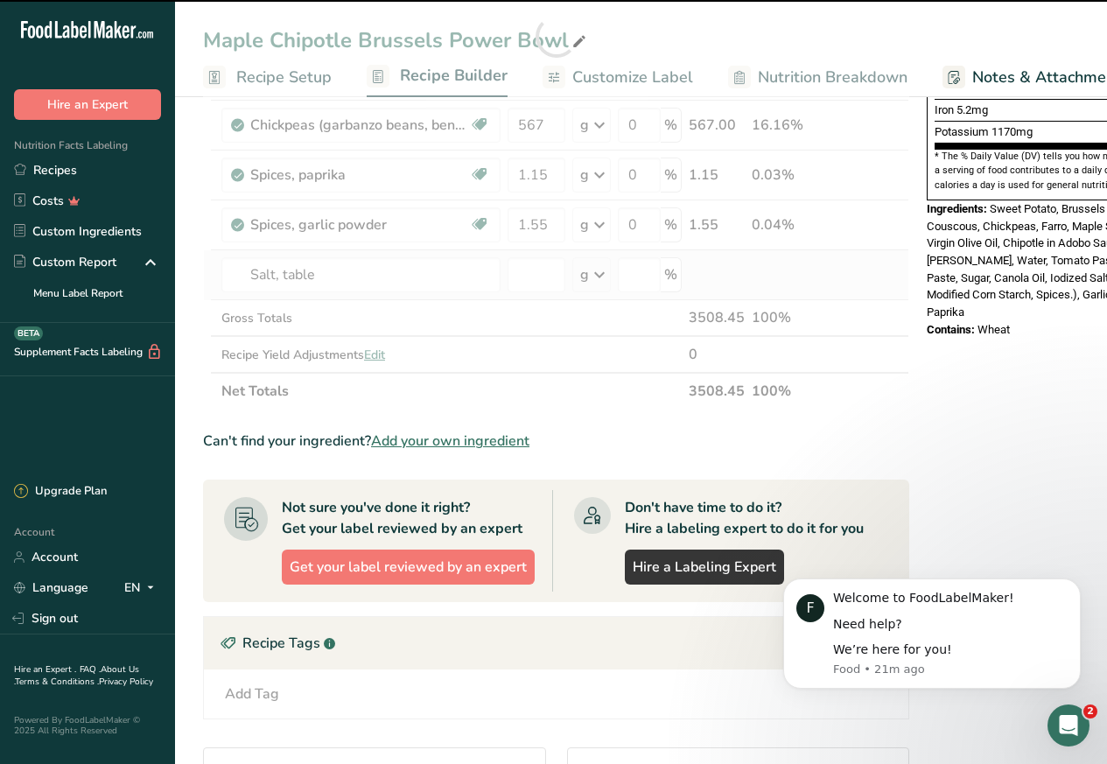
type input "0"
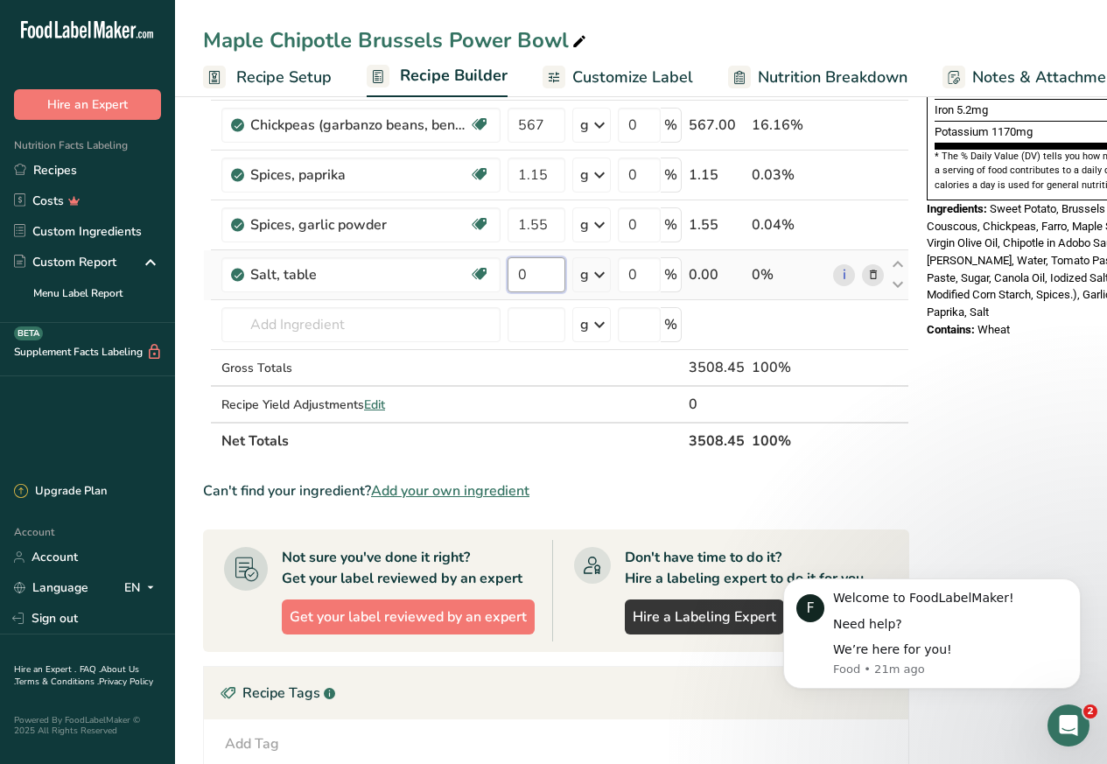
click at [528, 278] on input "0" at bounding box center [536, 274] width 58 height 35
paste input "1.42"
type input "1.42"
click at [276, 327] on div "Ingredient * Amount * Unit * Waste * .a-a{fill:#347362;}.b-a{fill:#fff;} Grams …" at bounding box center [556, 61] width 706 height 795
paste input "black pepper"
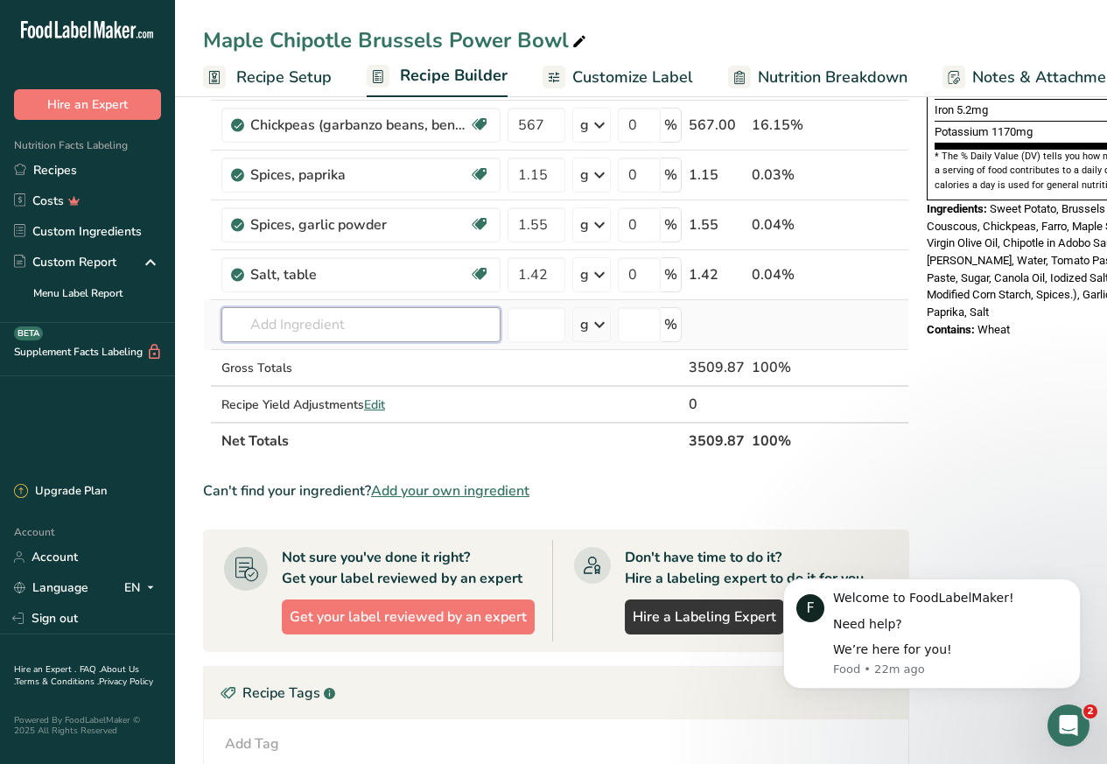
type input "black pepper"
click at [268, 386] on td "Gross Totals" at bounding box center [361, 368] width 286 height 37
click at [273, 327] on input "text" at bounding box center [360, 324] width 279 height 35
paste input "pepper black"
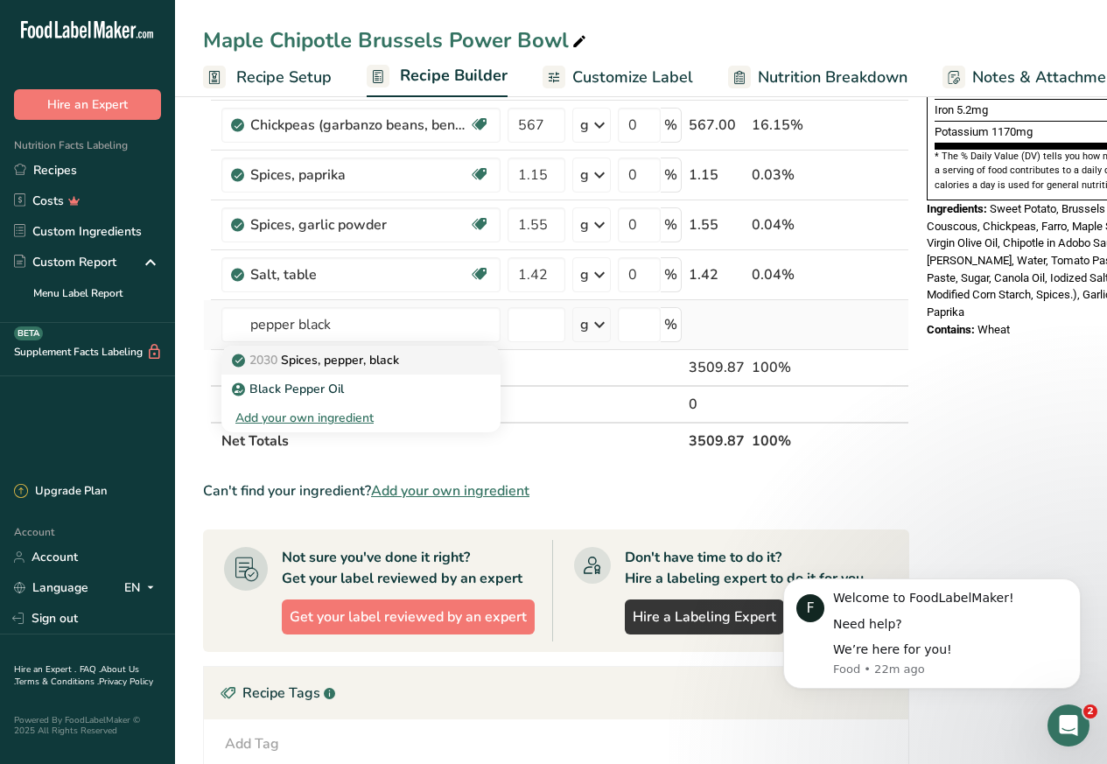
click at [256, 362] on span "2030" at bounding box center [263, 360] width 28 height 17
type input "Spices, pepper, black"
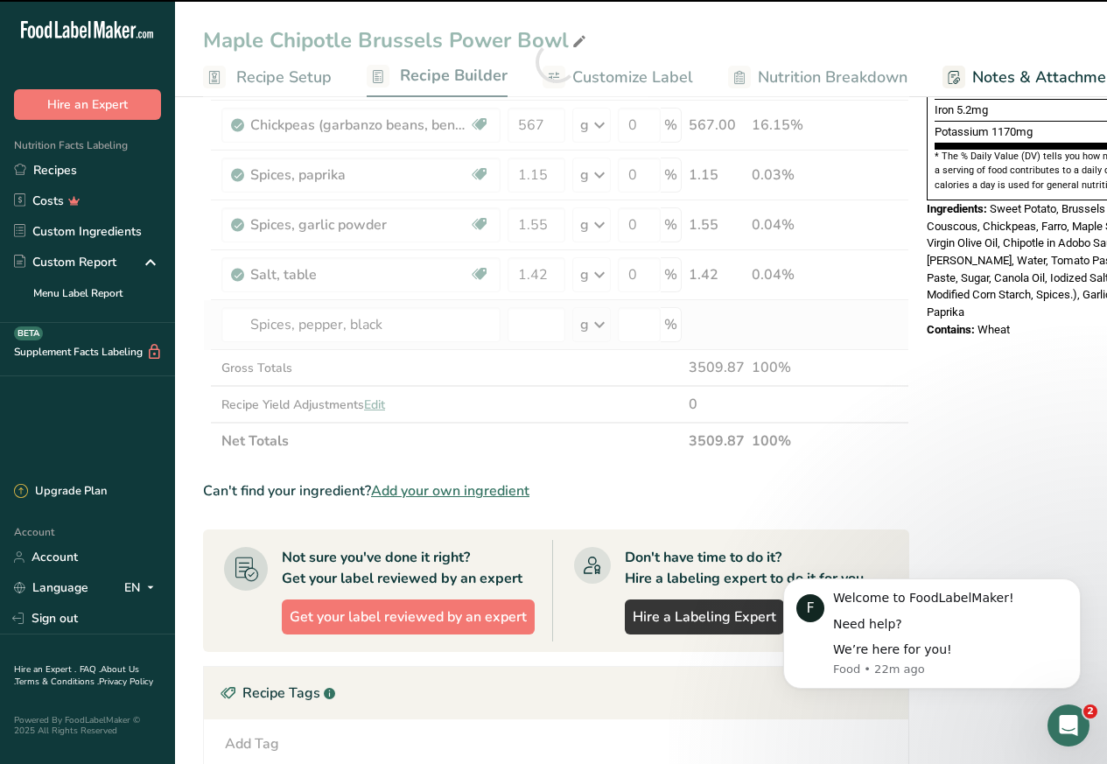
type input "0"
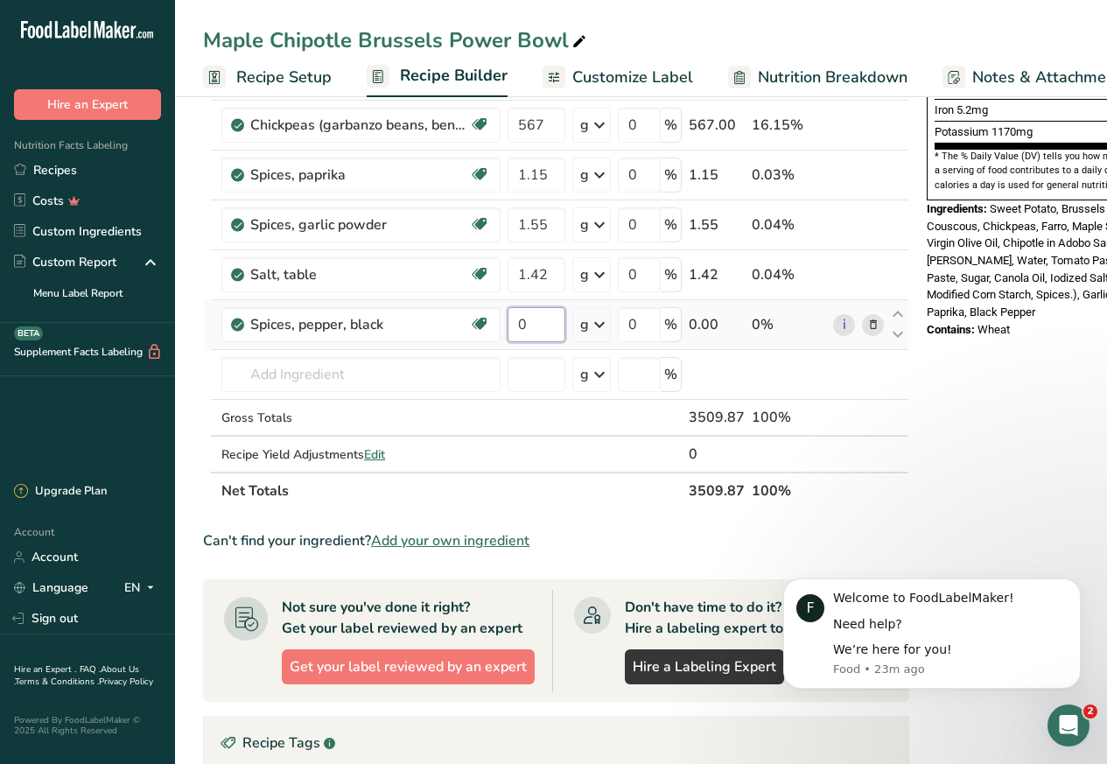
click at [527, 327] on input "0" at bounding box center [536, 324] width 58 height 35
paste input ".57"
type input "0.57"
click at [276, 376] on div "Ingredient * Amount * Unit * Waste * .a-a{fill:#347362;}.b-a{fill:#fff;} Grams …" at bounding box center [556, 86] width 706 height 845
paste input "roasted red peppers"
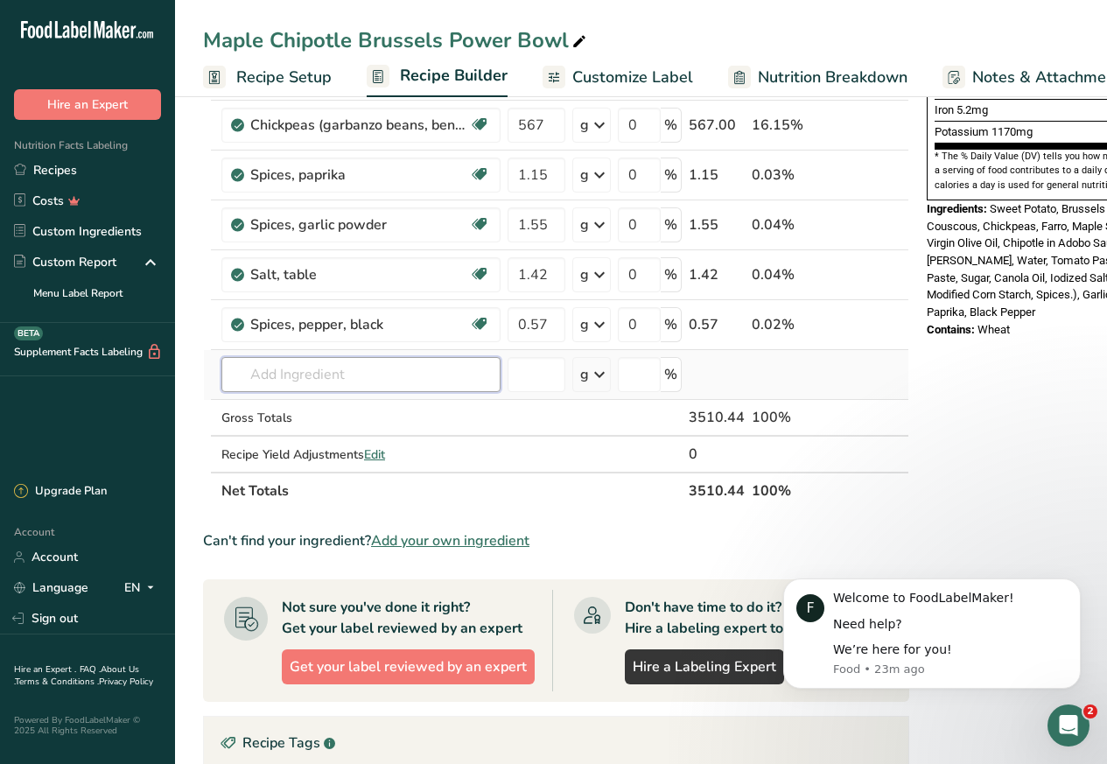
type input "roasted red peppers"
paste input "peppers sweet red"
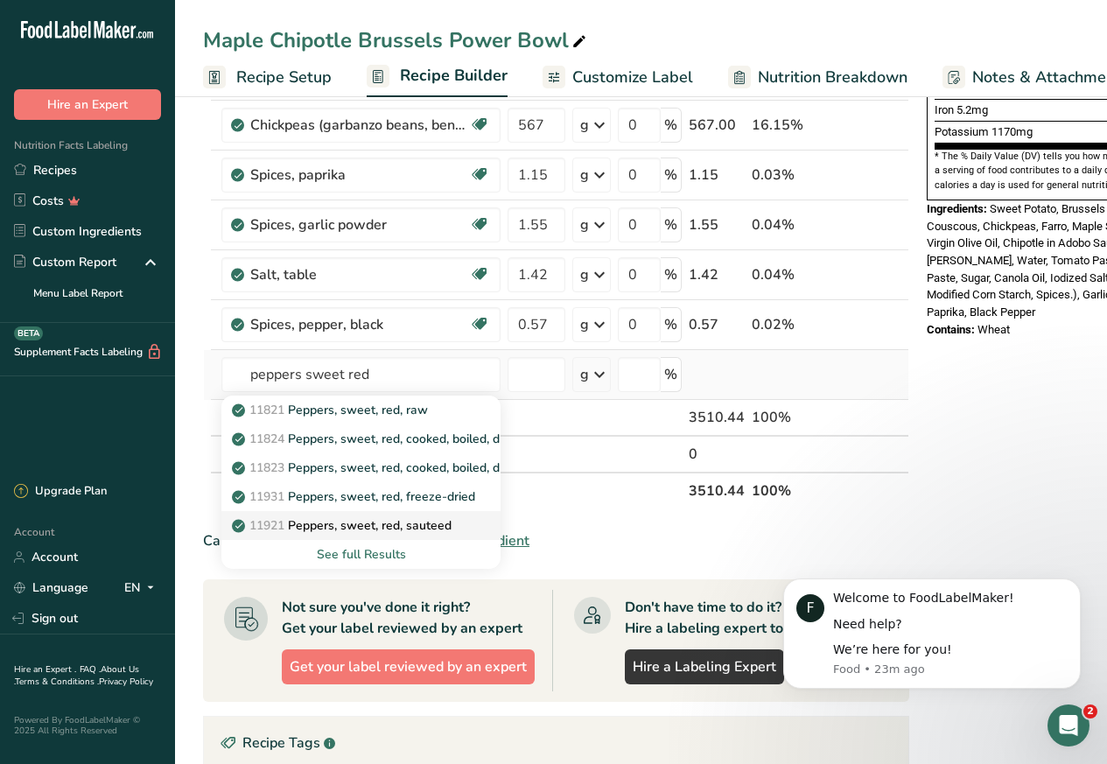
click at [251, 528] on span "11921" at bounding box center [266, 525] width 35 height 17
type input "Peppers, sweet, red, sauteed"
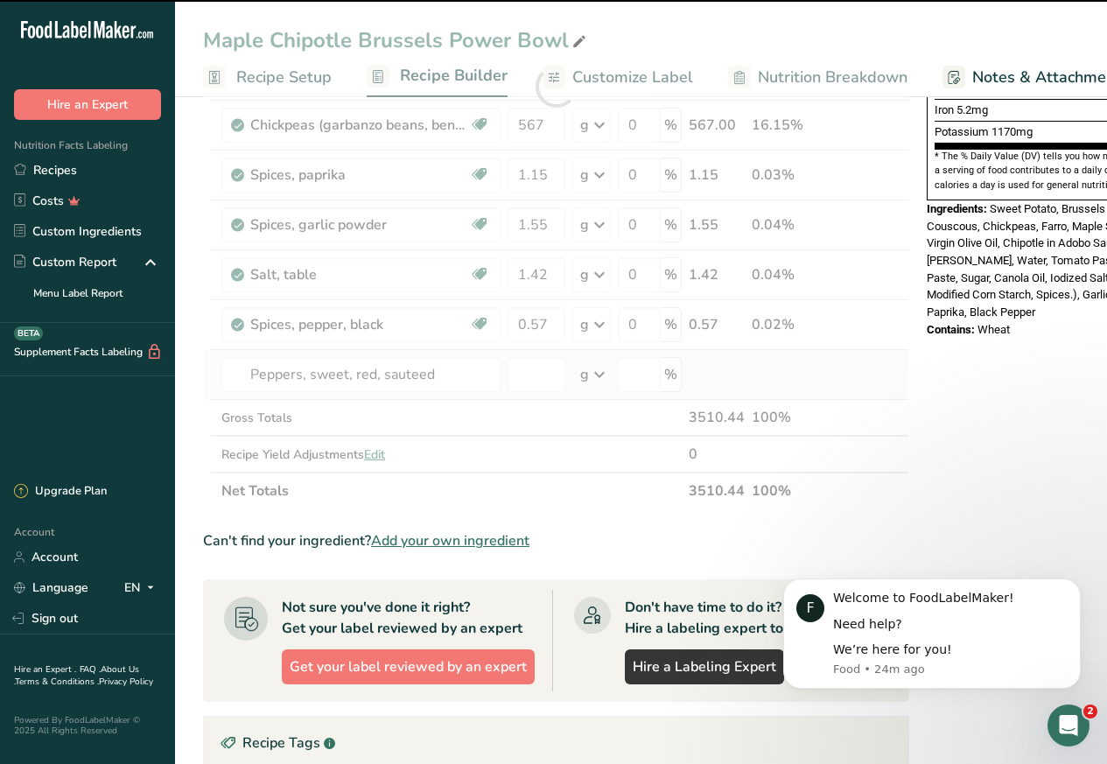
type input "0"
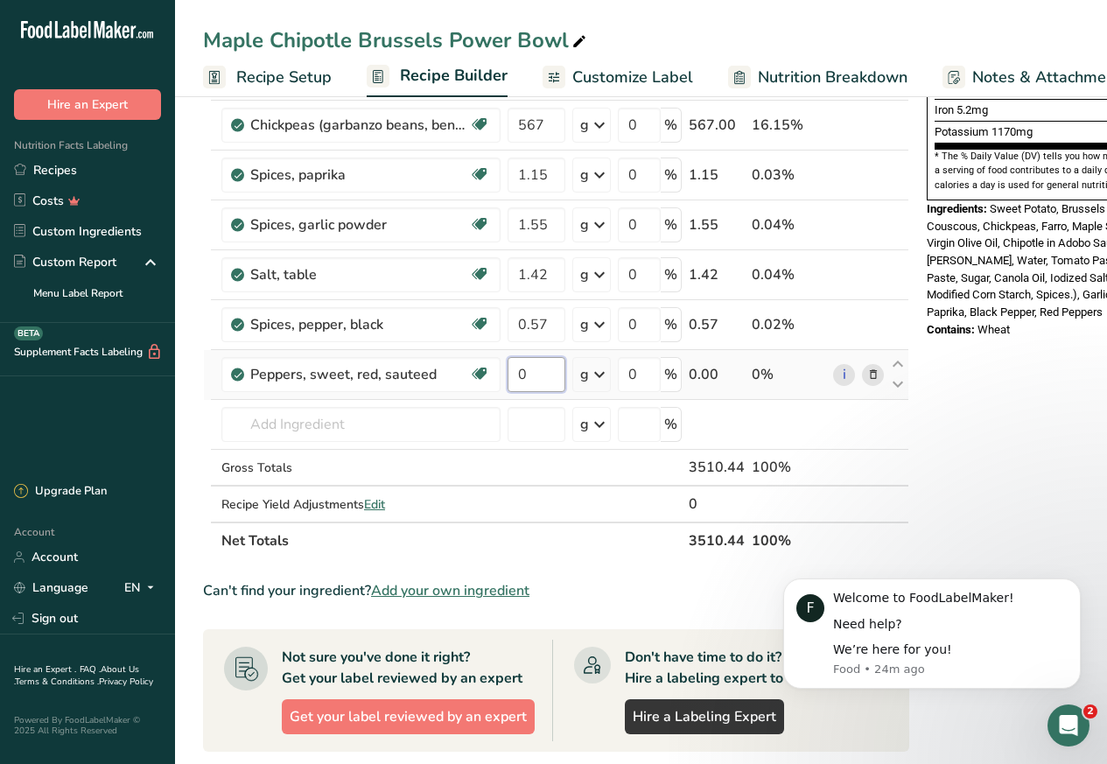
click at [528, 367] on input "0" at bounding box center [536, 374] width 58 height 35
paste input "15"
type input "150"
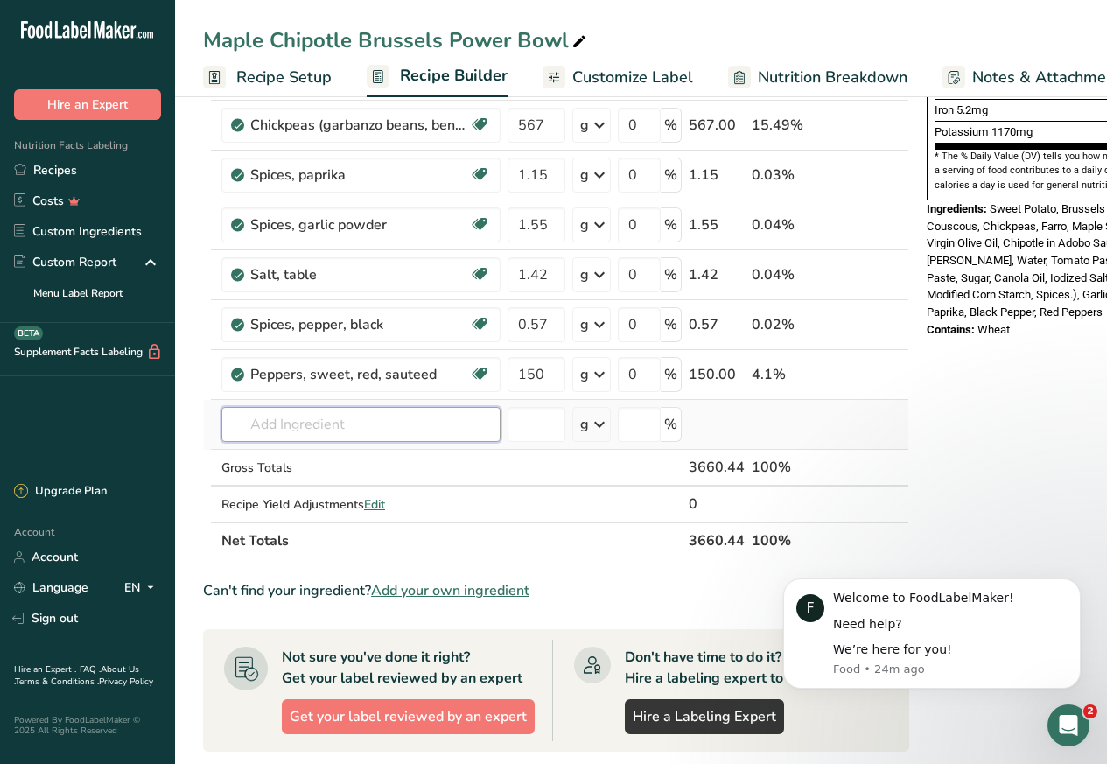
click at [276, 420] on div "Ingredient * Amount * Unit * Waste * .a-a{fill:#347362;}.b-a{fill:#fff;} Grams …" at bounding box center [556, 111] width 706 height 895
paste input "cashew ranch"
type input "cashew ranch"
paste input "ranch dressing"
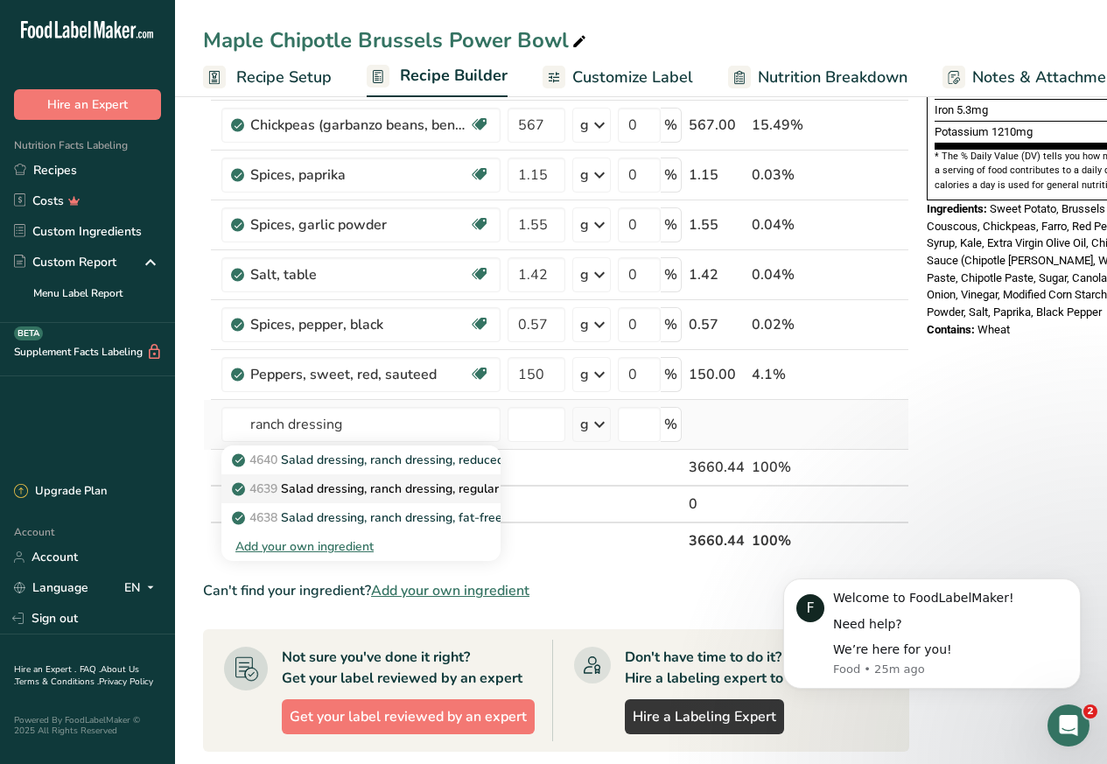
click at [246, 493] on p "4639 Salad dressing, ranch dressing, regular" at bounding box center [366, 488] width 263 height 18
type input "Salad dressing, ranch dressing, regular"
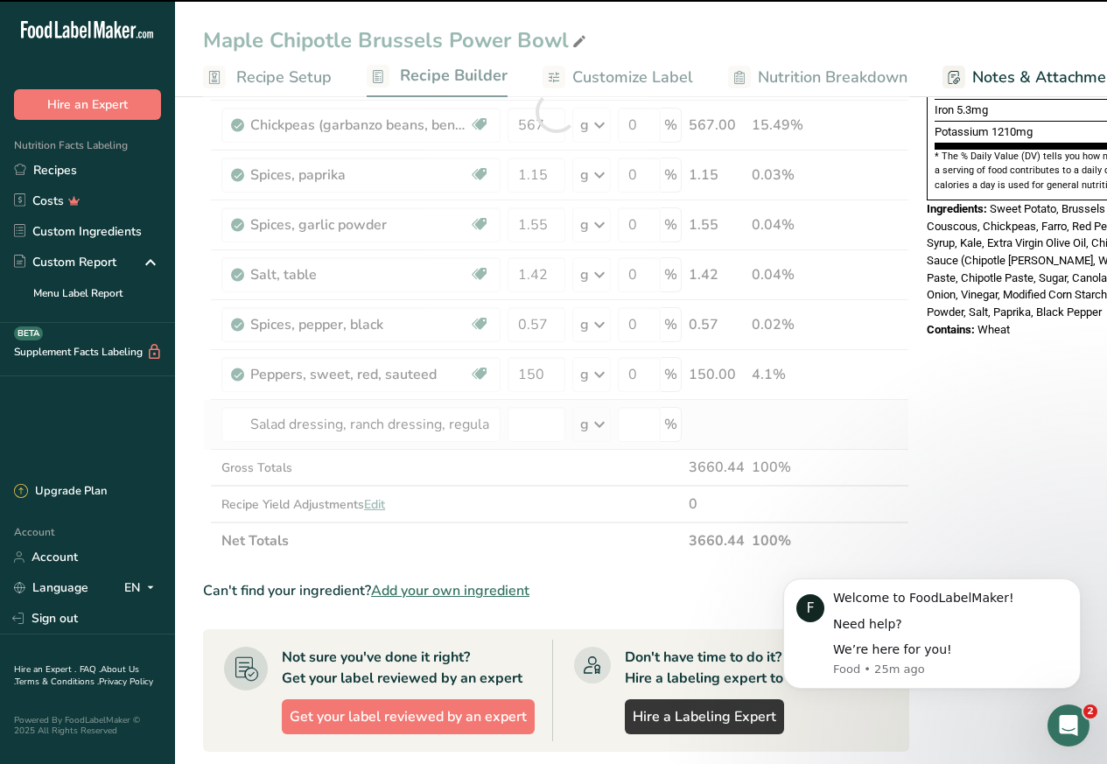
type input "0"
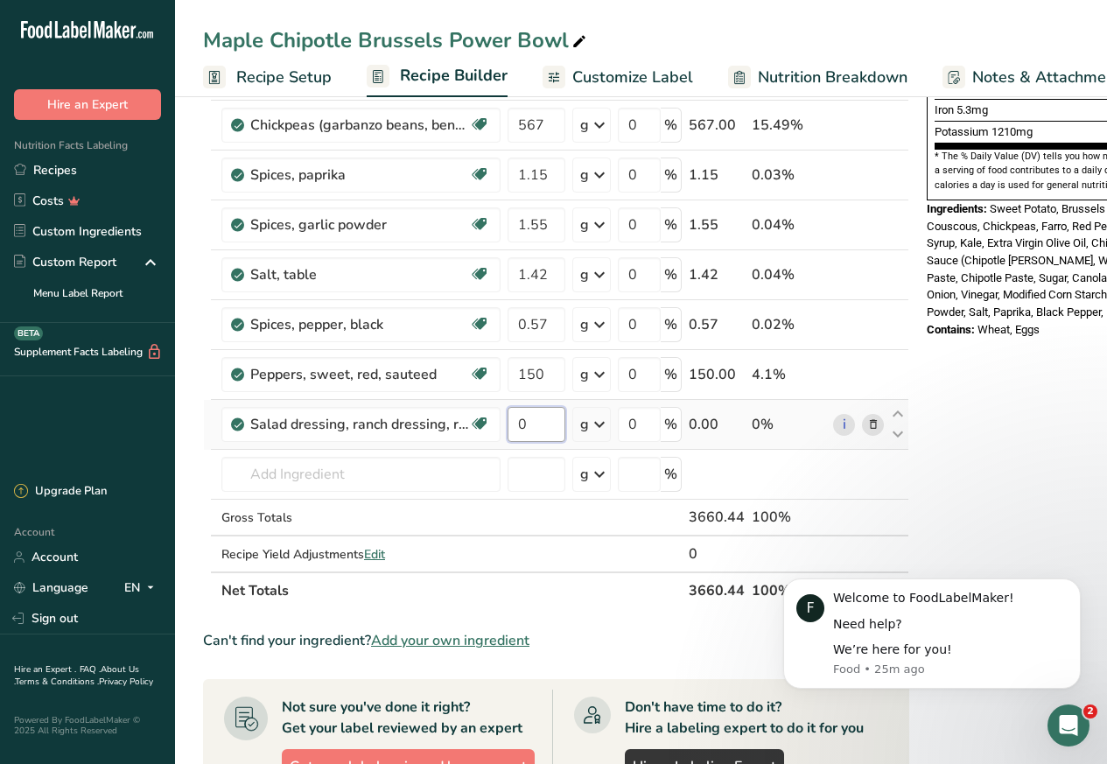
click at [527, 415] on input "0" at bounding box center [536, 424] width 58 height 35
paste input "453.6"
type input "453.6"
click at [640, 110] on div "Ingredient * Amount * Unit * Waste * .a-a{fill:#347362;}.b-a{fill:#fff;} Grams …" at bounding box center [556, 136] width 706 height 945
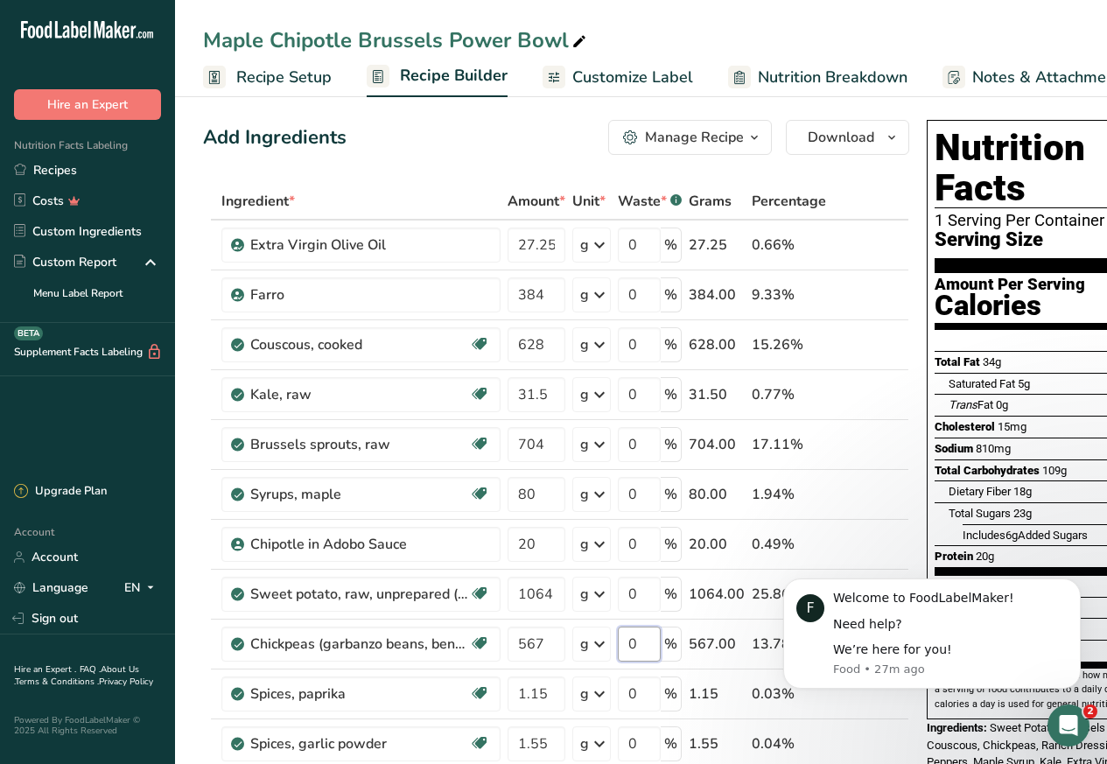
scroll to position [0, 0]
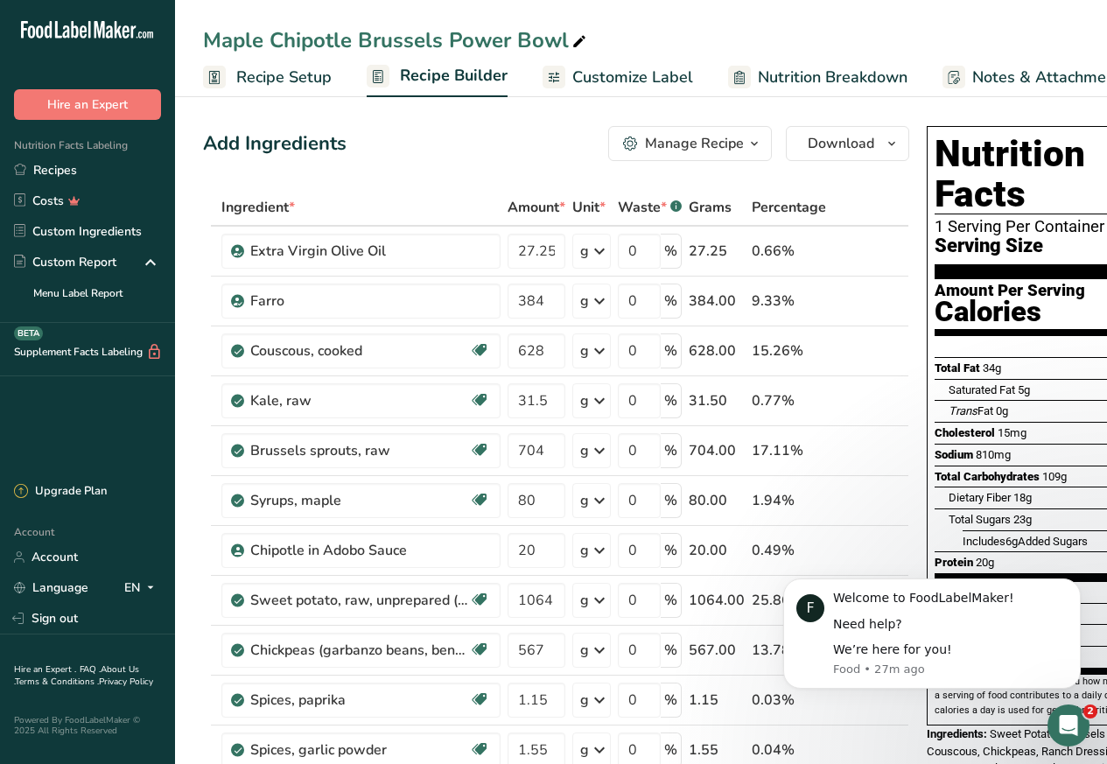
click at [615, 75] on span "Customize Label" at bounding box center [632, 78] width 121 height 24
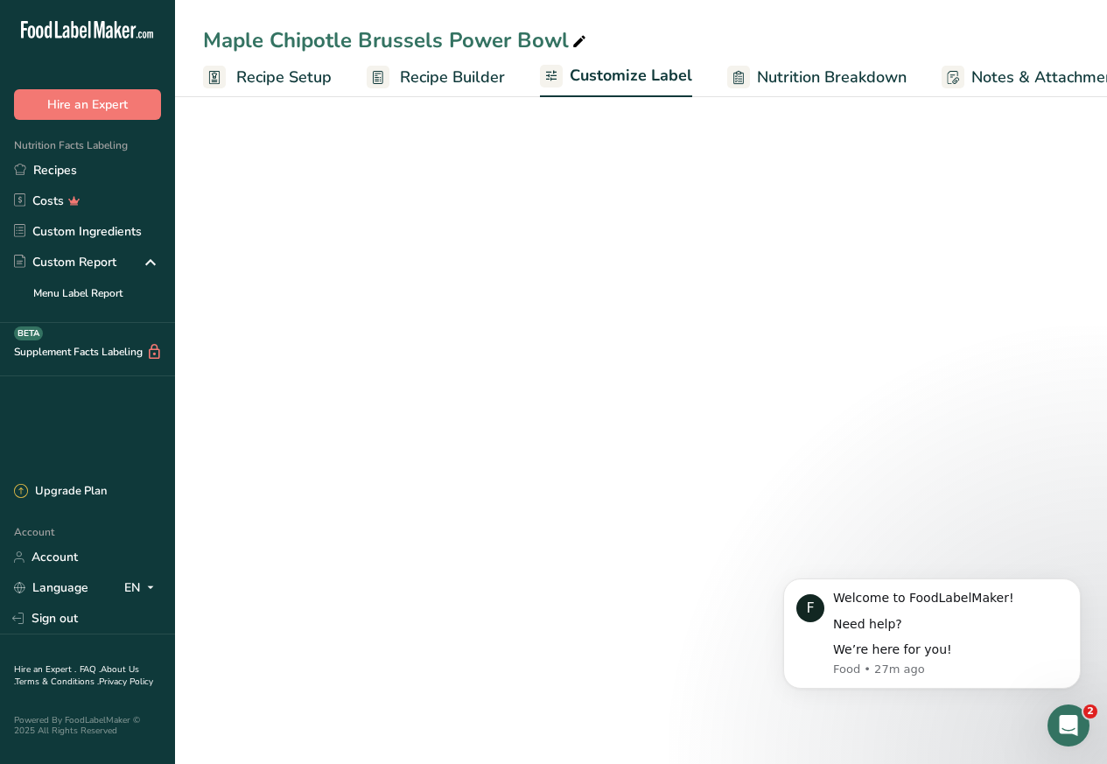
scroll to position [0, 241]
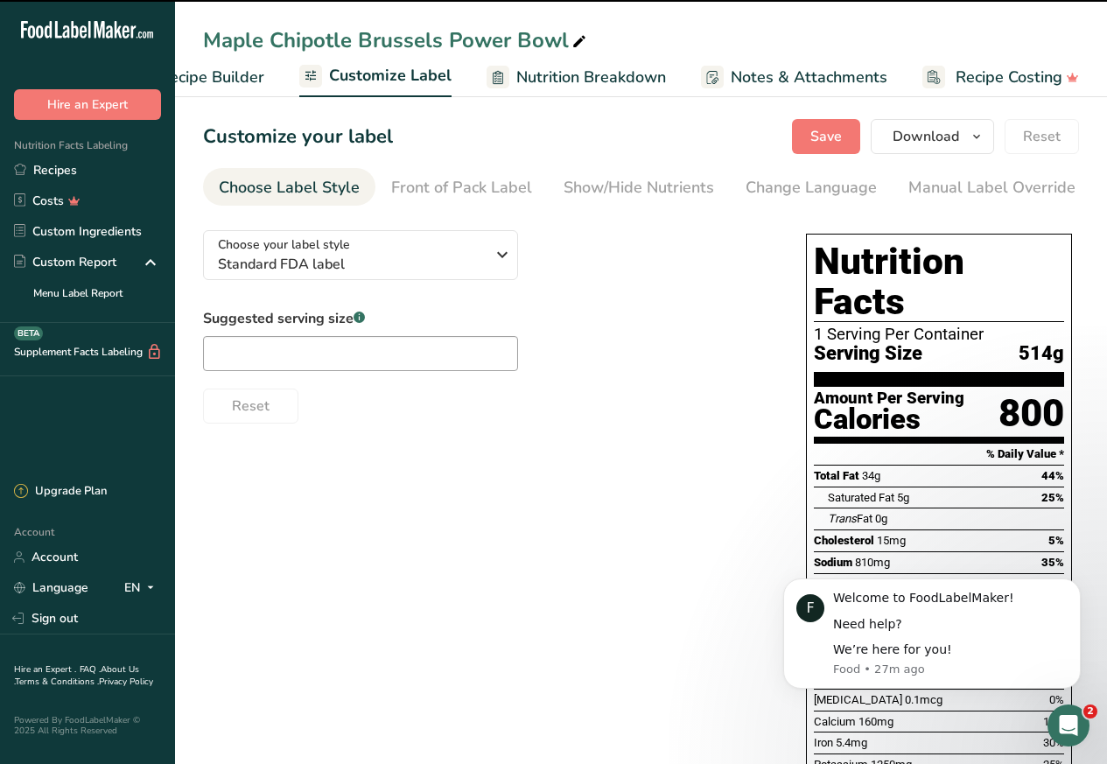
click at [619, 73] on span "Nutrition Breakdown" at bounding box center [591, 78] width 150 height 24
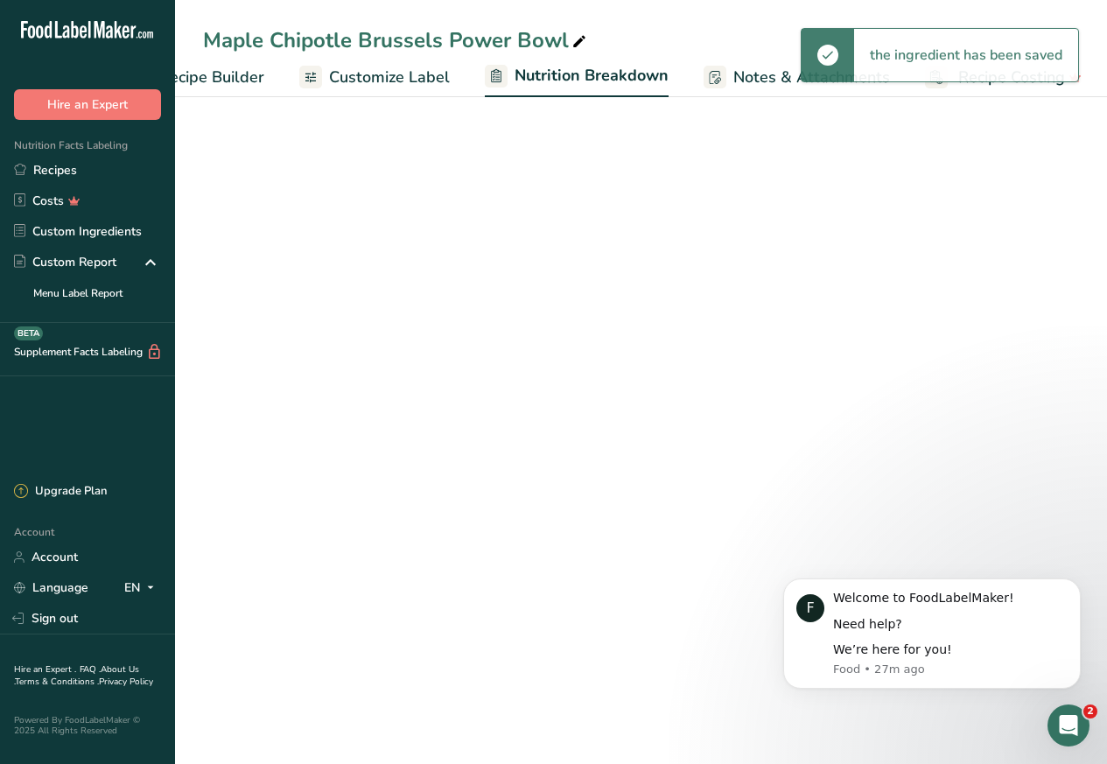
select select "Calories"
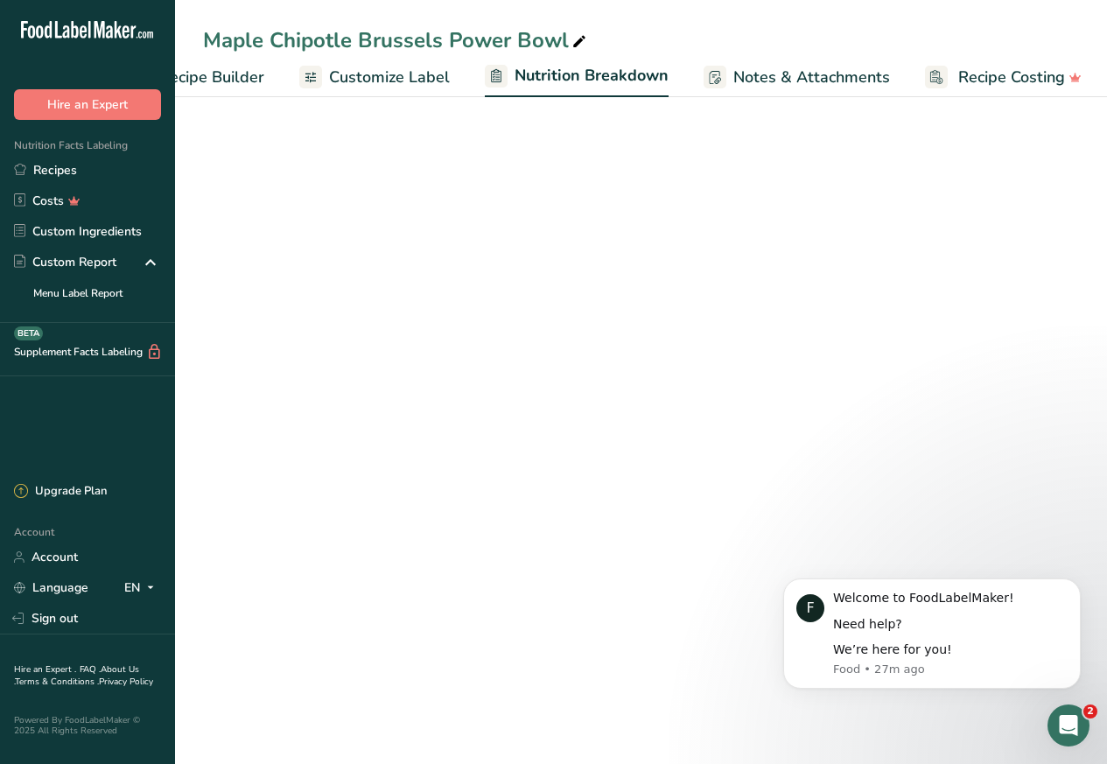
scroll to position [0, 241]
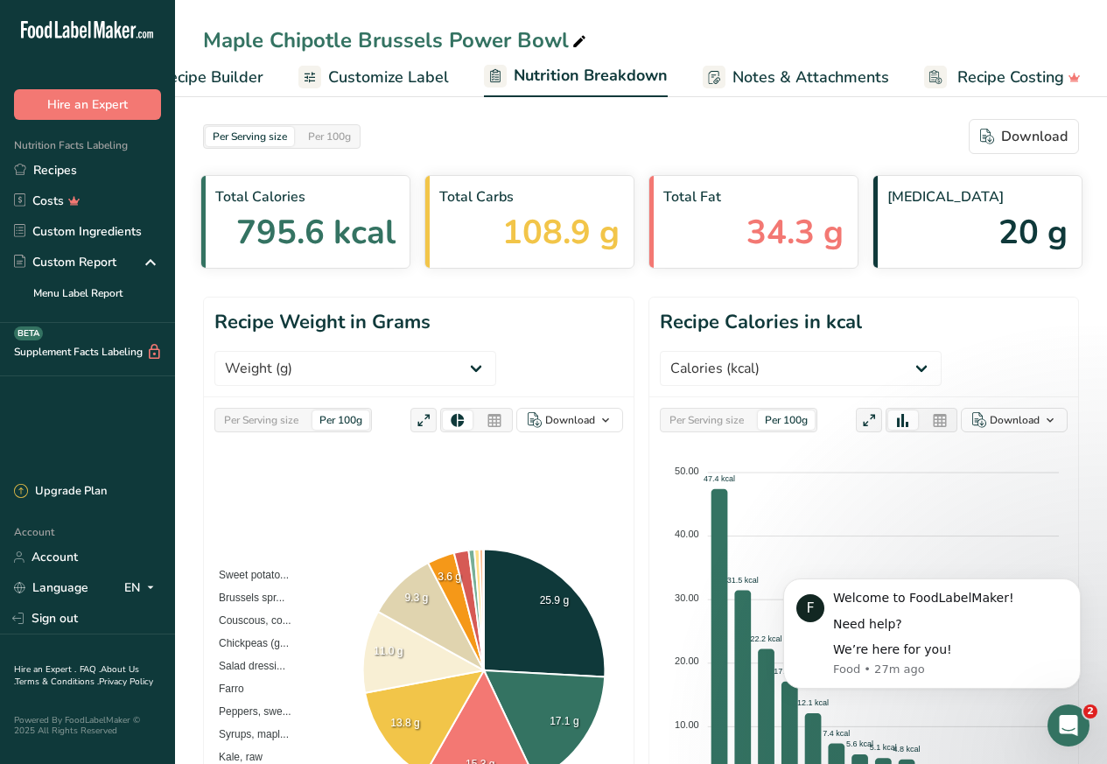
click at [812, 135] on div "Per Serving size Per 100g Download" at bounding box center [641, 136] width 876 height 35
click at [54, 169] on link "Recipes" at bounding box center [87, 170] width 175 height 31
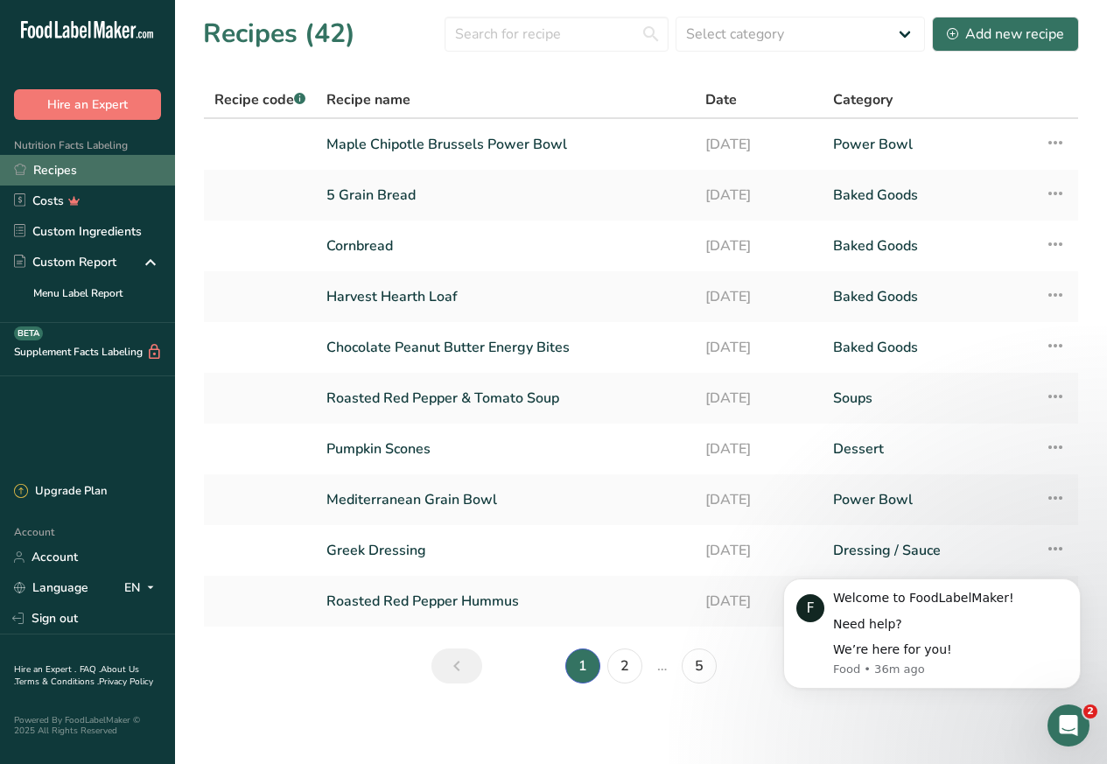
click at [57, 169] on link "Recipes" at bounding box center [87, 170] width 175 height 31
click at [980, 33] on div "Add new recipe" at bounding box center [1005, 34] width 117 height 21
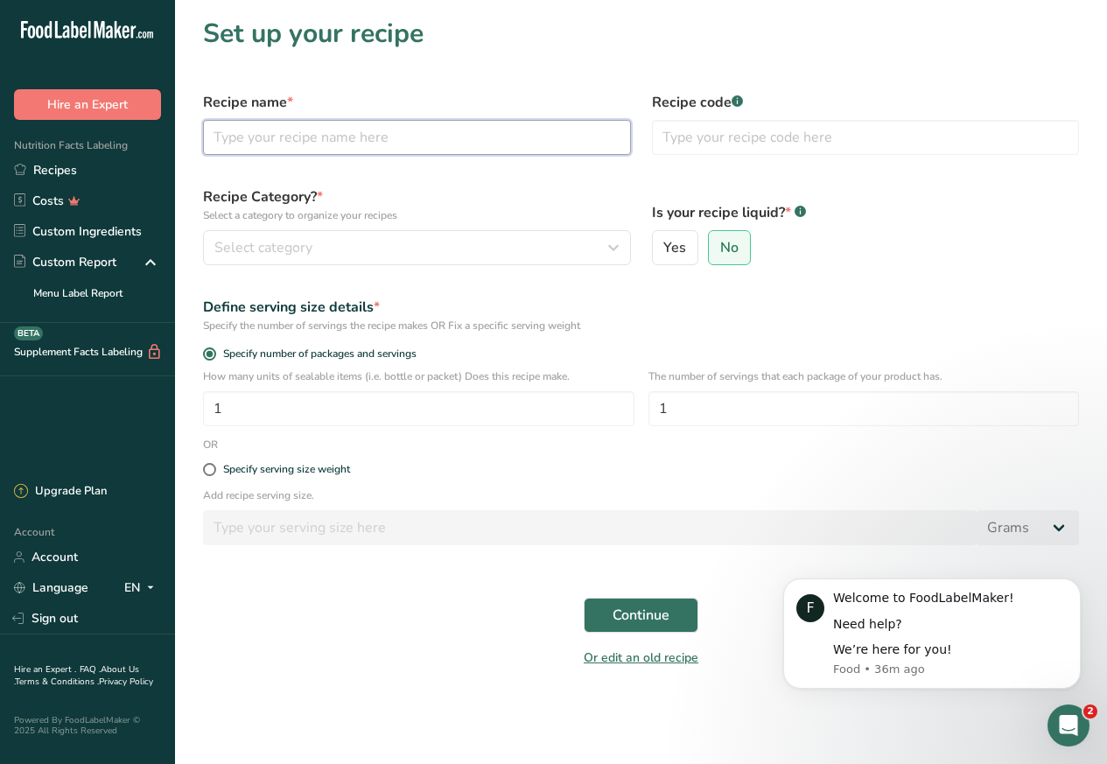
click at [311, 136] on input "text" at bounding box center [417, 137] width 428 height 35
paste input "Chipotle Cashew Ranch"
type input "Chipotle Cashew Ranch"
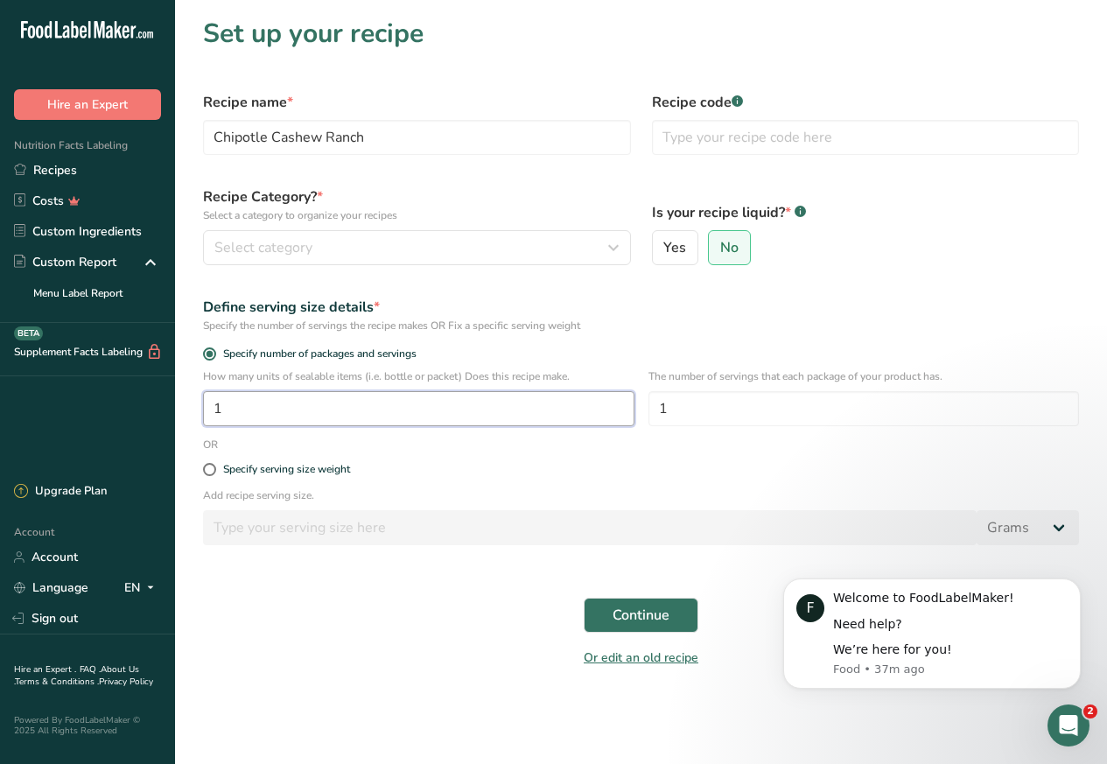
click at [214, 411] on input "1" at bounding box center [418, 408] width 431 height 35
paste input "8"
type input "8"
click at [733, 412] on input "1" at bounding box center [863, 408] width 431 height 35
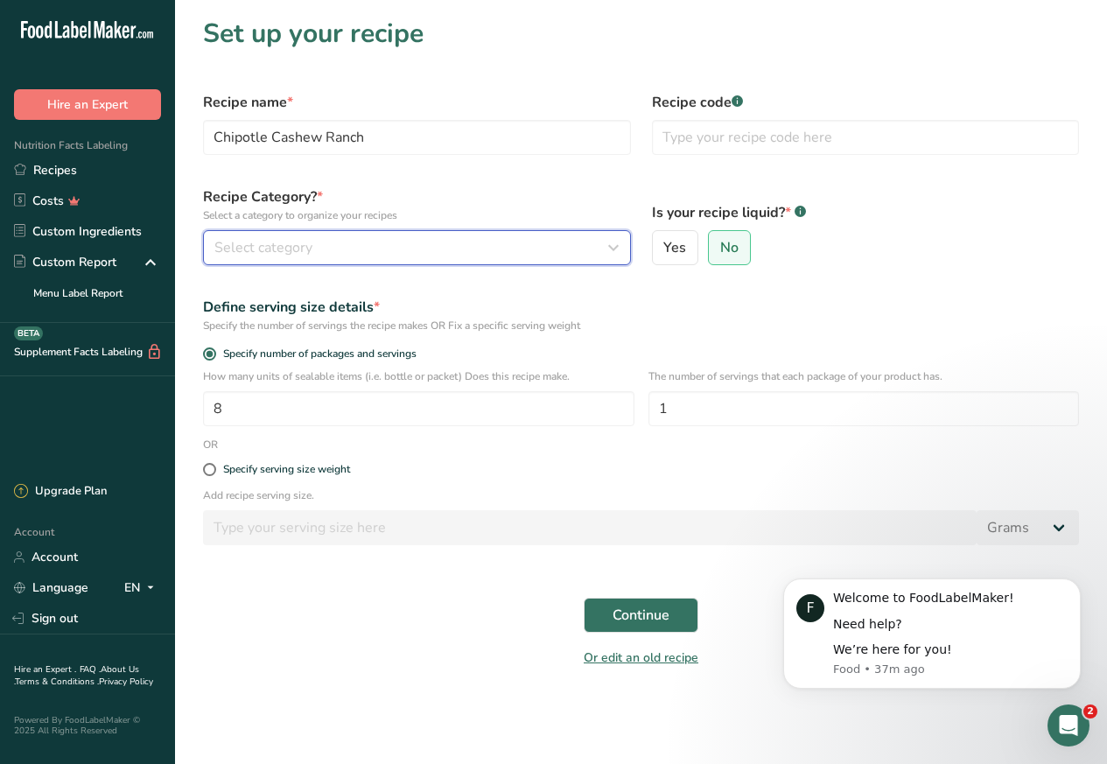
click at [289, 248] on span "Select category" at bounding box center [263, 247] width 98 height 21
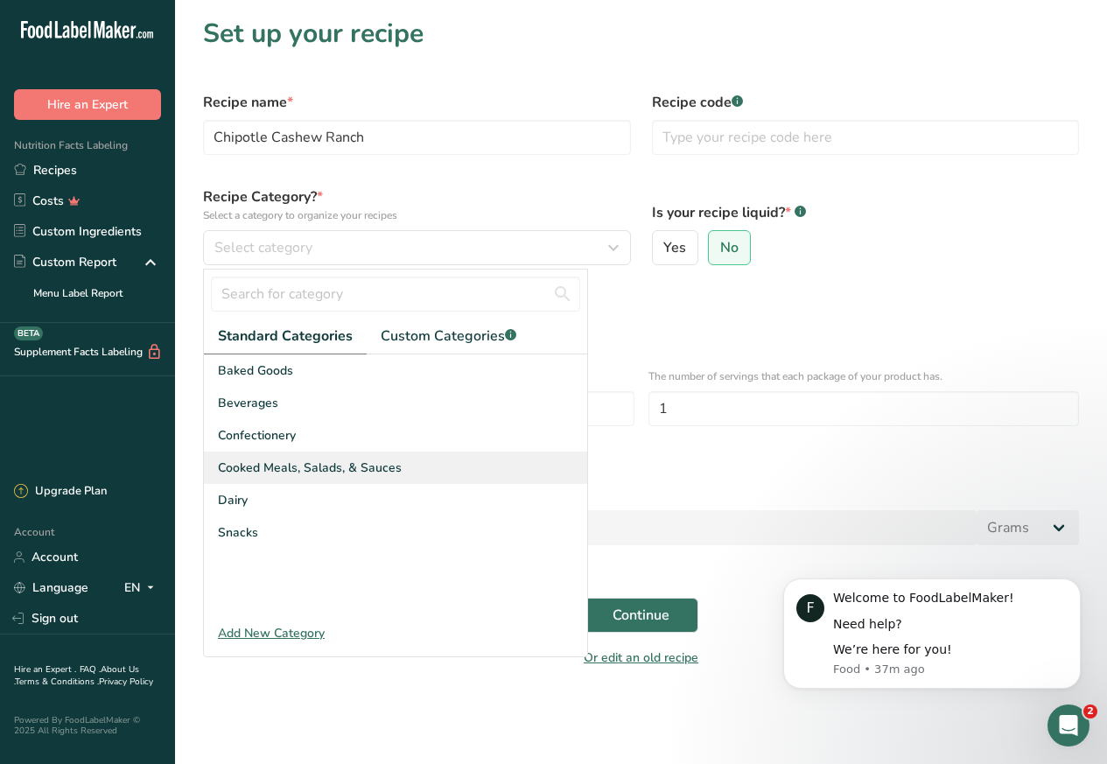
click at [286, 471] on span "Cooked Meals, Salads, & Sauces" at bounding box center [310, 467] width 184 height 18
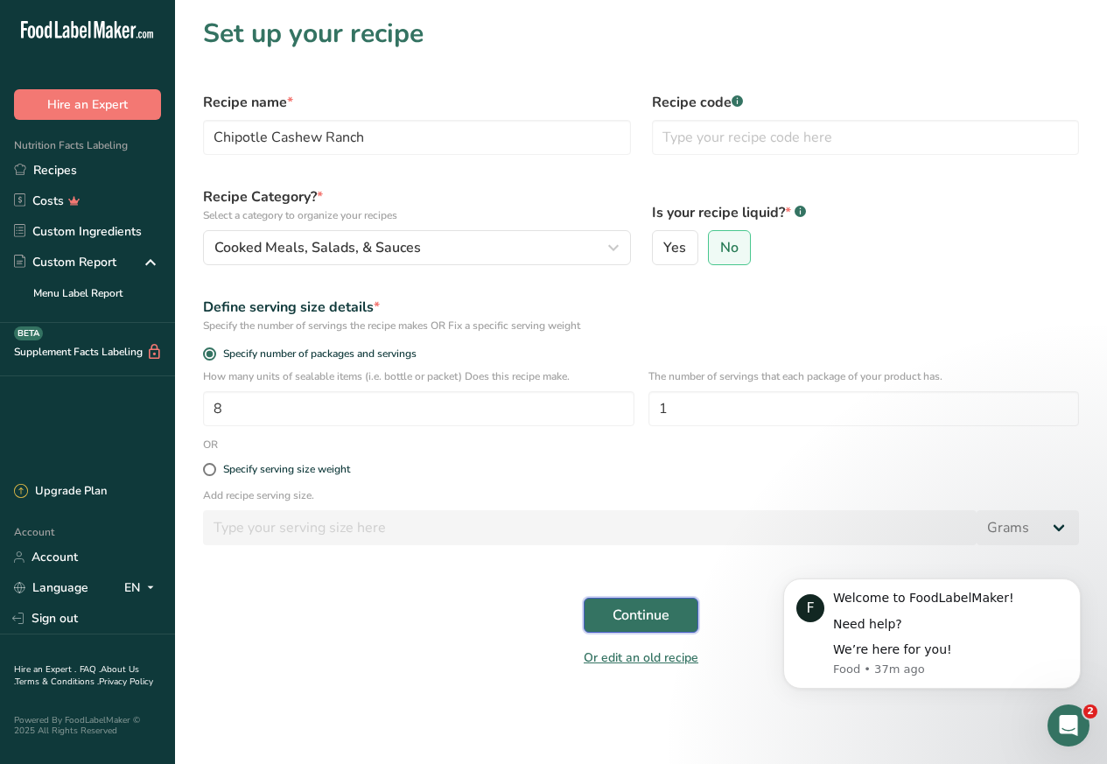
click at [644, 619] on span "Continue" at bounding box center [640, 615] width 57 height 21
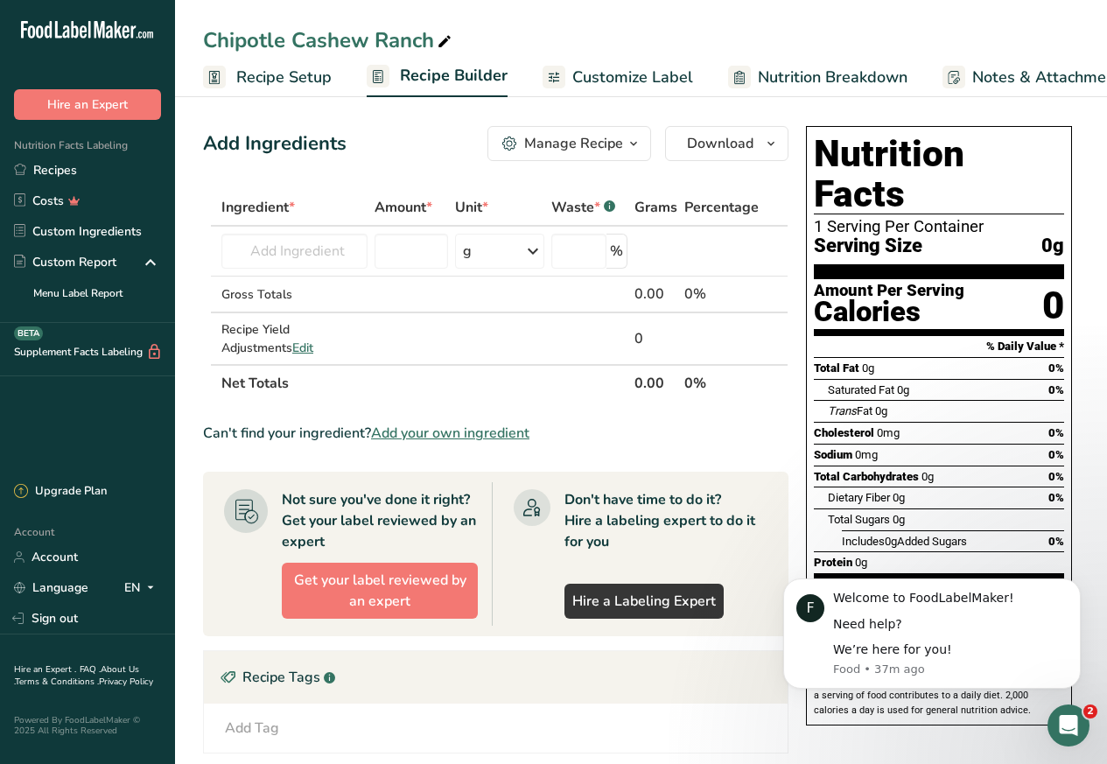
click at [636, 620] on div "Don't have time to do it? Hire a labeling expert to do it for you Hire a Labeli…" at bounding box center [630, 553] width 276 height 143
click at [297, 253] on input "text" at bounding box center [294, 251] width 146 height 35
paste input "cashews"
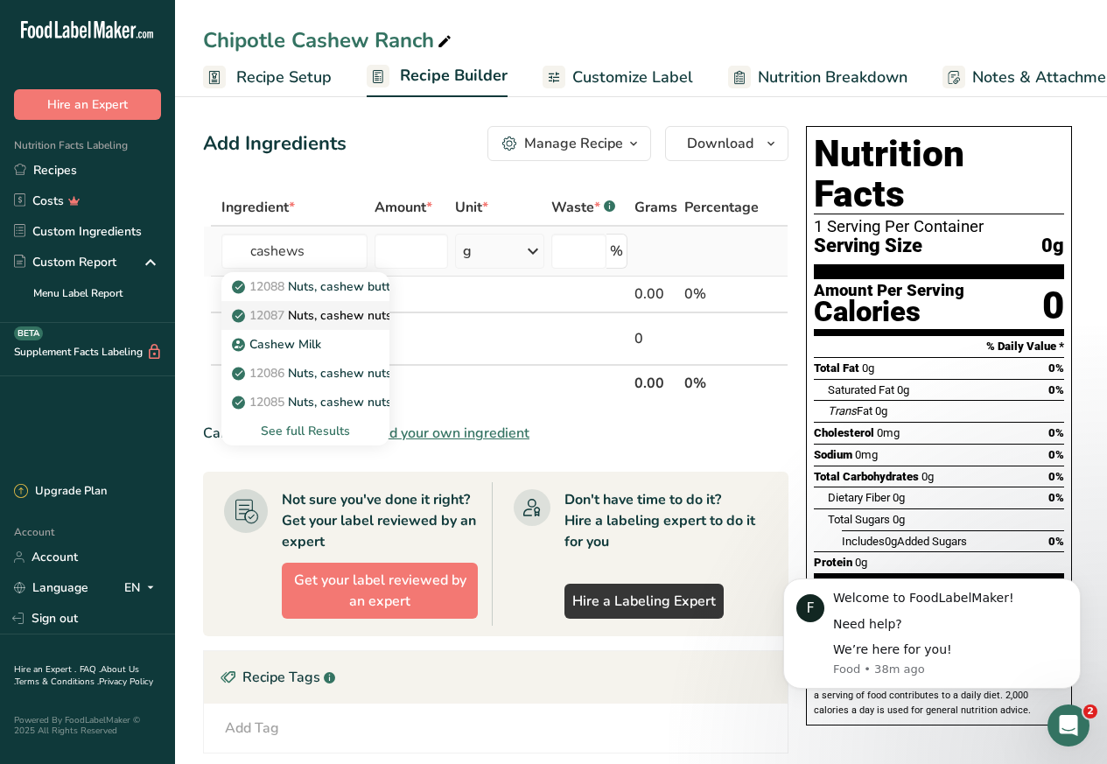
click at [258, 315] on span "12087" at bounding box center [266, 315] width 35 height 17
type input "Nuts, cashew nuts, raw"
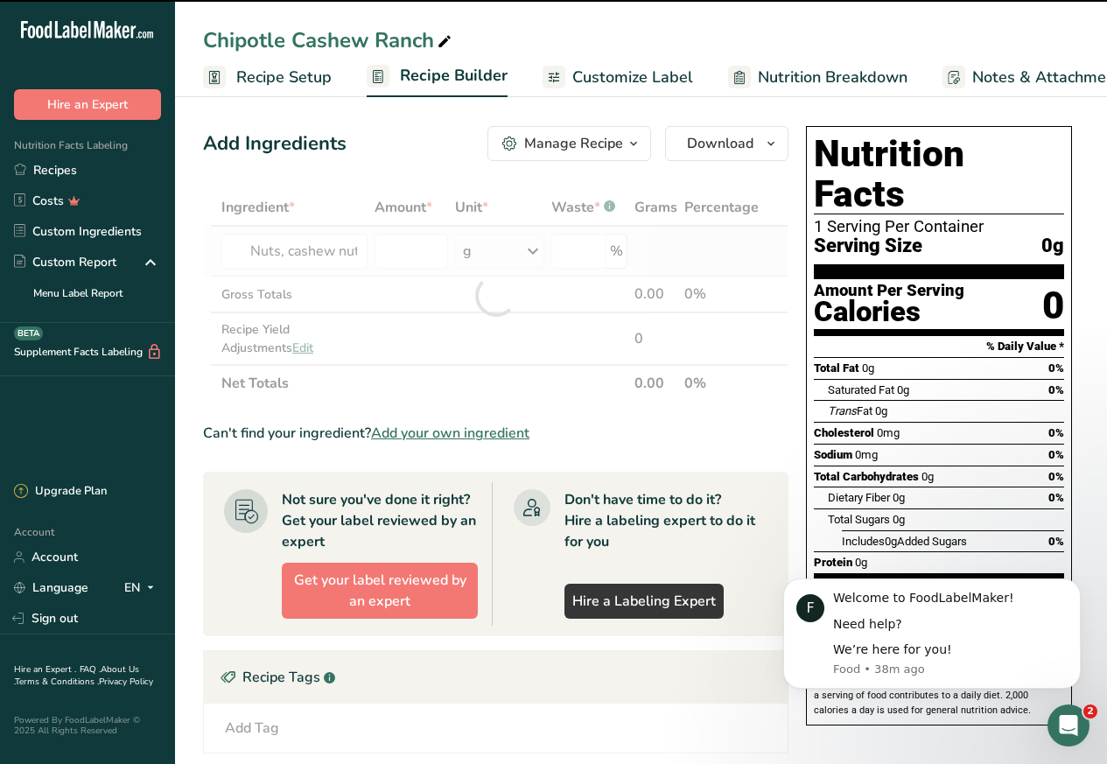
type input "0"
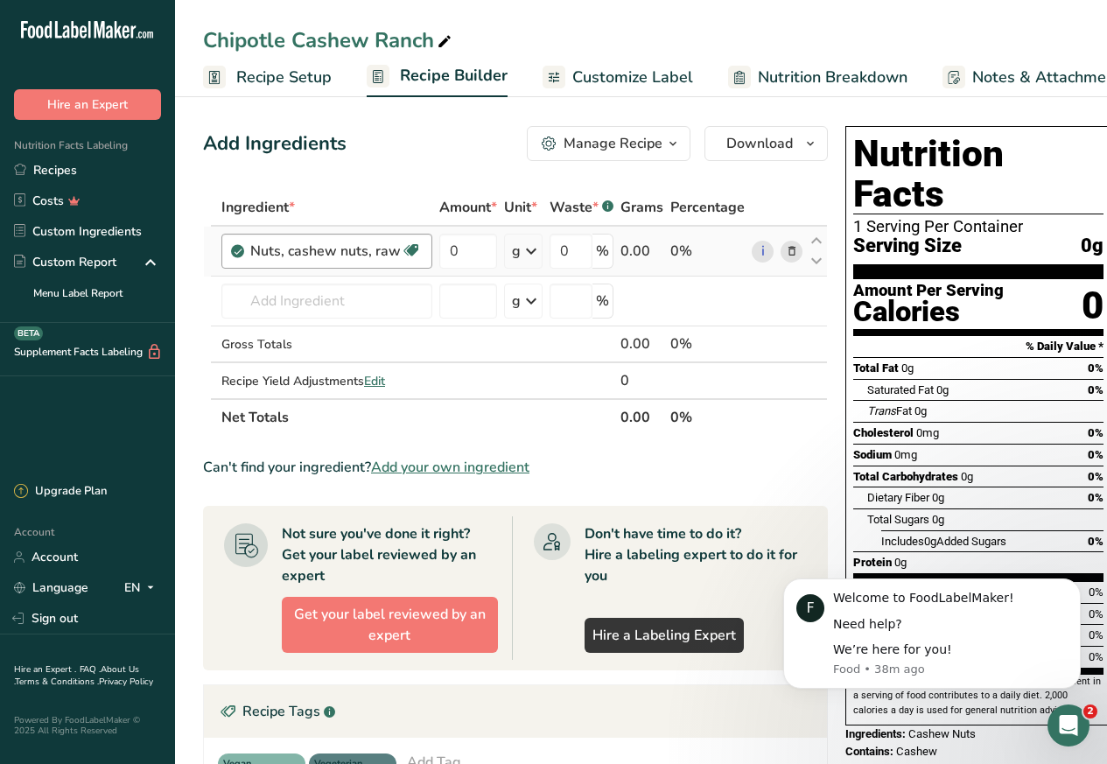
click at [403, 253] on icon at bounding box center [410, 250] width 17 height 27
click at [446, 250] on input "0" at bounding box center [468, 251] width 58 height 35
paste input "96"
type input "96"
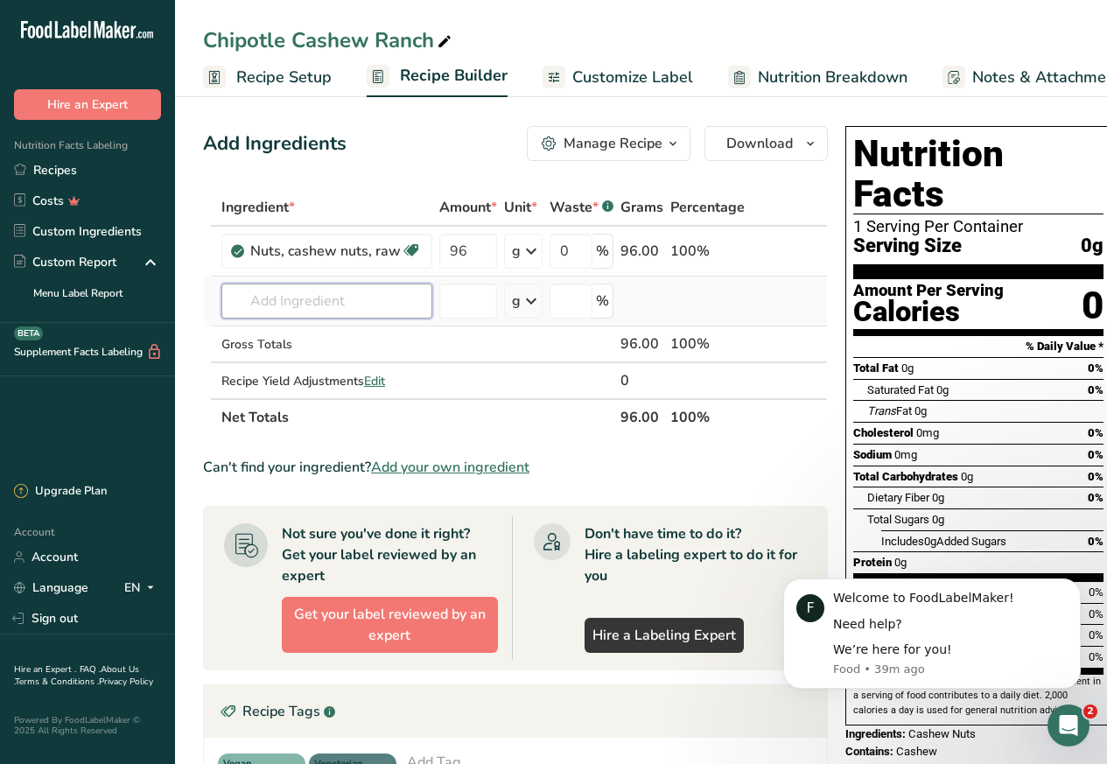
click at [274, 300] on div "Ingredient * Amount * Unit * Waste * .a-a{fill:#347362;}.b-a{fill:#fff;} Grams …" at bounding box center [515, 312] width 625 height 247
paste input "water"
type input "water"
click at [351, 481] on section "Ingredient * Amount * Unit * Waste * .a-a{fill:#347362;}.b-a{fill:#fff;} Grams …" at bounding box center [515, 640] width 625 height 903
click at [268, 300] on input "text" at bounding box center [326, 300] width 211 height 35
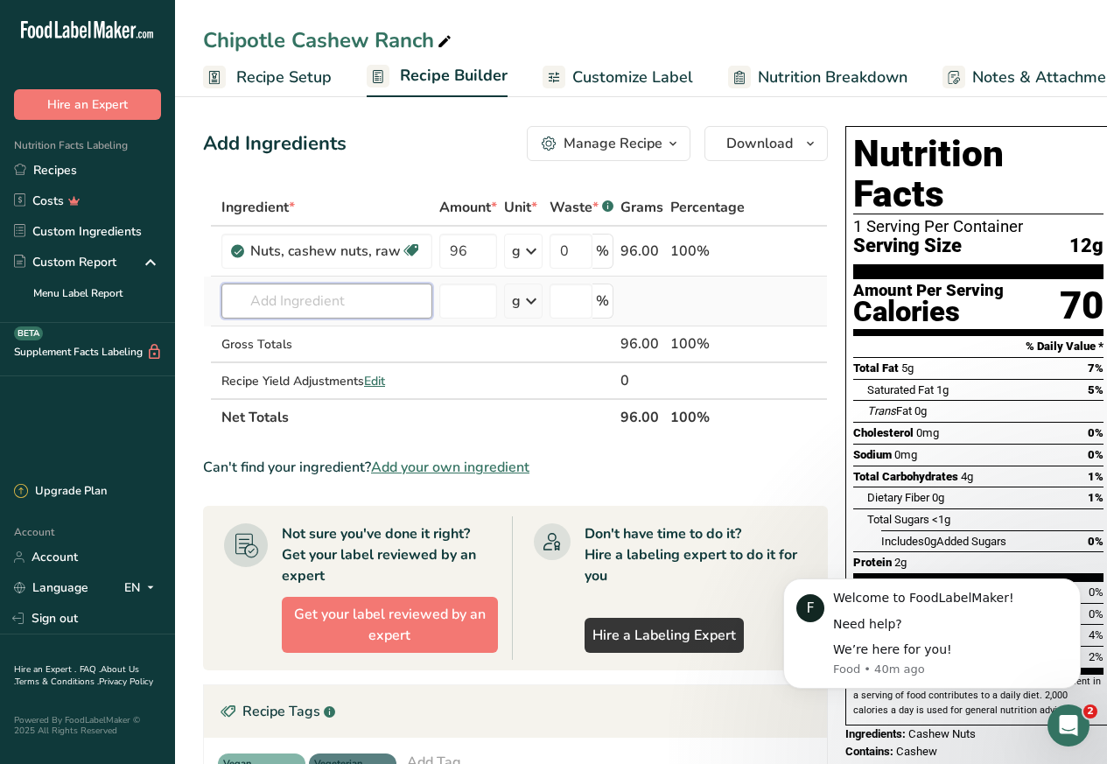
paste input "water"
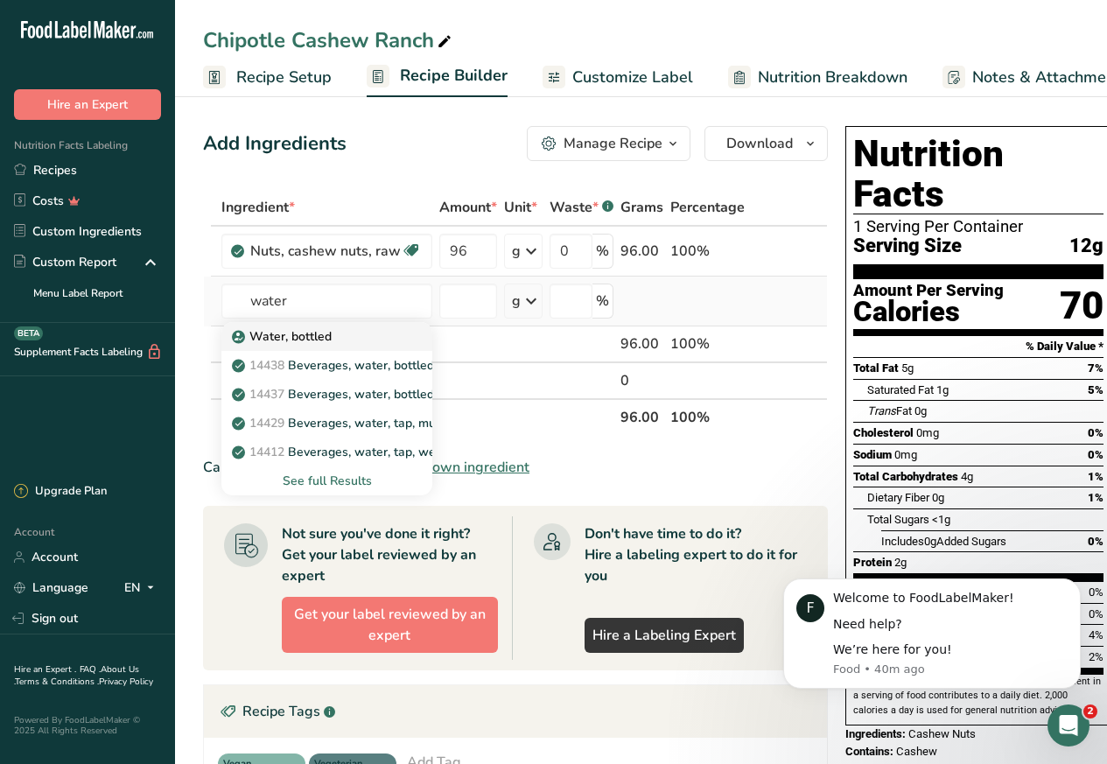
click at [272, 331] on p "Water, bottled" at bounding box center [283, 336] width 96 height 18
type input "Water, bottled"
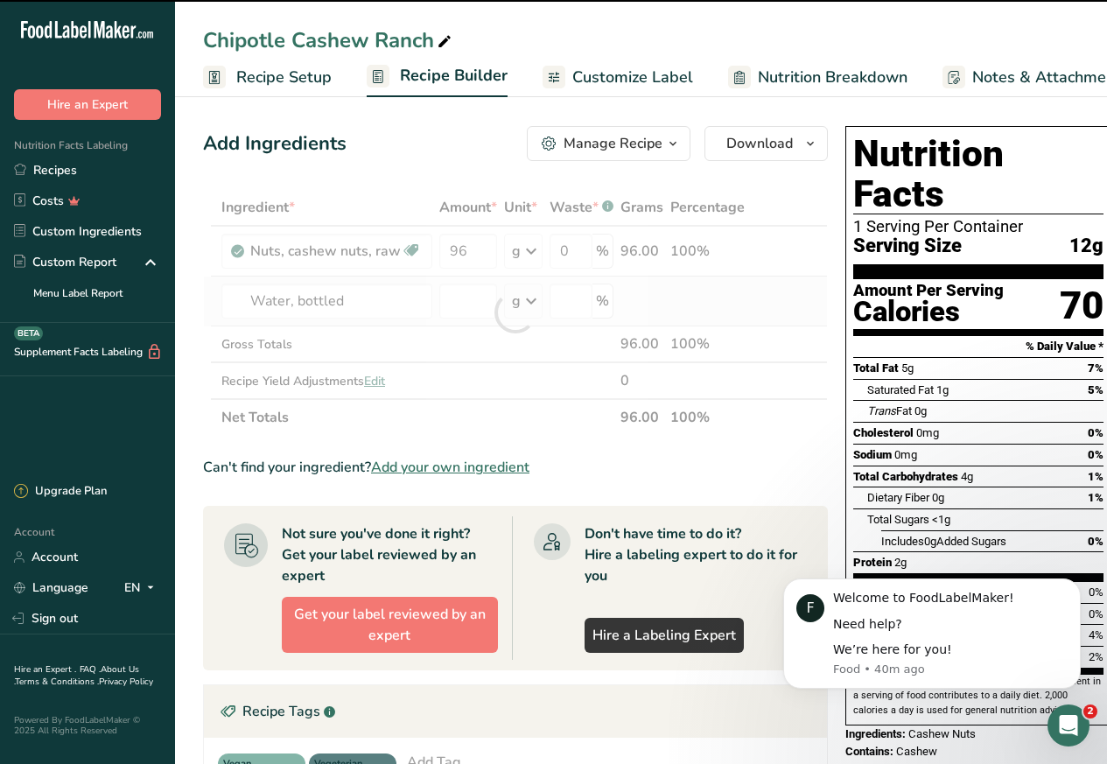
type input "0"
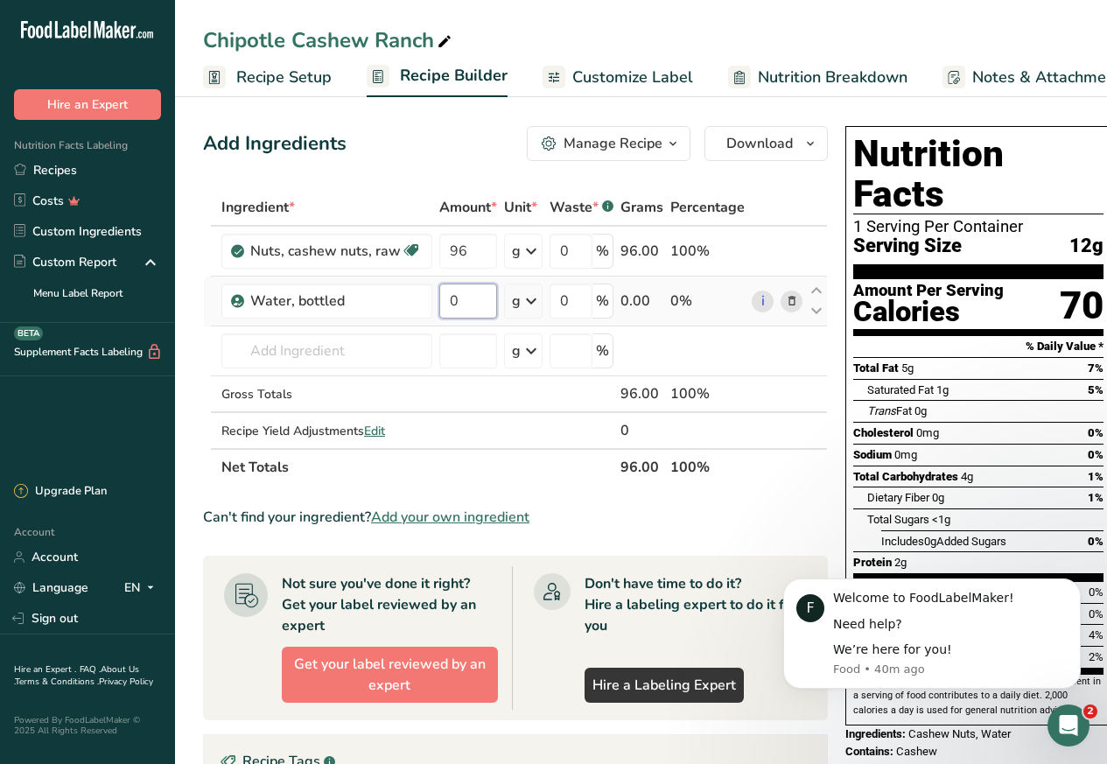
click at [444, 300] on input "0" at bounding box center [468, 300] width 58 height 35
paste input "236.6"
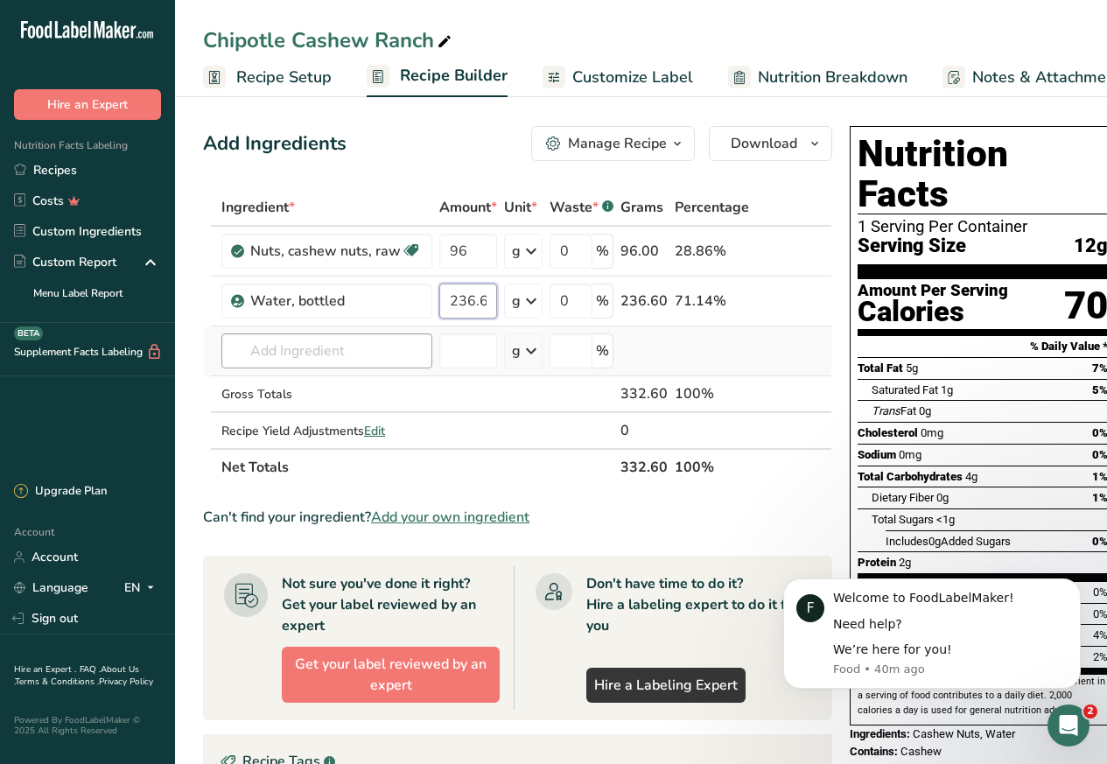
type input "236.6"
click at [273, 350] on div "Ingredient * Amount * Unit * Waste * .a-a{fill:#347362;}.b-a{fill:#fff;} Grams …" at bounding box center [517, 337] width 629 height 297
paste input "lemon juice"
type input "lemon juice"
click at [269, 385] on div "Gross Totals" at bounding box center [326, 394] width 211 height 18
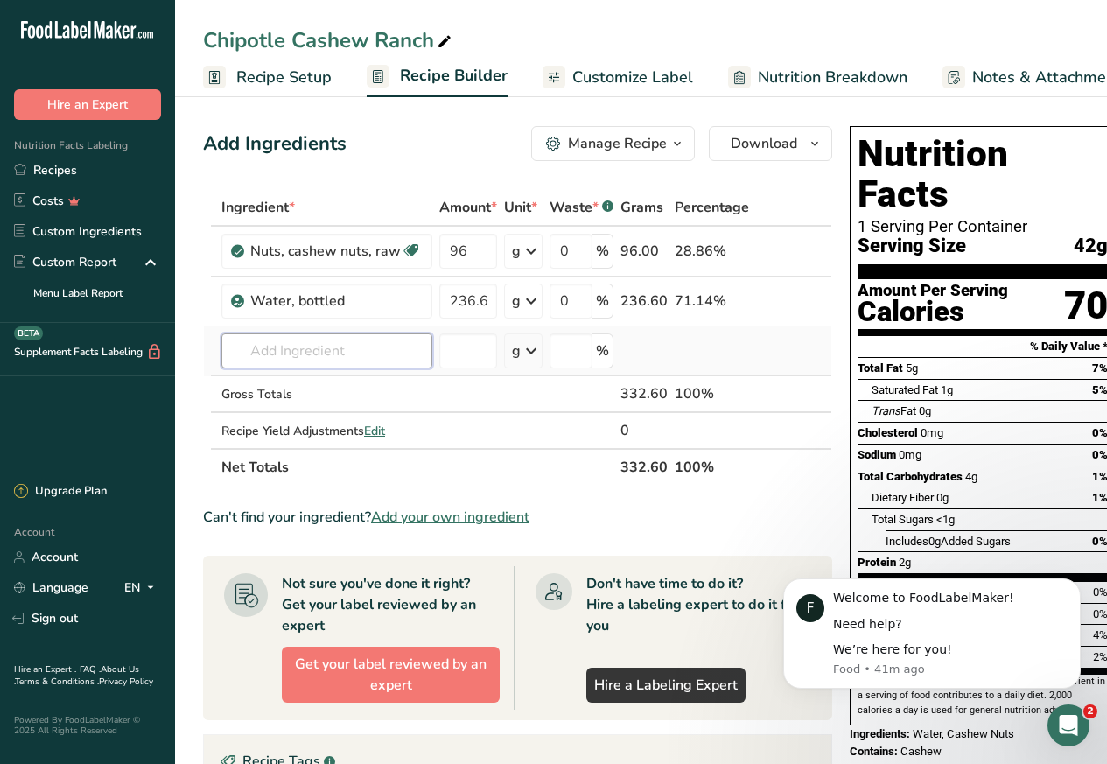
click at [271, 348] on input "text" at bounding box center [326, 350] width 211 height 35
paste input "lemon juice"
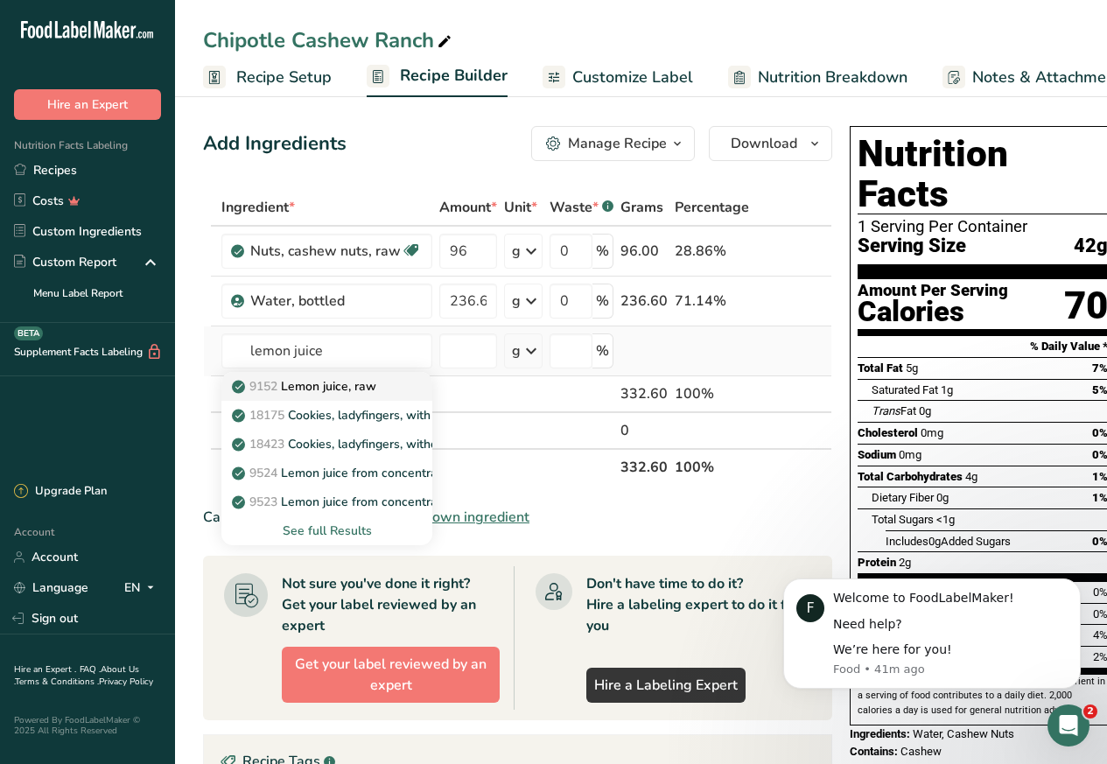
click at [263, 384] on span "9152" at bounding box center [263, 386] width 28 height 17
type input "Lemon juice, raw"
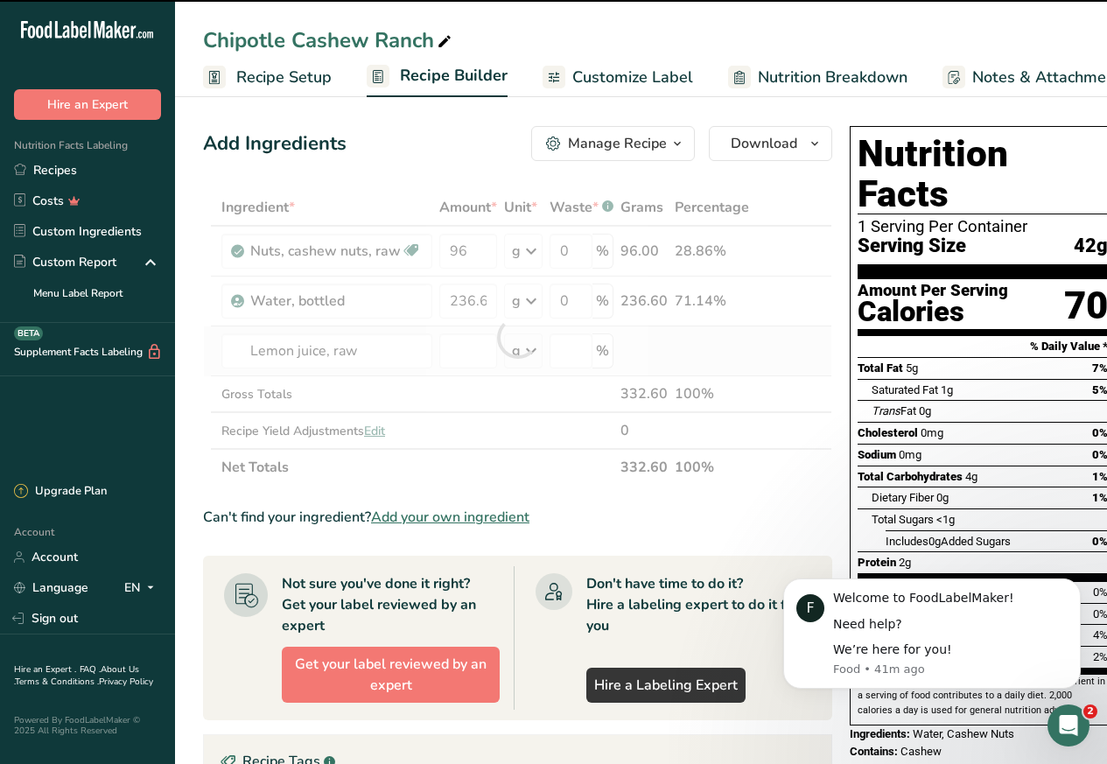
type input "0"
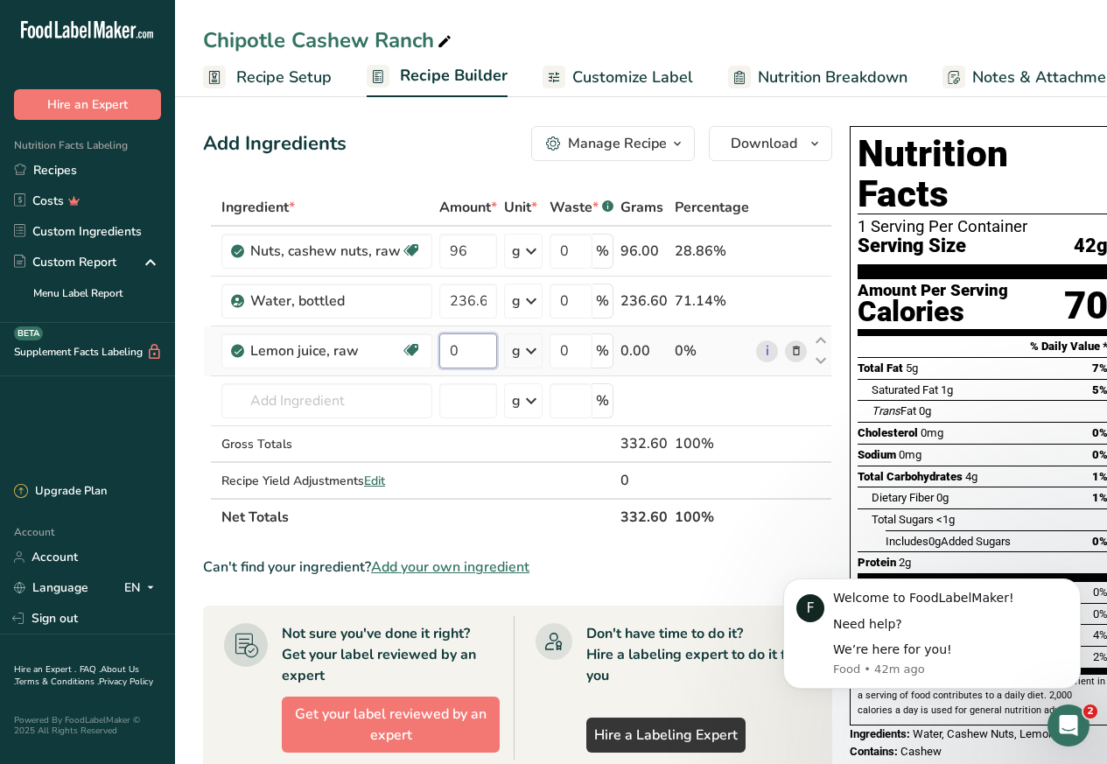
click at [459, 346] on input "0" at bounding box center [468, 350] width 58 height 35
paste input "29.58"
type input "29.58"
click at [271, 384] on div "Ingredient * Amount * Unit * Waste * .a-a{fill:#347362;}.b-a{fill:#fff;} Grams …" at bounding box center [517, 362] width 629 height 346
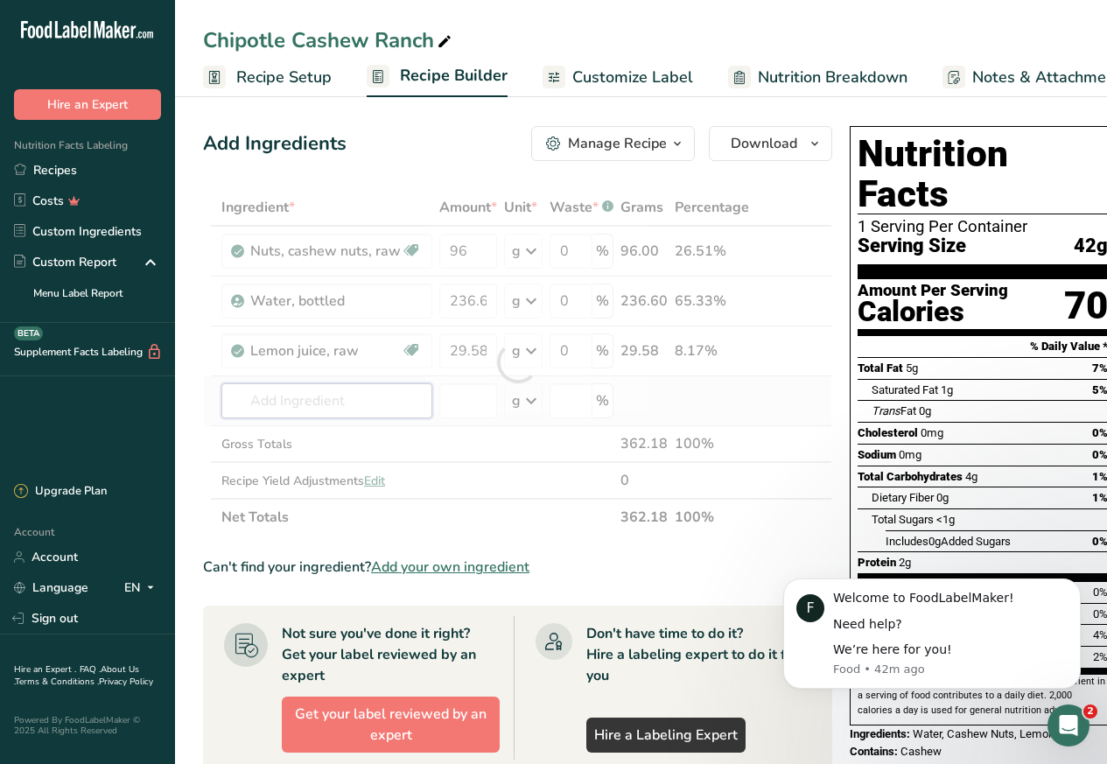
paste input "maple syrup"
type input "maple syrup"
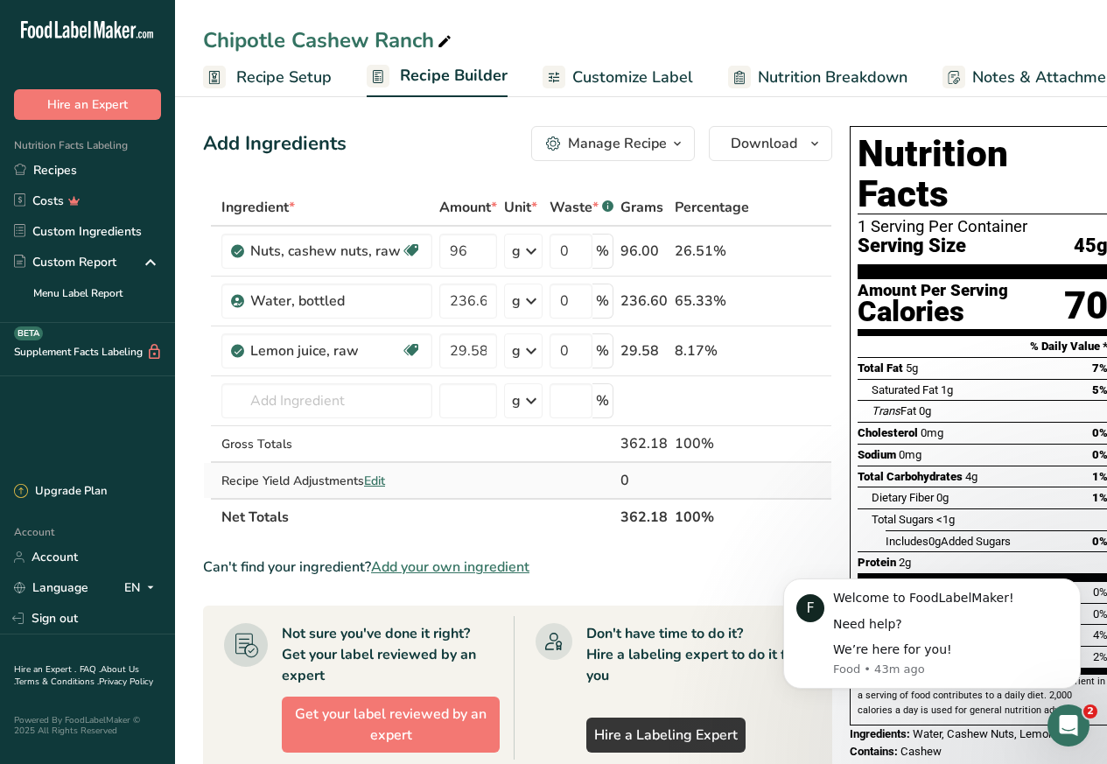
click at [249, 464] on td "Recipe Yield Adjustments Edit" at bounding box center [327, 480] width 218 height 35
click at [269, 402] on input "text" at bounding box center [326, 400] width 211 height 35
paste input "maple syrup"
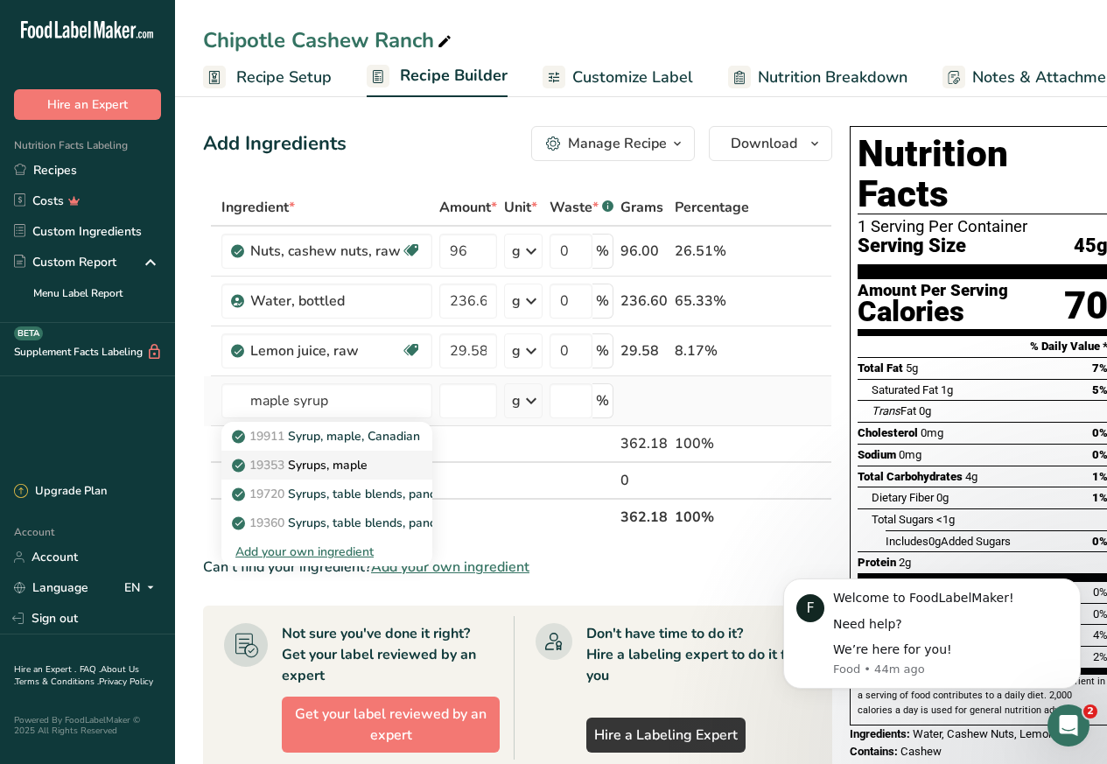
click at [245, 465] on span at bounding box center [238, 465] width 13 height 21
type input "Syrups, maple"
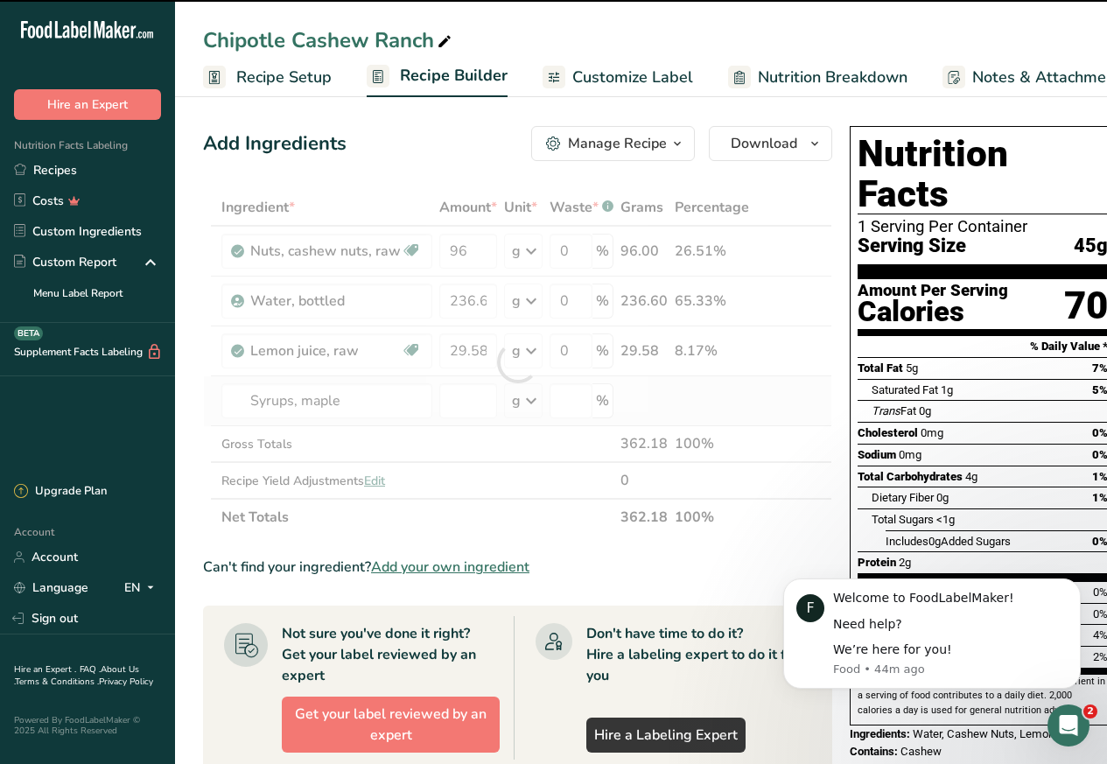
type input "0"
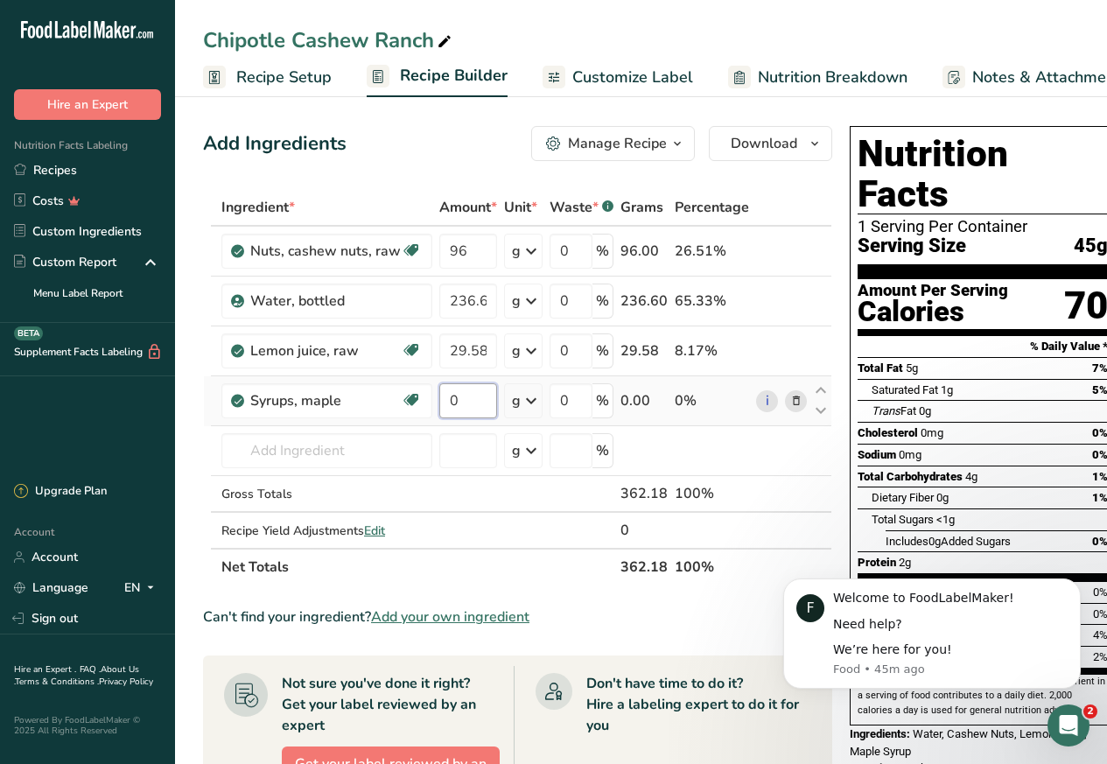
click at [458, 401] on input "0" at bounding box center [468, 400] width 58 height 35
paste input "8.4"
type input "8.4"
click at [269, 451] on div "Ingredient * Amount * Unit * Waste * .a-a{fill:#347362;}.b-a{fill:#fff;} Grams …" at bounding box center [517, 387] width 629 height 396
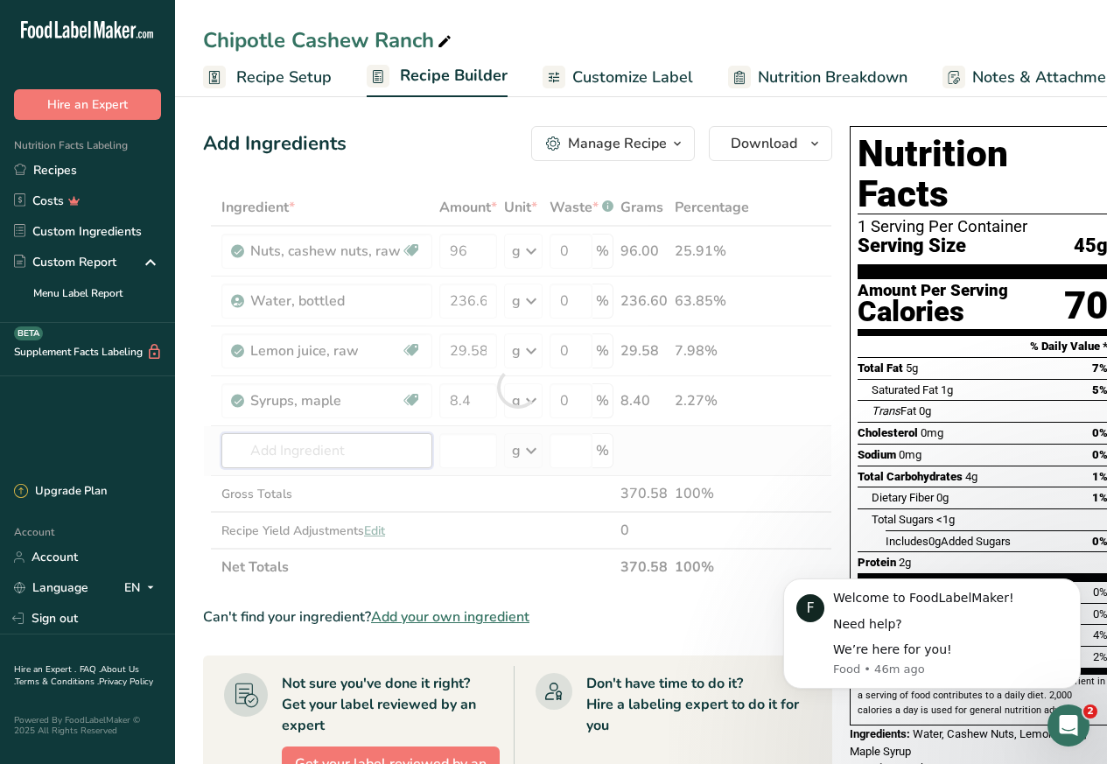
paste input "chipotle"
type input "chipotle"
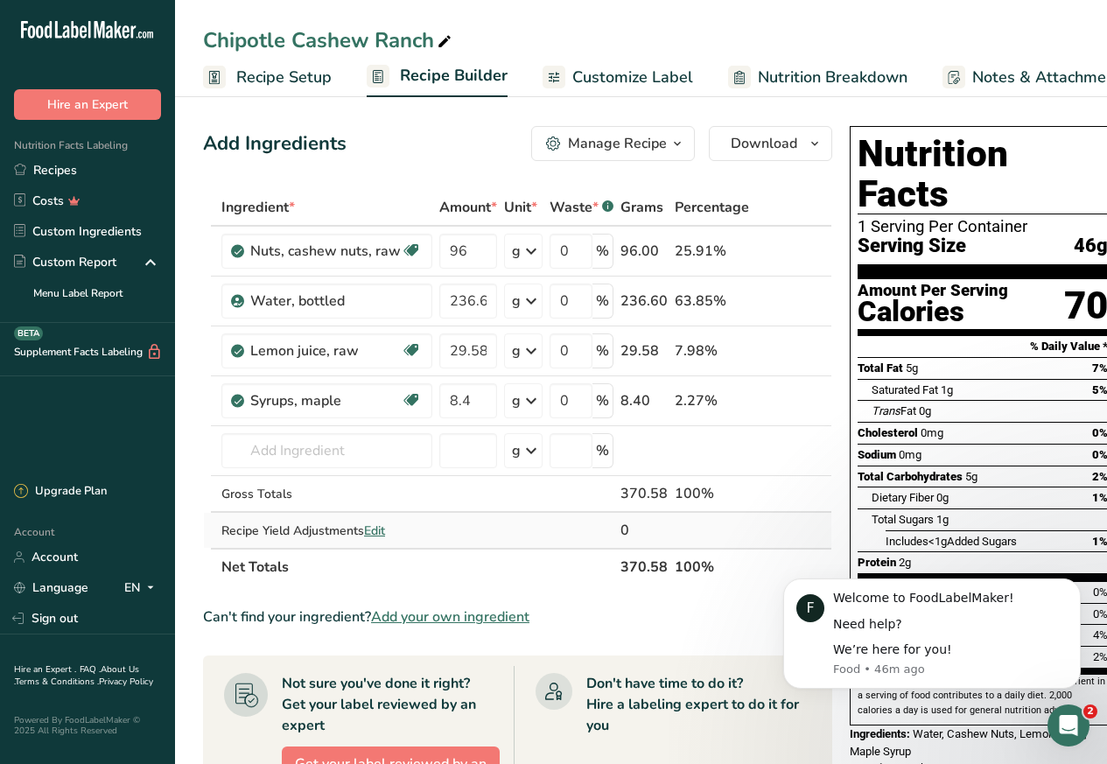
click at [295, 517] on td "Recipe Yield Adjustments Edit" at bounding box center [327, 530] width 218 height 35
click at [281, 451] on input "text" at bounding box center [326, 450] width 211 height 35
paste input "chipotle in adobo"
click at [302, 486] on p "Chipotle in Adobo Sauce" at bounding box center [311, 486] width 152 height 18
type input "Chipotle in Adobo Sauce"
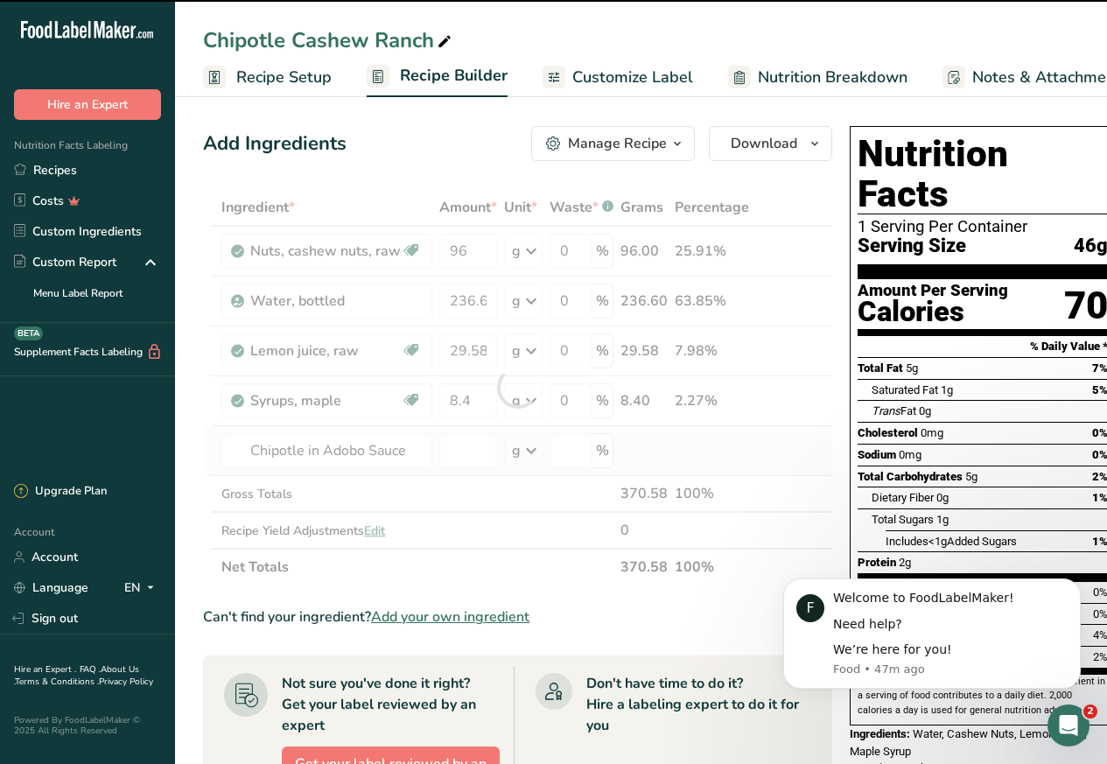
type input "0"
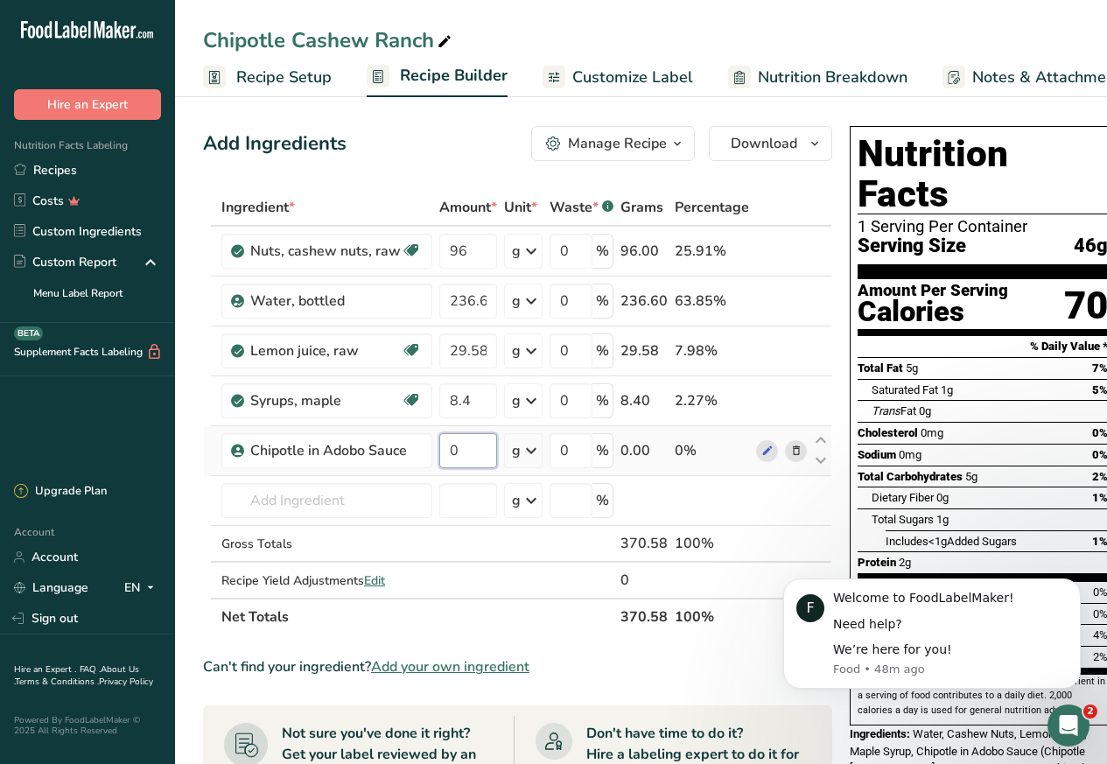
click at [456, 446] on input "0" at bounding box center [468, 450] width 58 height 35
paste input "6"
type input "6"
click at [281, 504] on div "Ingredient * Amount * Unit * Waste * .a-a{fill:#347362;}.b-a{fill:#fff;} Grams …" at bounding box center [517, 412] width 629 height 446
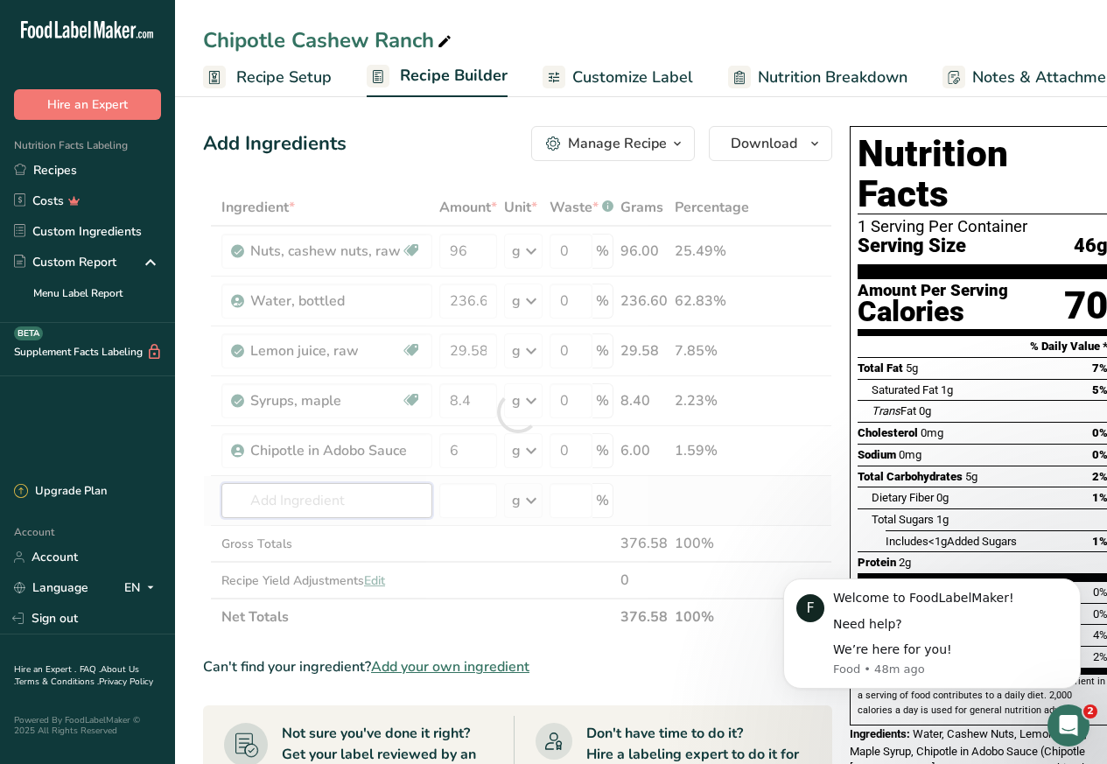
paste input "garlic powder"
type input "garlic powder"
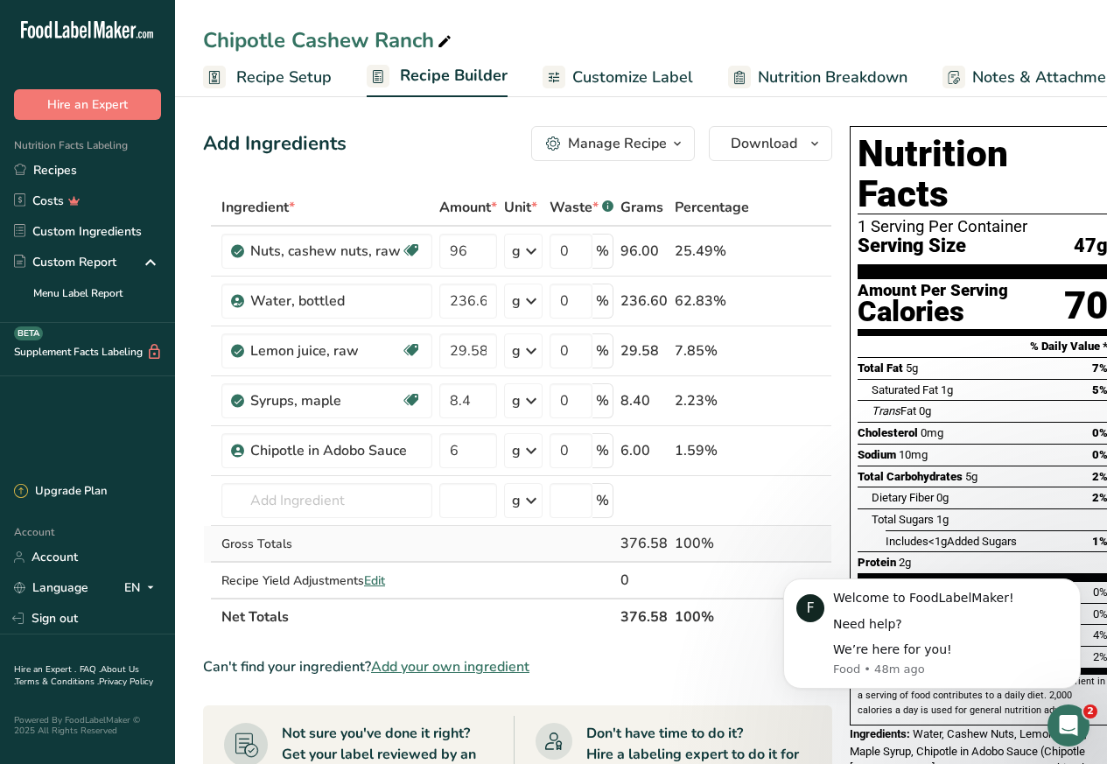
click at [258, 536] on div "Gross Totals" at bounding box center [326, 544] width 211 height 18
click at [268, 504] on input "text" at bounding box center [326, 500] width 211 height 35
paste input "garlic powder"
click at [250, 536] on span "2020" at bounding box center [263, 536] width 28 height 17
type input "Spices, garlic powder"
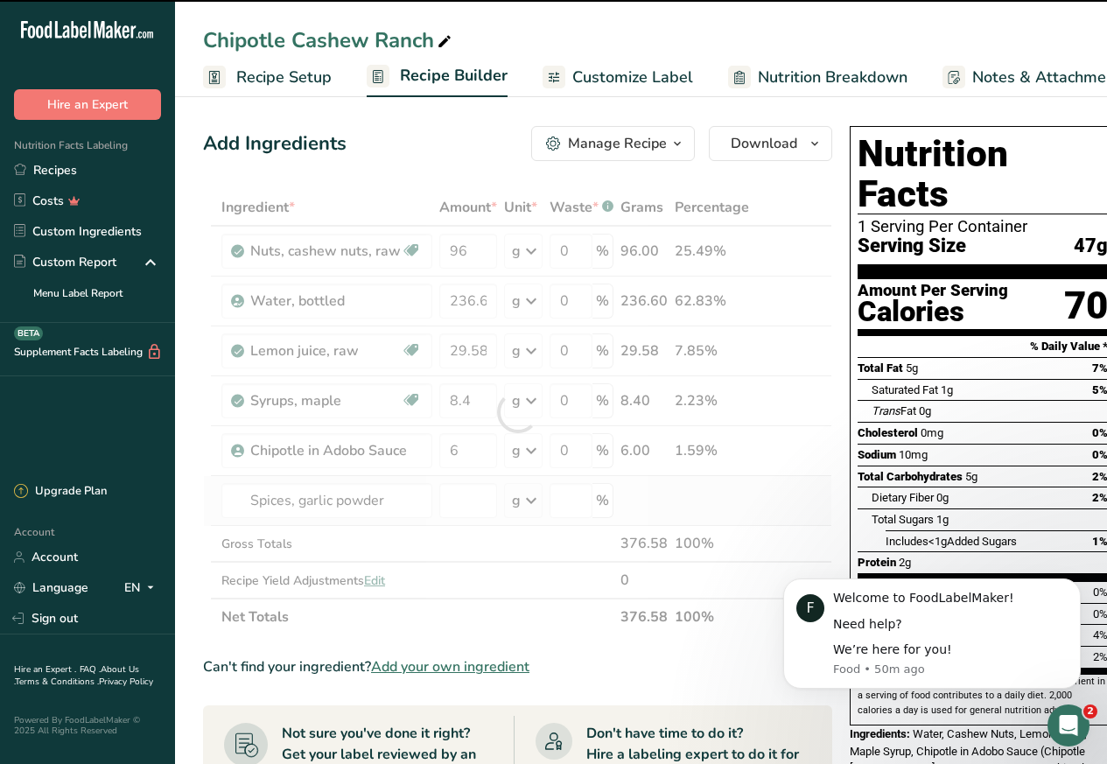
type input "0"
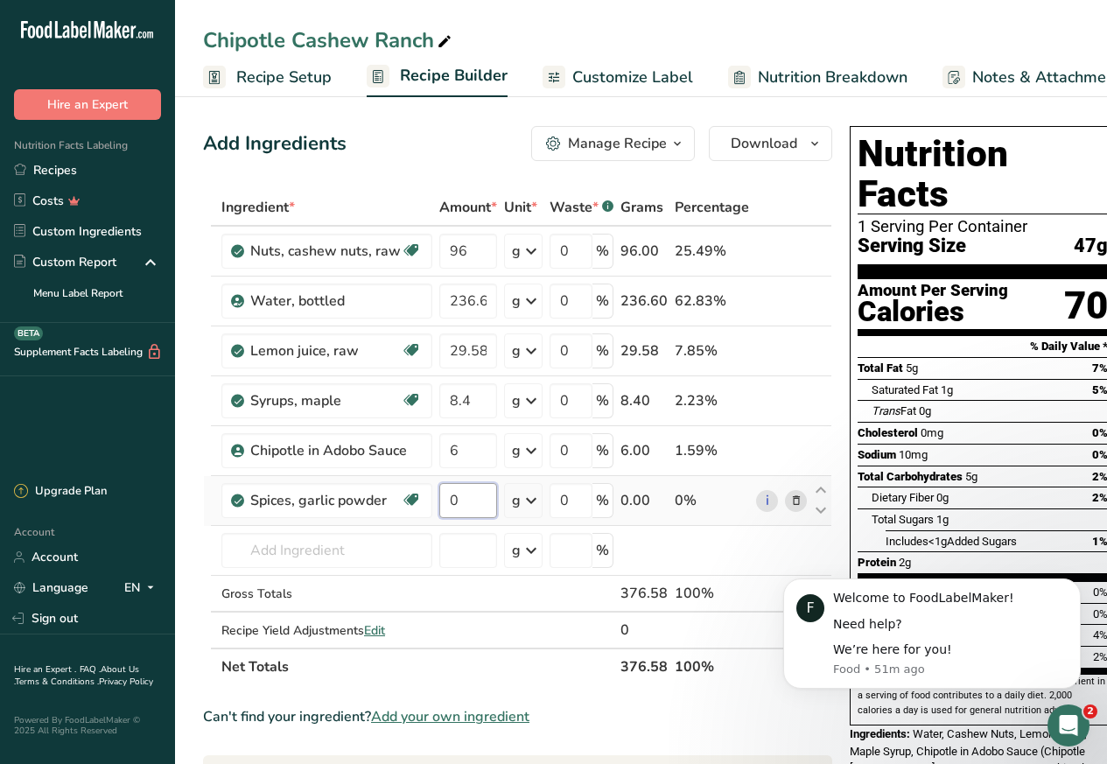
click at [457, 502] on input "0" at bounding box center [468, 500] width 58 height 35
paste input "2.84"
type input "2.84"
click at [269, 552] on div "Ingredient * Amount * Unit * Waste * .a-a{fill:#347362;}.b-a{fill:#fff;} Grams …" at bounding box center [517, 437] width 629 height 496
paste input "onion powder"
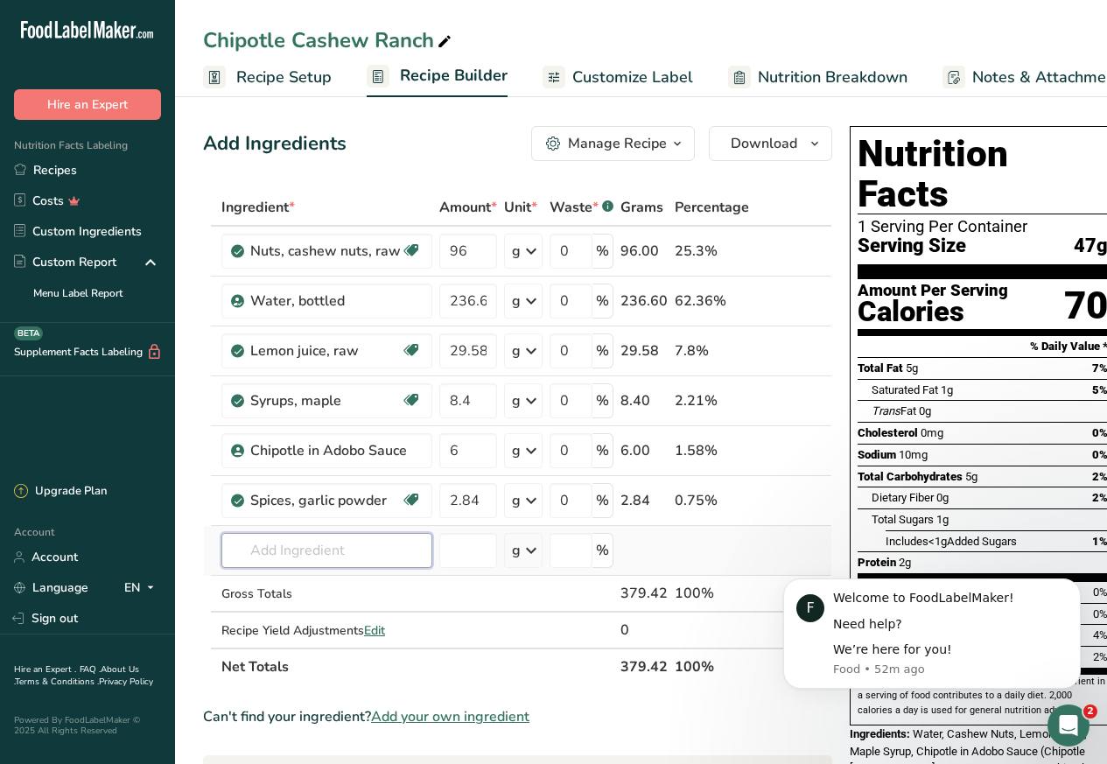
type input "onion powder"
click at [260, 587] on div "Gross Totals" at bounding box center [326, 593] width 211 height 18
click at [273, 552] on input "text" at bounding box center [326, 550] width 211 height 35
paste input "onion powder"
click at [251, 586] on span "2026" at bounding box center [263, 585] width 28 height 17
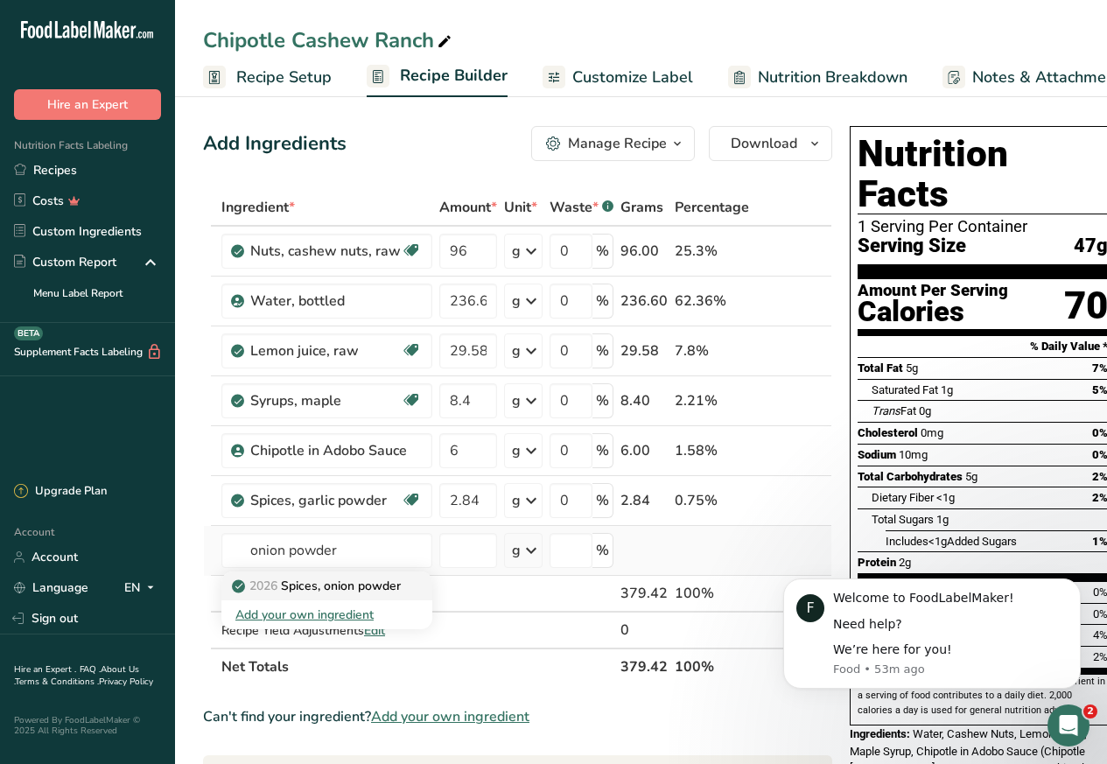
type input "Spices, onion powder"
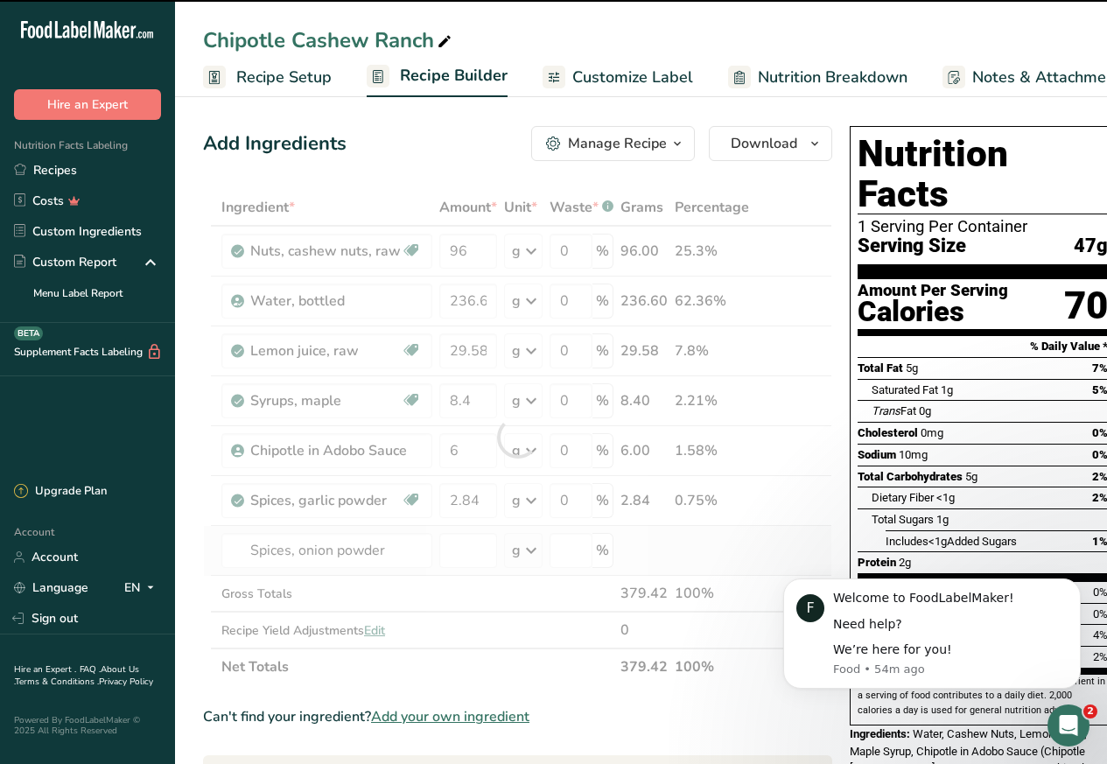
type input "0"
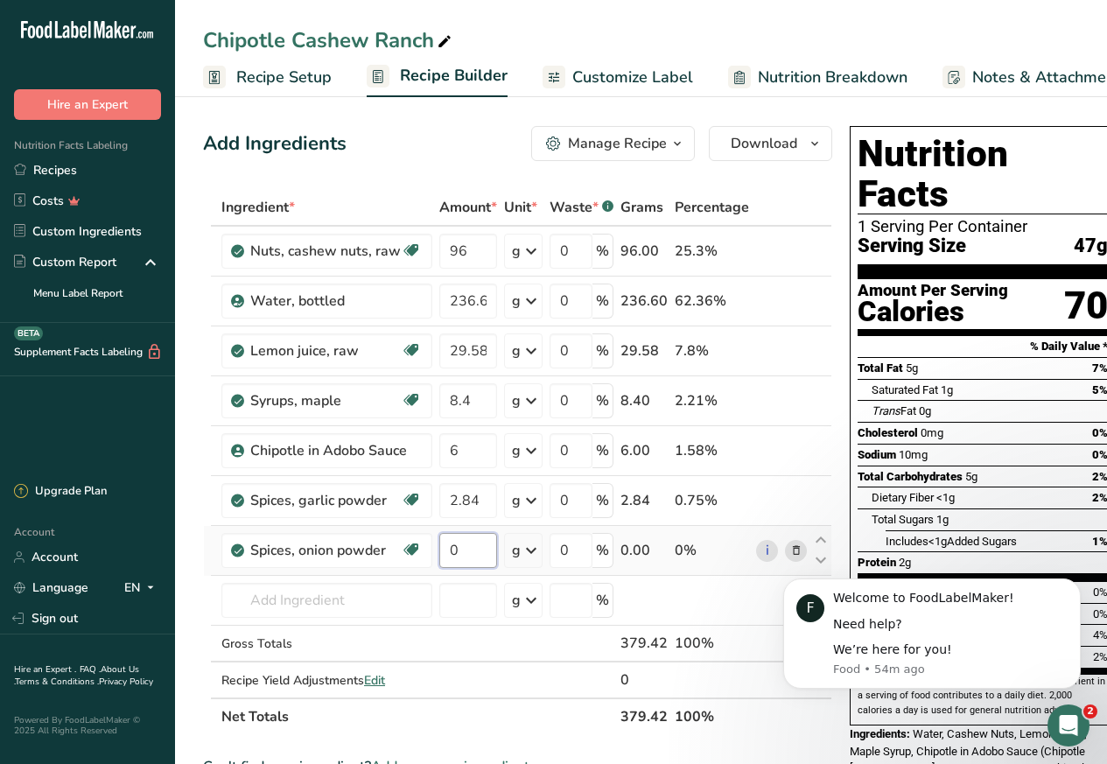
click at [460, 552] on input "0" at bounding box center [468, 550] width 58 height 35
paste input "2.4"
type input "2.4"
click at [269, 591] on div "Ingredient * Amount * Unit * Waste * .a-a{fill:#347362;}.b-a{fill:#fff;} Grams …" at bounding box center [517, 462] width 629 height 546
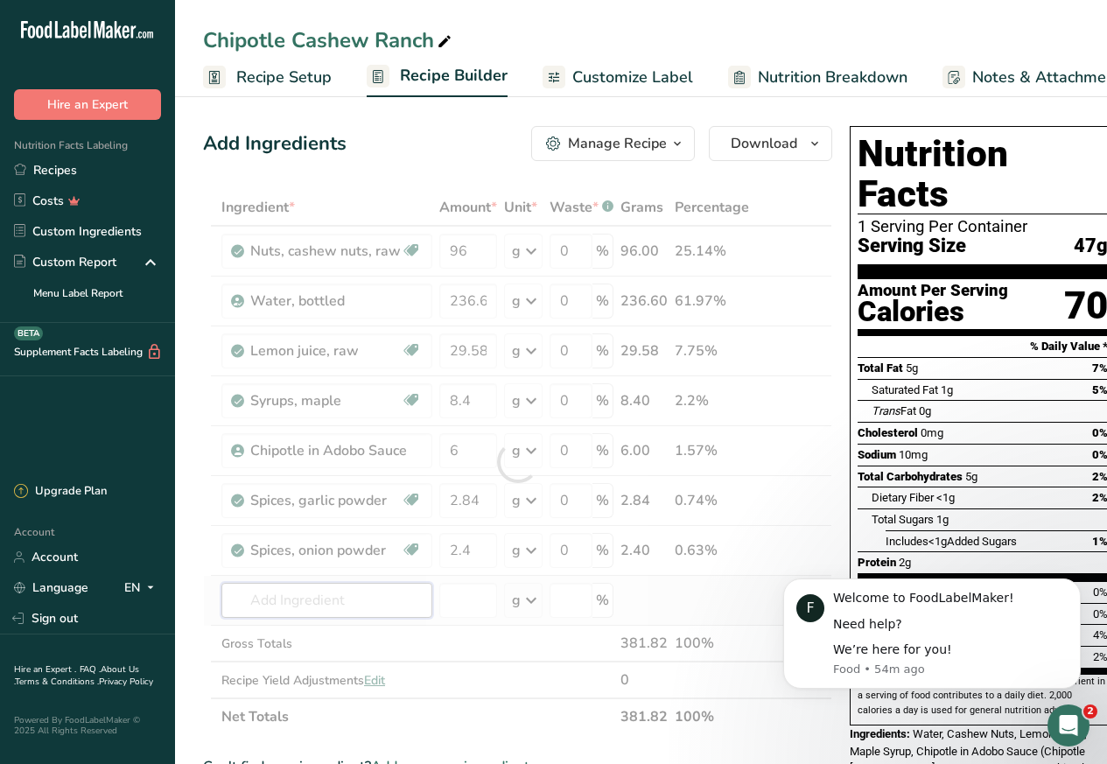
paste input "salt"
type input "salt"
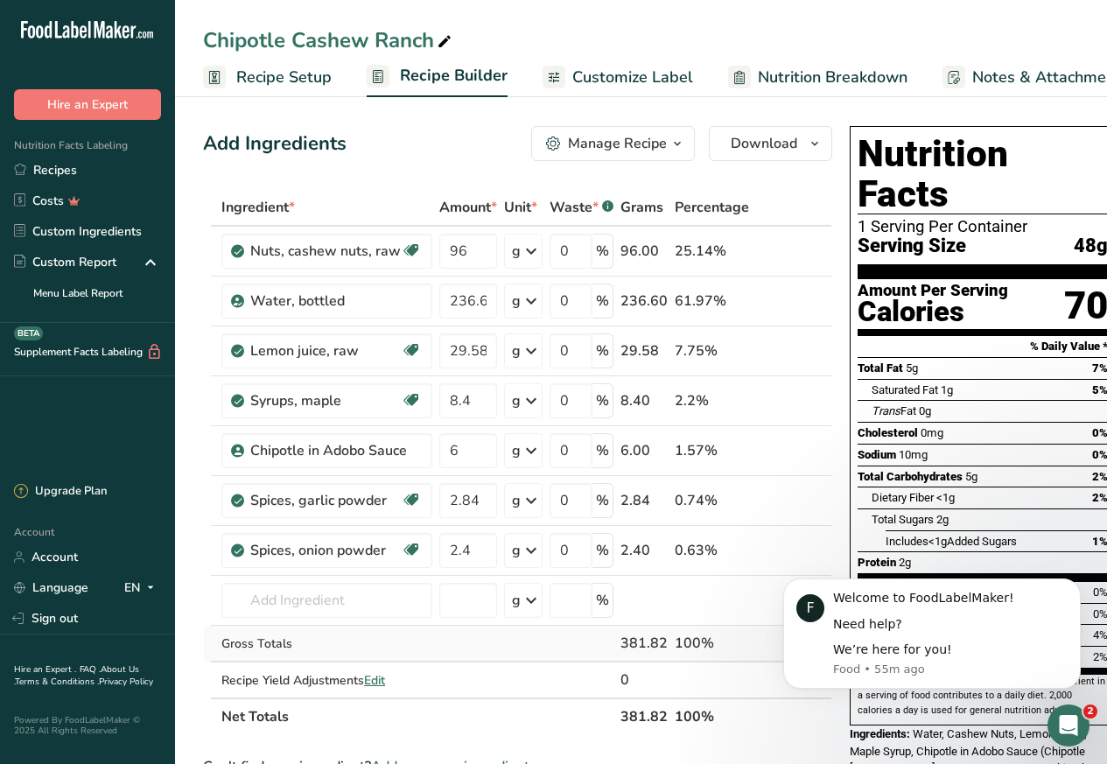
click at [255, 639] on div "Gross Totals" at bounding box center [326, 643] width 211 height 18
click at [271, 594] on input "text" at bounding box center [326, 600] width 211 height 35
paste input "salt"
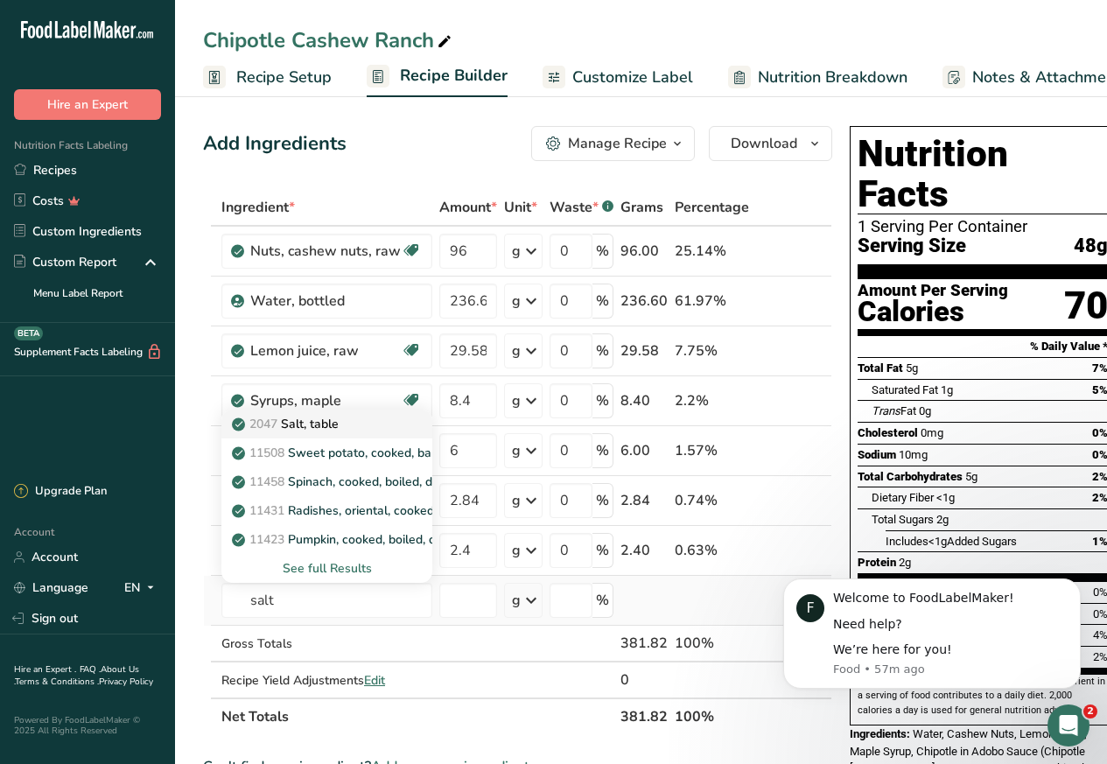
click at [302, 425] on p "2047 Salt, table" at bounding box center [286, 424] width 103 height 18
type input "Salt, table"
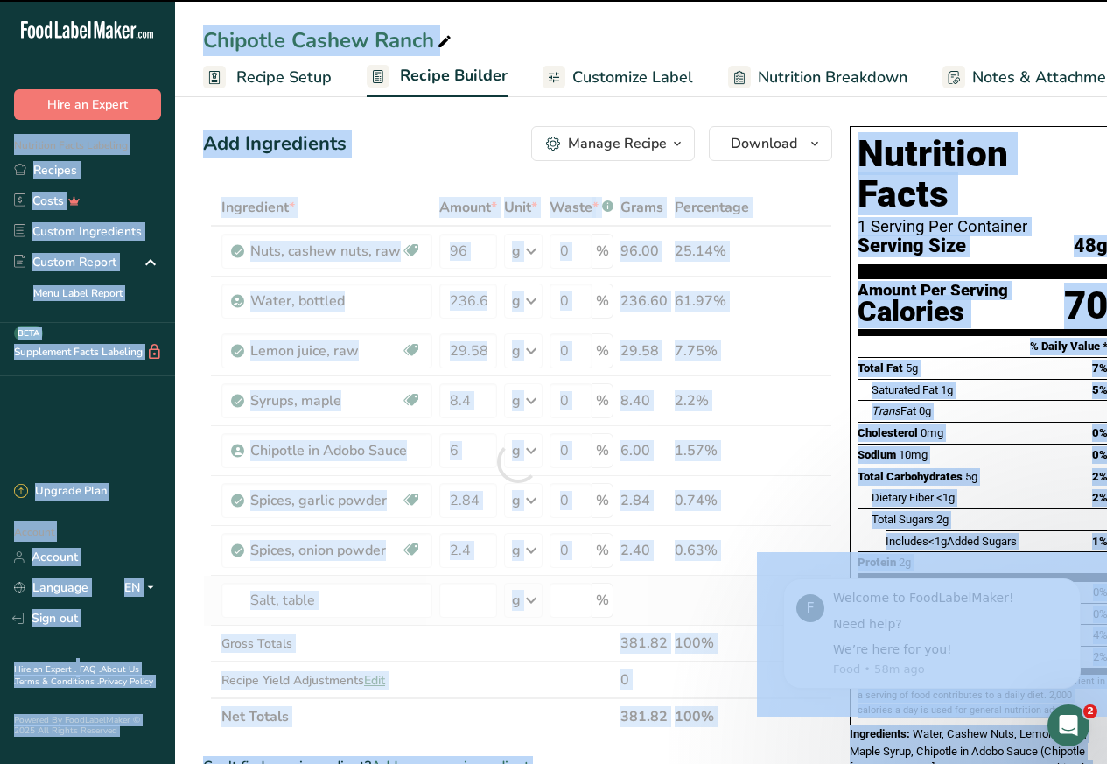
scroll to position [541, 0]
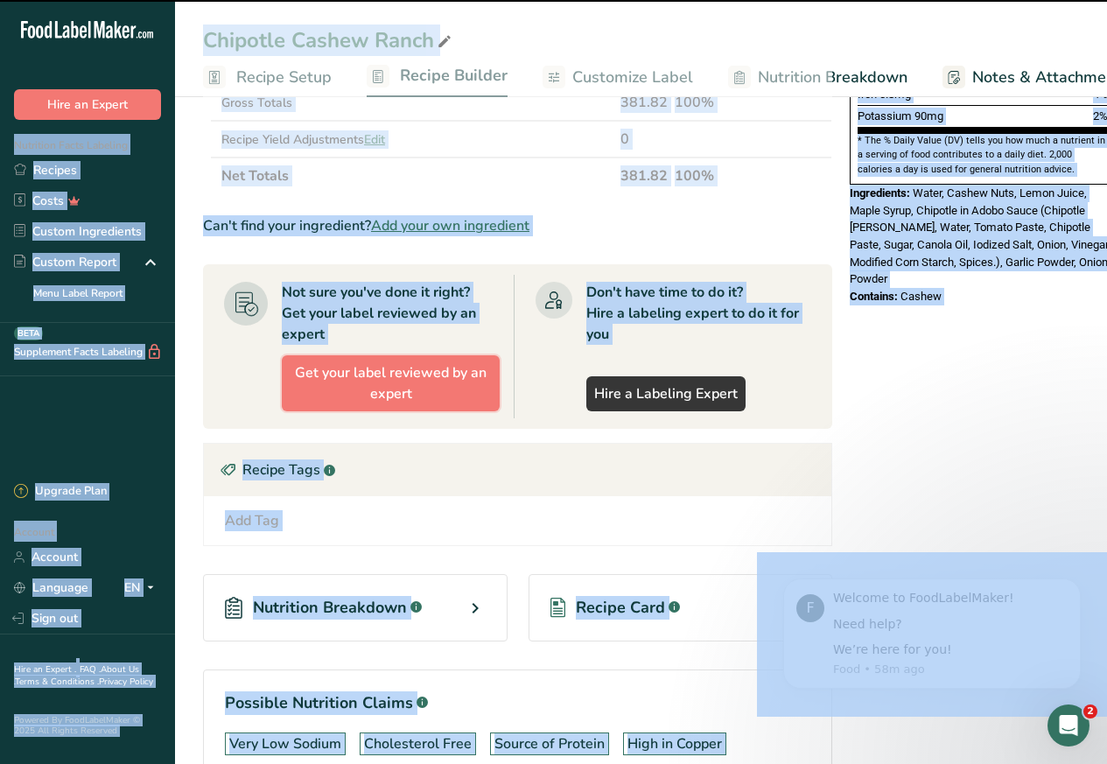
type input "0"
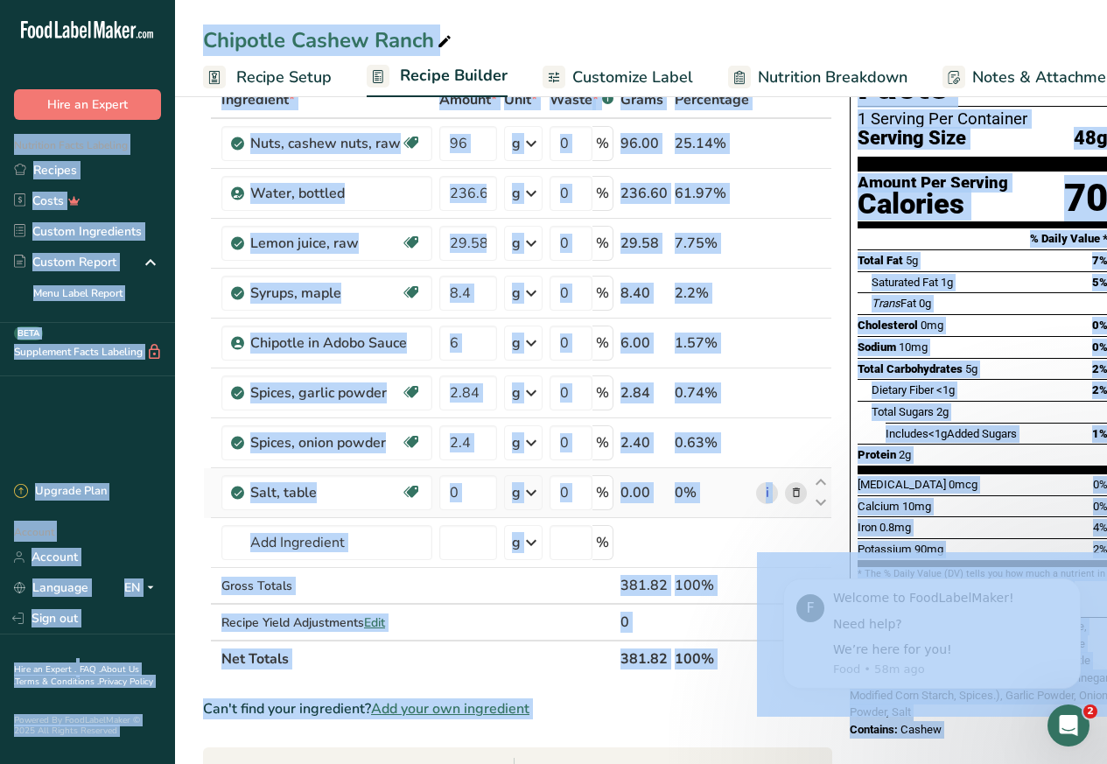
scroll to position [0, 0]
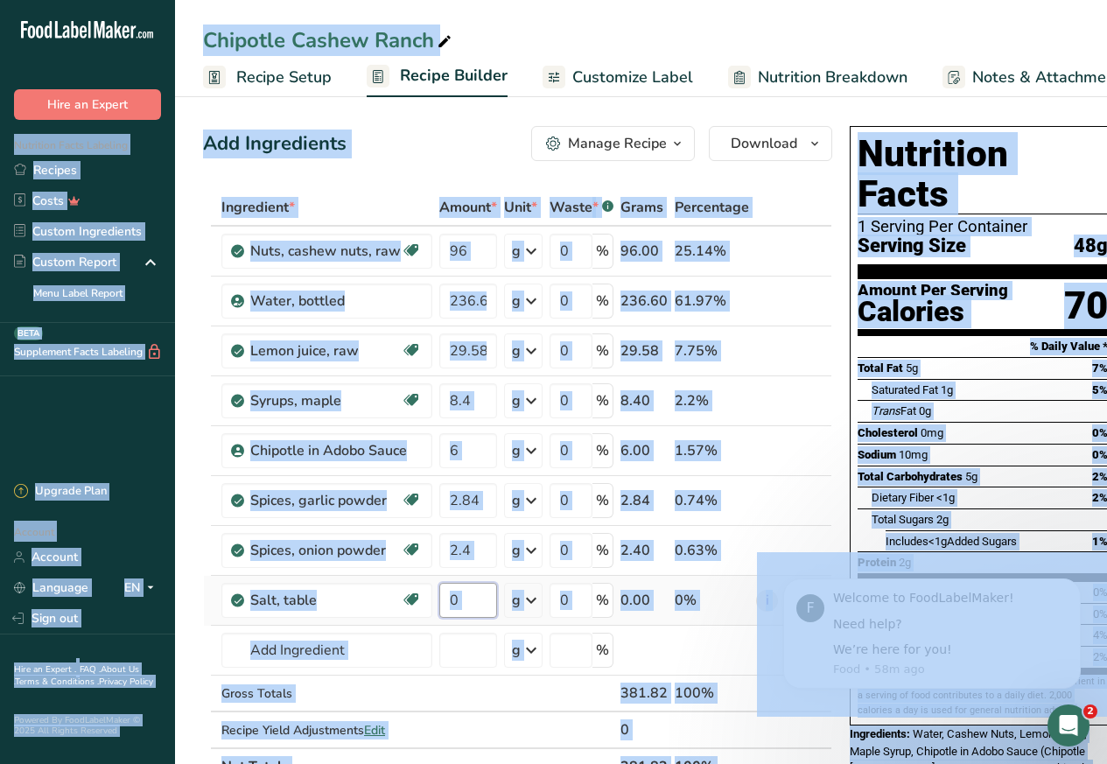
click at [456, 602] on input "0" at bounding box center [468, 600] width 58 height 35
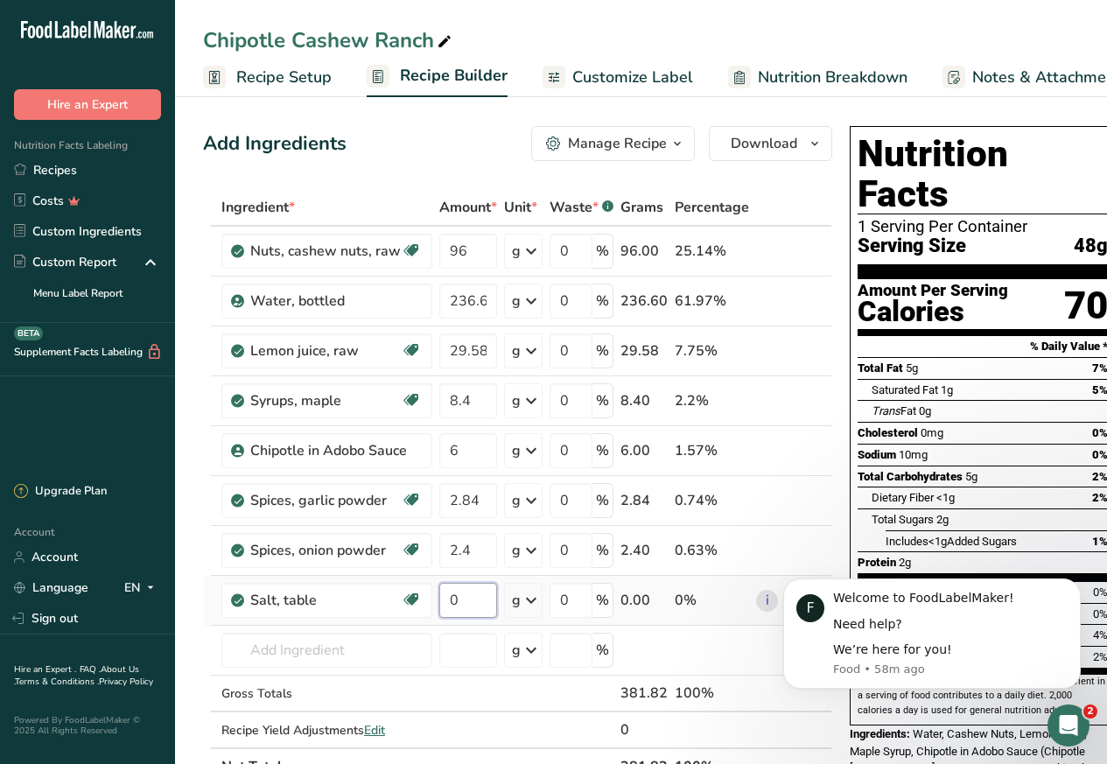
paste input "9"
type input "90"
click at [294, 75] on span "Recipe Setup" at bounding box center [283, 78] width 95 height 24
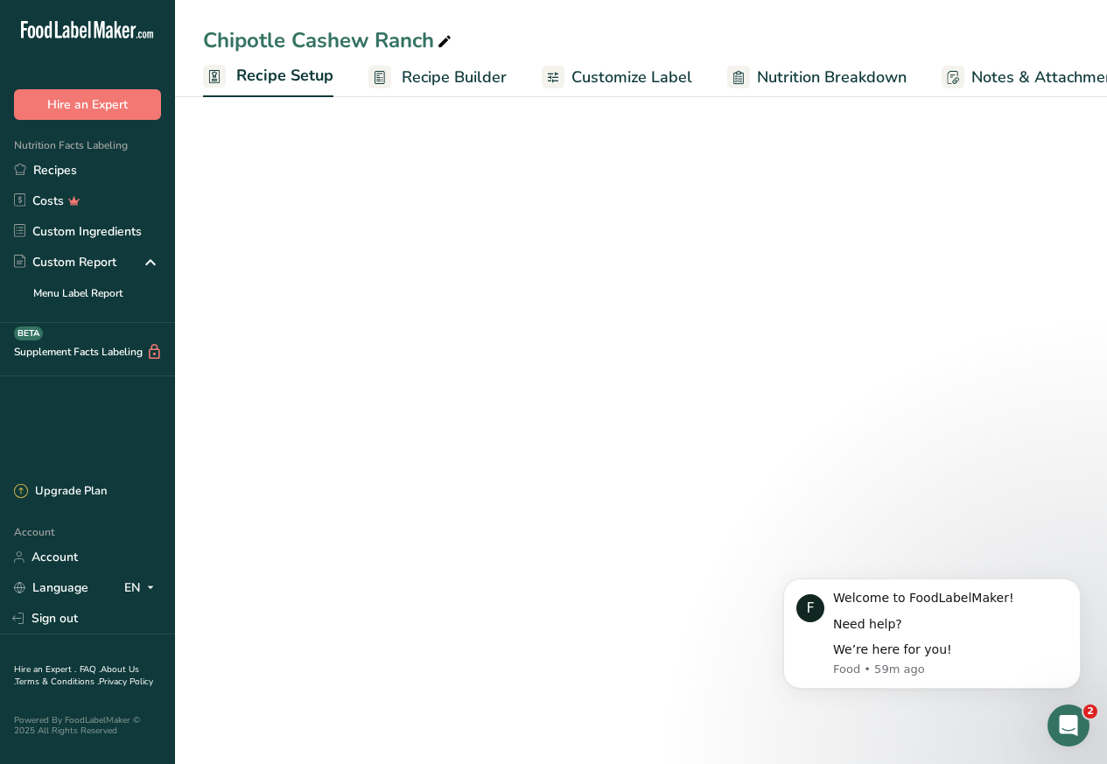
scroll to position [0, 6]
